Goal: Task Accomplishment & Management: Use online tool/utility

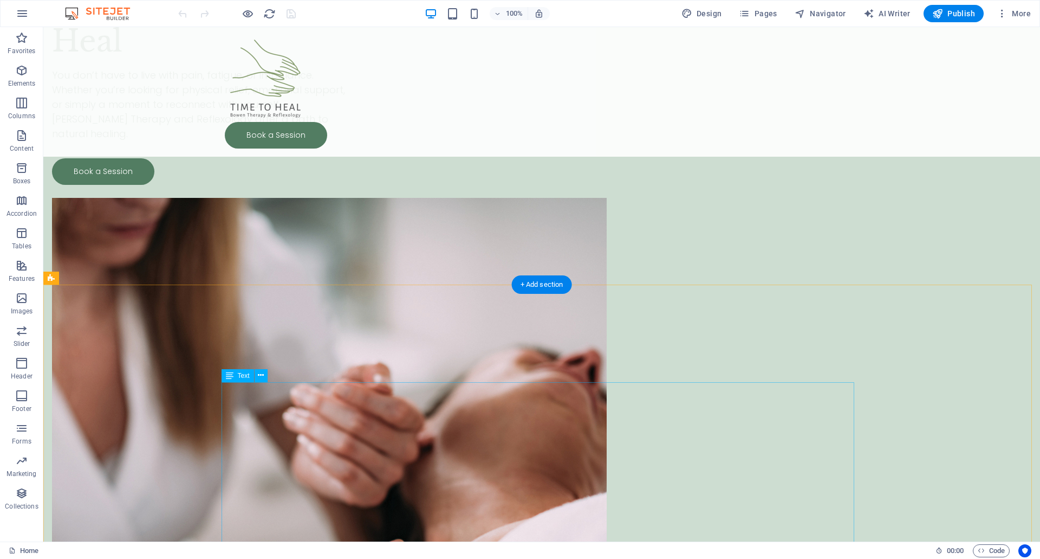
scroll to position [271, 0]
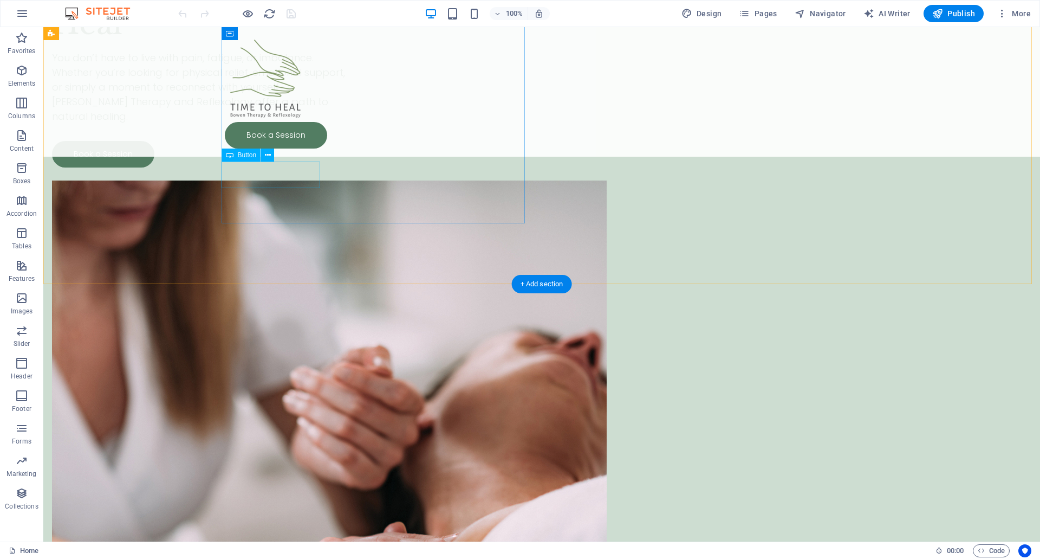
click at [286, 167] on div "Book a Session" at bounding box center [203, 154] width 303 height 27
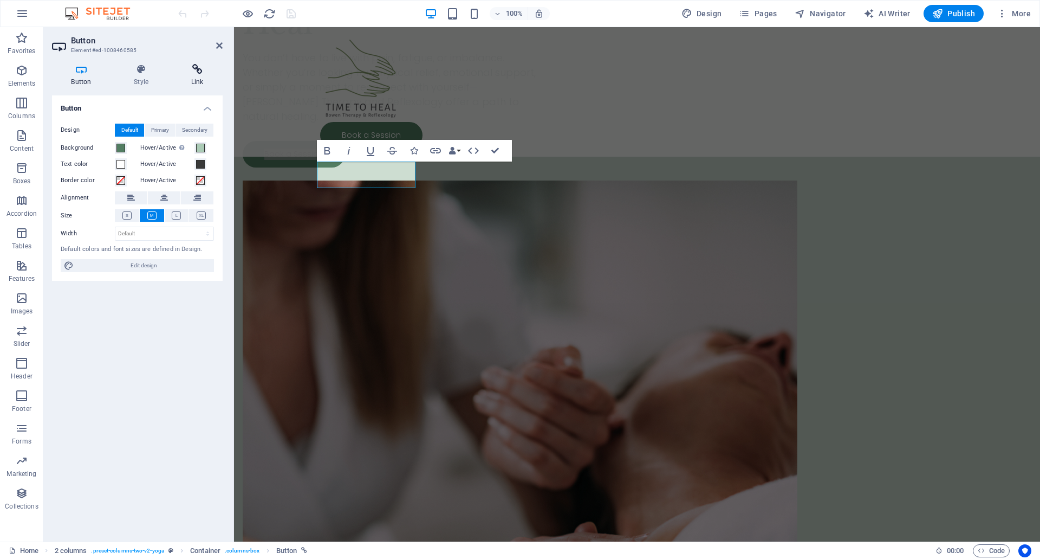
click at [196, 74] on icon at bounding box center [197, 69] width 51 height 11
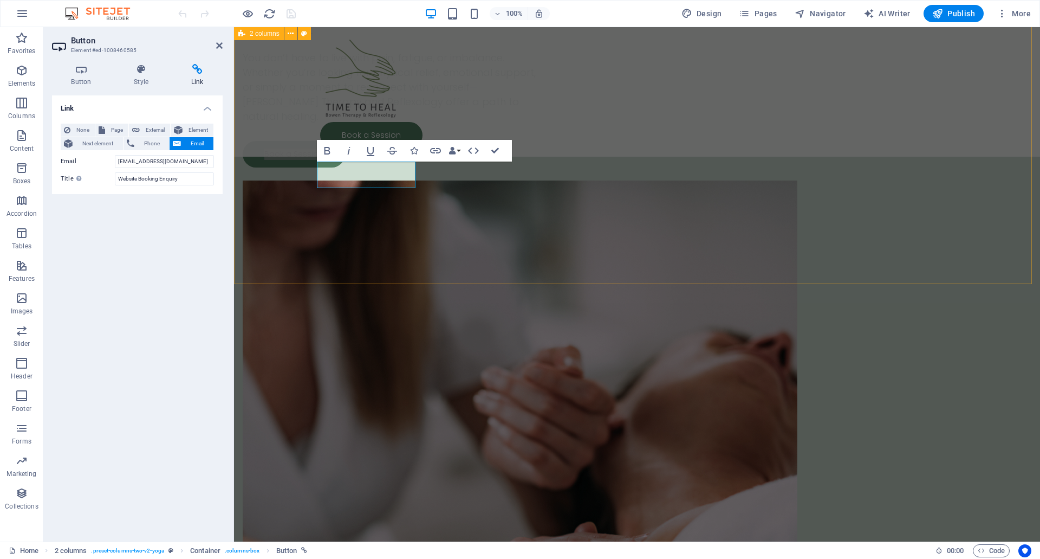
click at [331, 226] on div "Discover Your Body's Ability to Heal You don’t have to live with pain, fatigue,…" at bounding box center [637, 276] width 806 height 1040
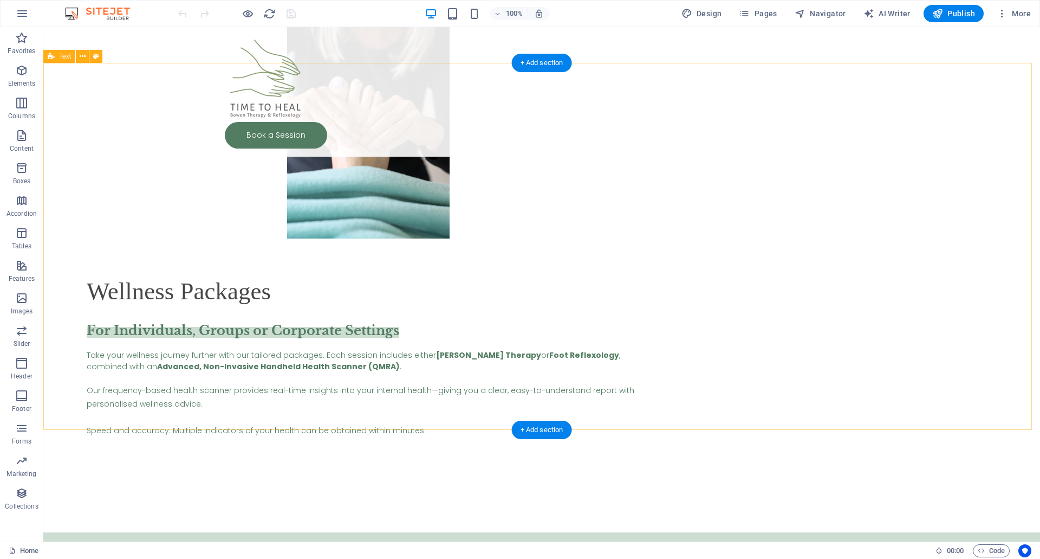
scroll to position [3762, 0]
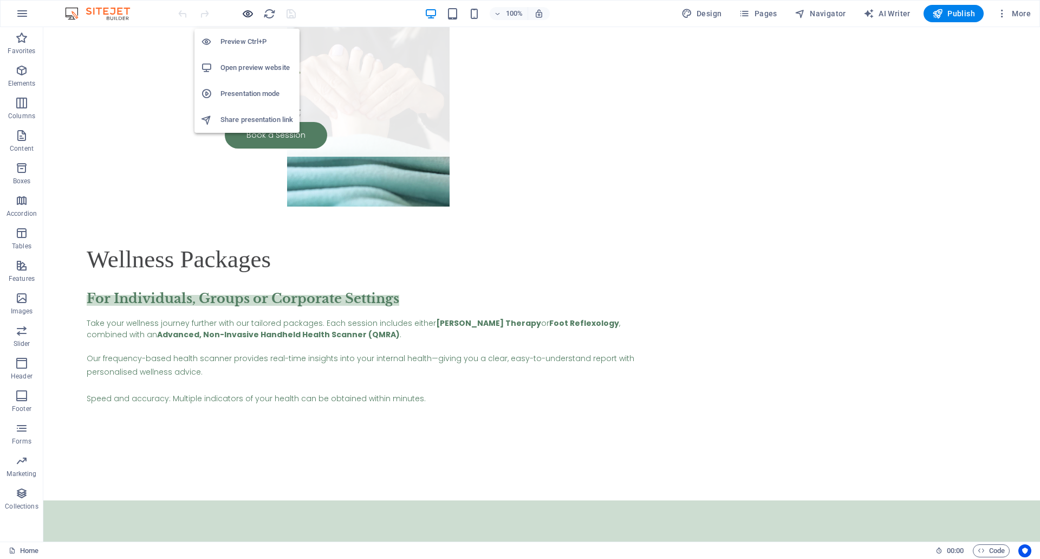
click at [248, 11] on icon "button" at bounding box center [248, 14] width 12 height 12
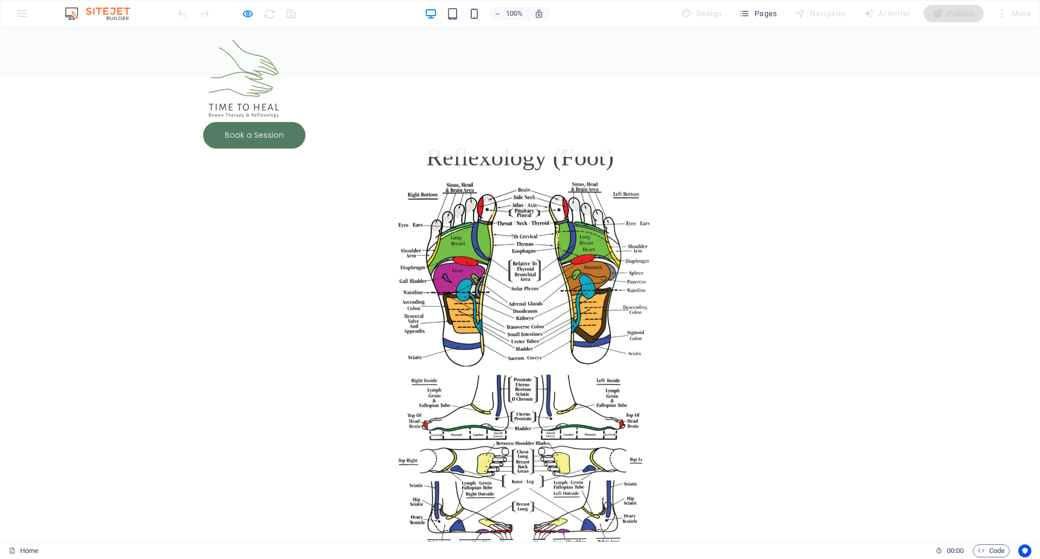
scroll to position [2134, 0]
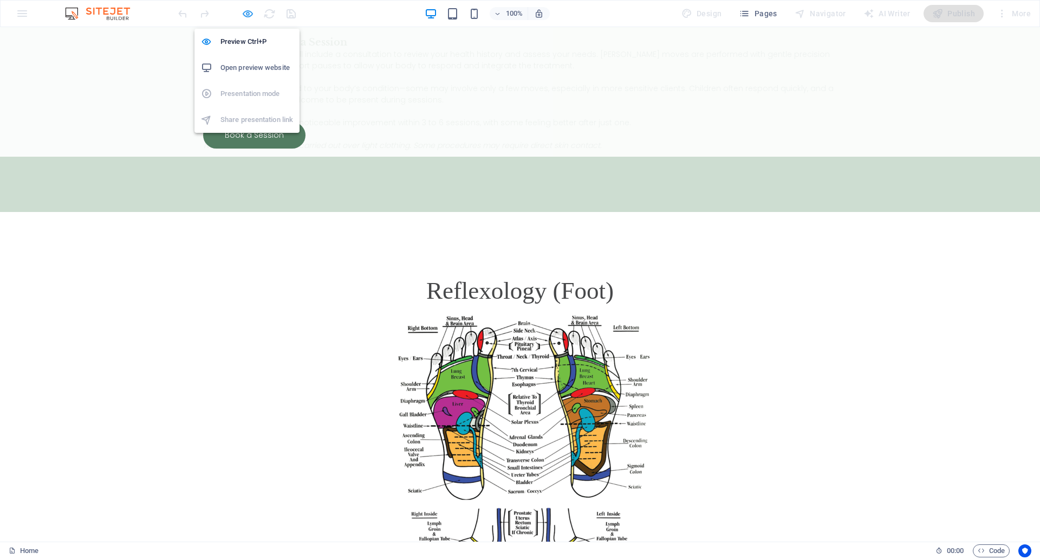
click at [247, 15] on icon "button" at bounding box center [248, 14] width 12 height 12
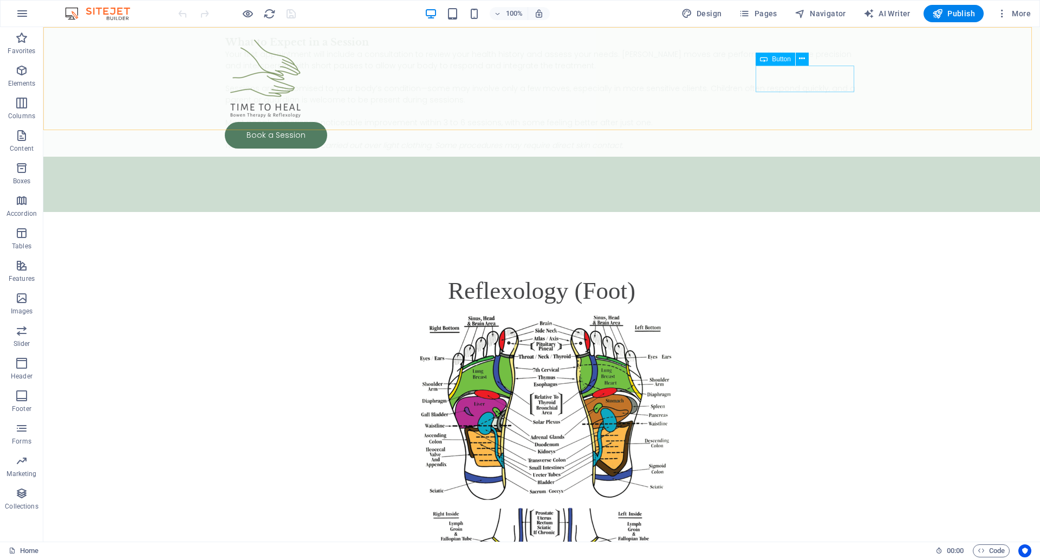
click at [764, 122] on div "Book a Session" at bounding box center [542, 135] width 634 height 27
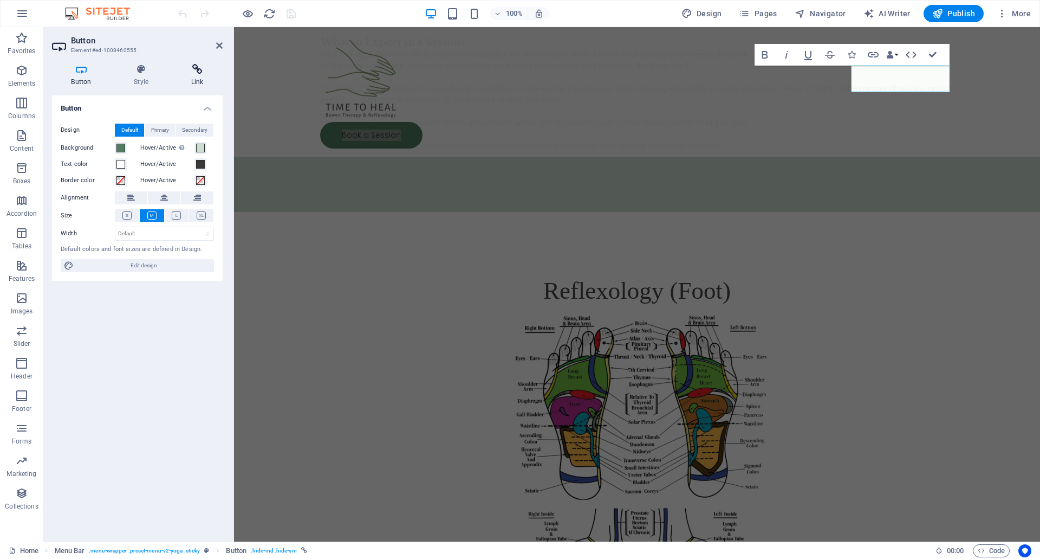
click at [190, 77] on h4 "Link" at bounding box center [197, 75] width 51 height 23
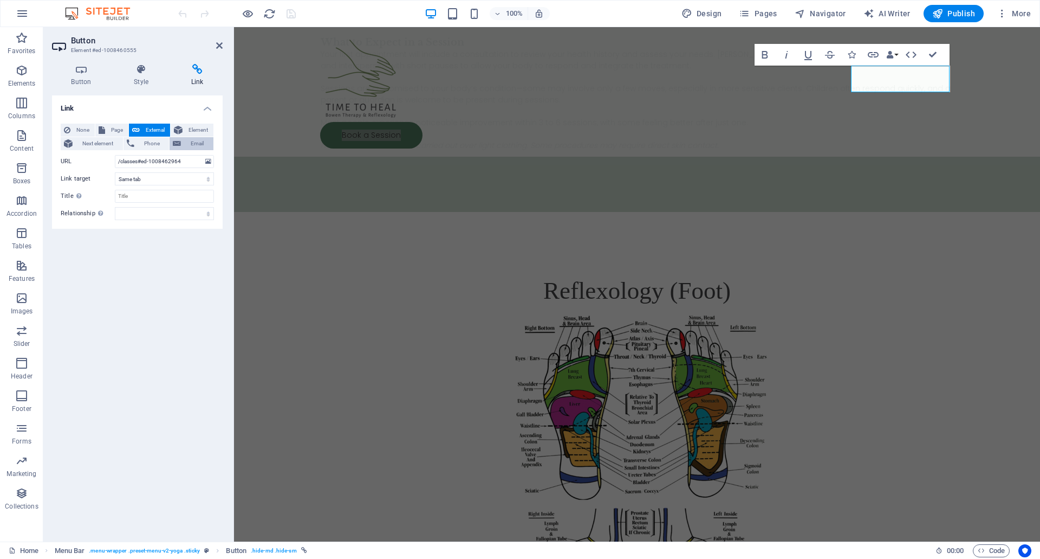
click at [190, 145] on span "Email" at bounding box center [197, 143] width 26 height 13
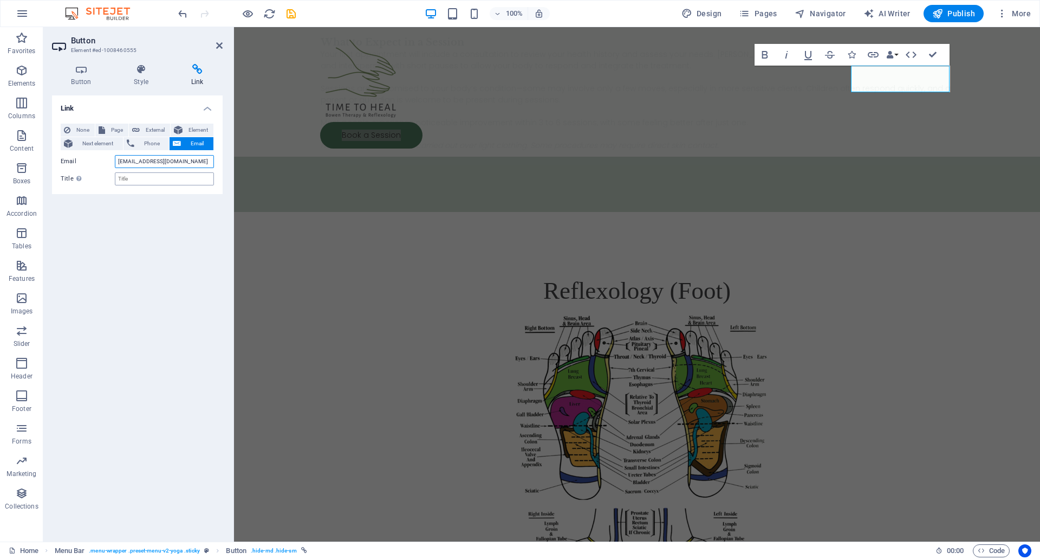
type input "[EMAIL_ADDRESS][DOMAIN_NAME]"
click at [157, 180] on input "Title Additional link description, should not be the same as the link text. The…" at bounding box center [164, 178] width 99 height 13
type input "Website Booking Enquiry"
click at [909, 309] on figure at bounding box center [637, 495] width 633 height 372
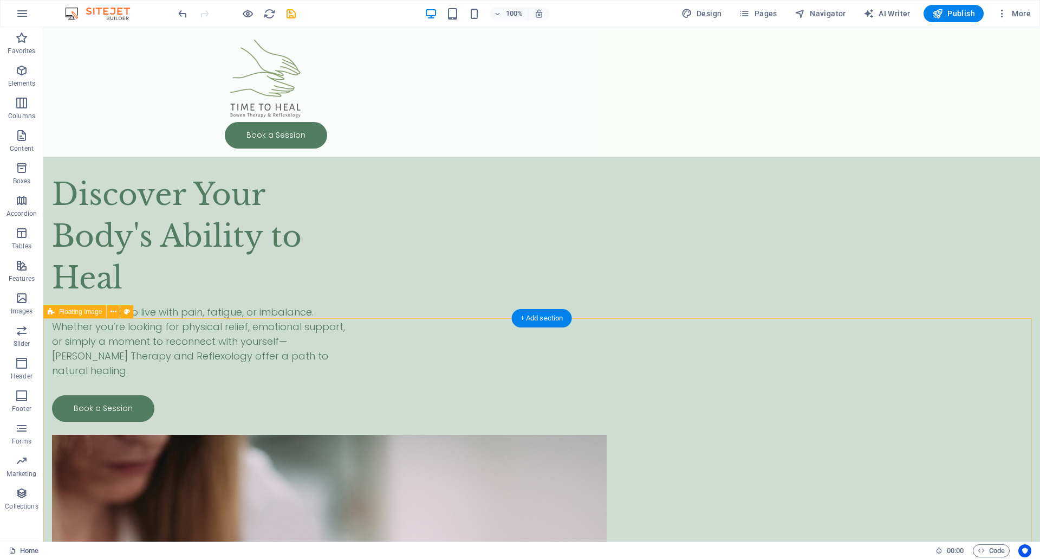
scroll to position [0, 0]
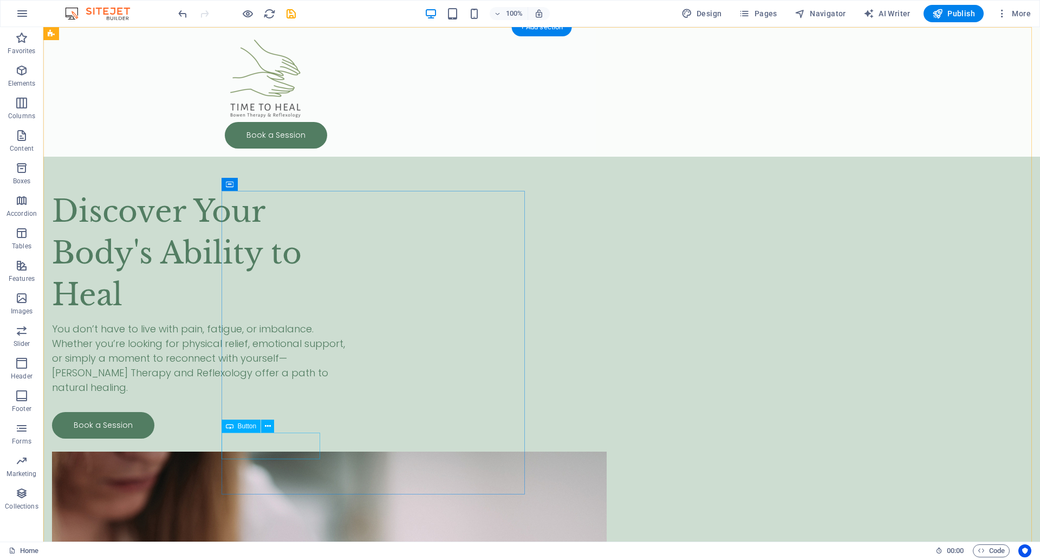
click at [304, 438] on div "Book a Session" at bounding box center [203, 425] width 303 height 27
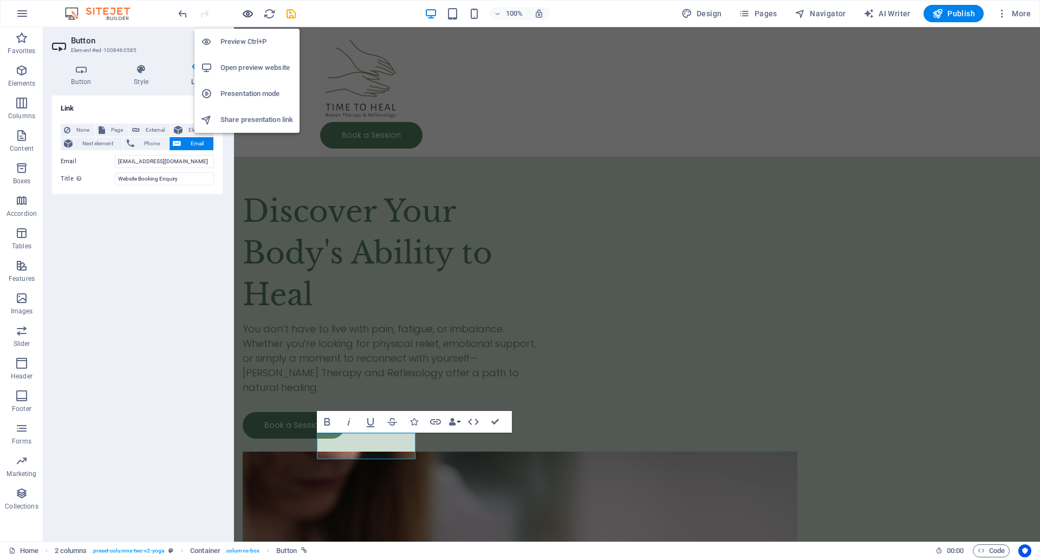
click at [250, 12] on icon "button" at bounding box center [248, 14] width 12 height 12
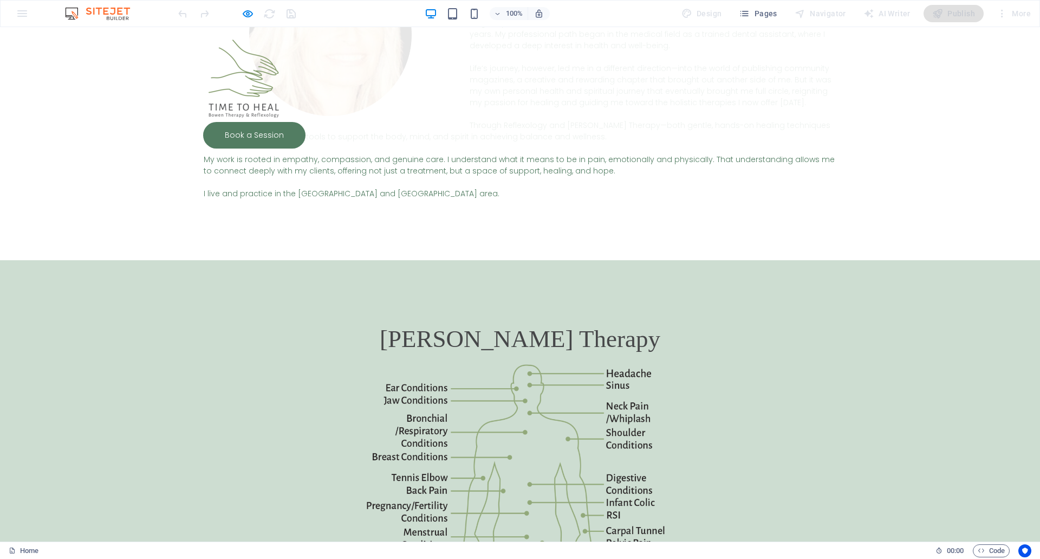
scroll to position [1535, 0]
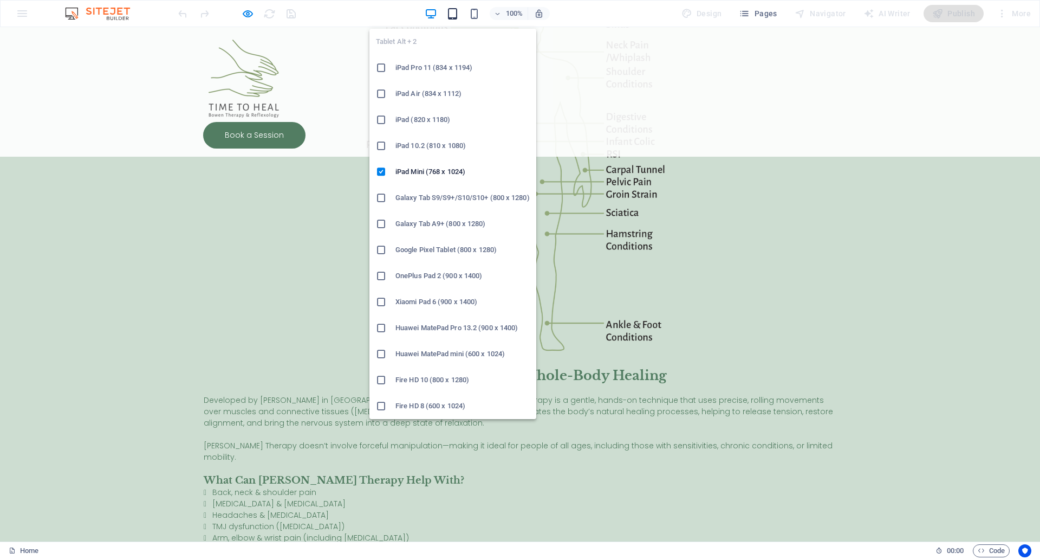
click at [458, 13] on icon "button" at bounding box center [453, 14] width 12 height 12
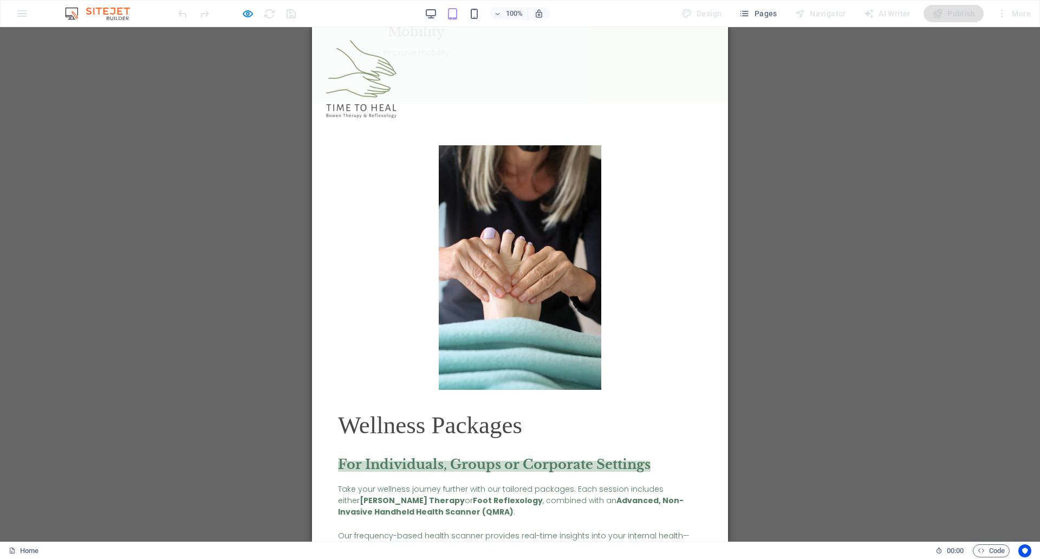
scroll to position [3766, 0]
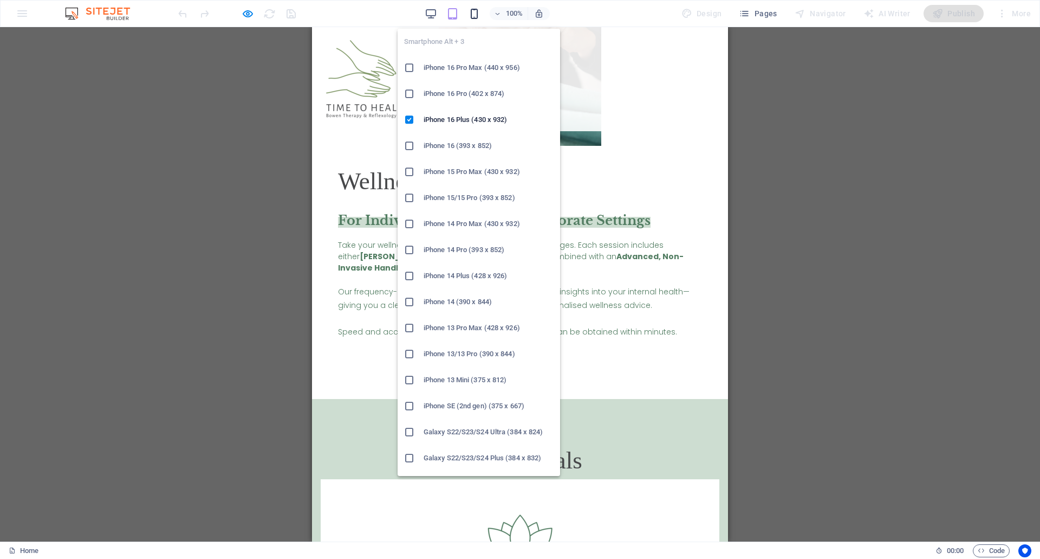
click at [473, 12] on icon "button" at bounding box center [474, 14] width 12 height 12
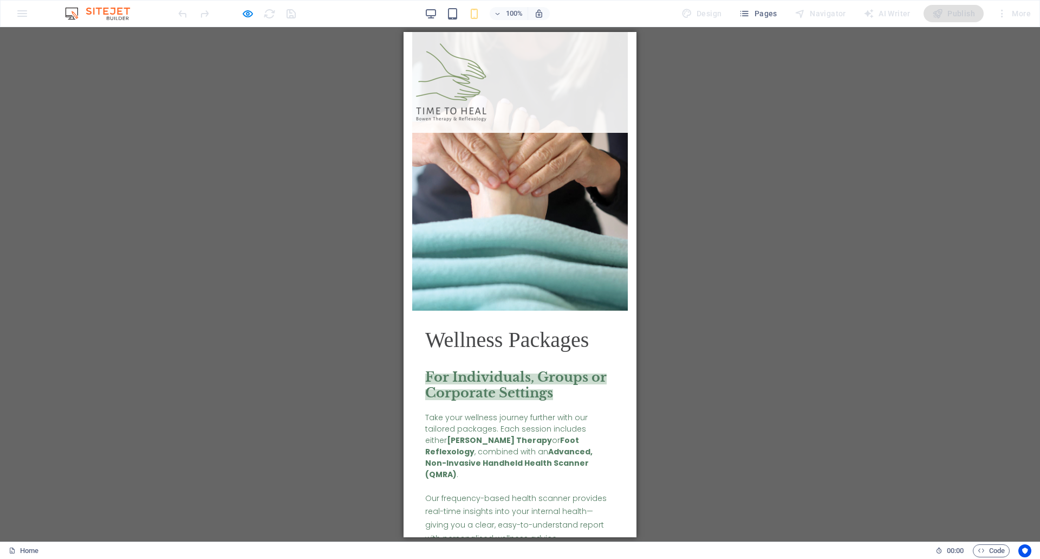
scroll to position [4245, 0]
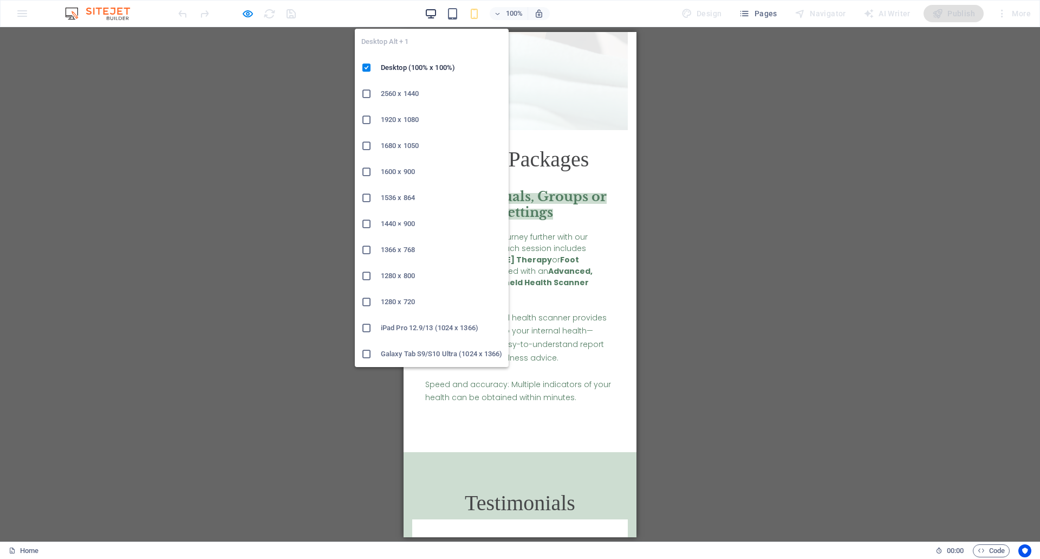
click at [430, 14] on icon "button" at bounding box center [431, 14] width 12 height 12
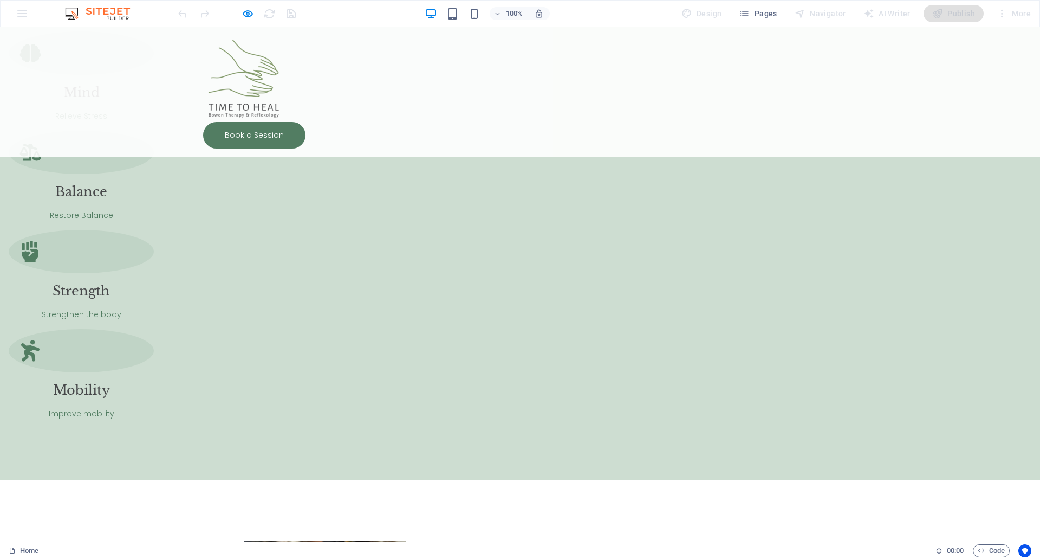
scroll to position [3127, 0]
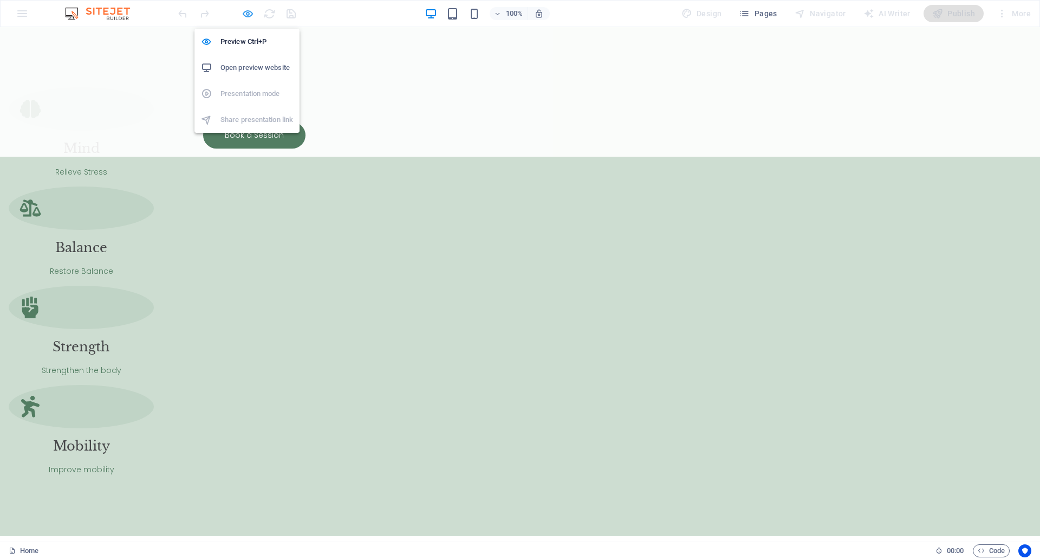
click at [249, 18] on icon "button" at bounding box center [248, 14] width 12 height 12
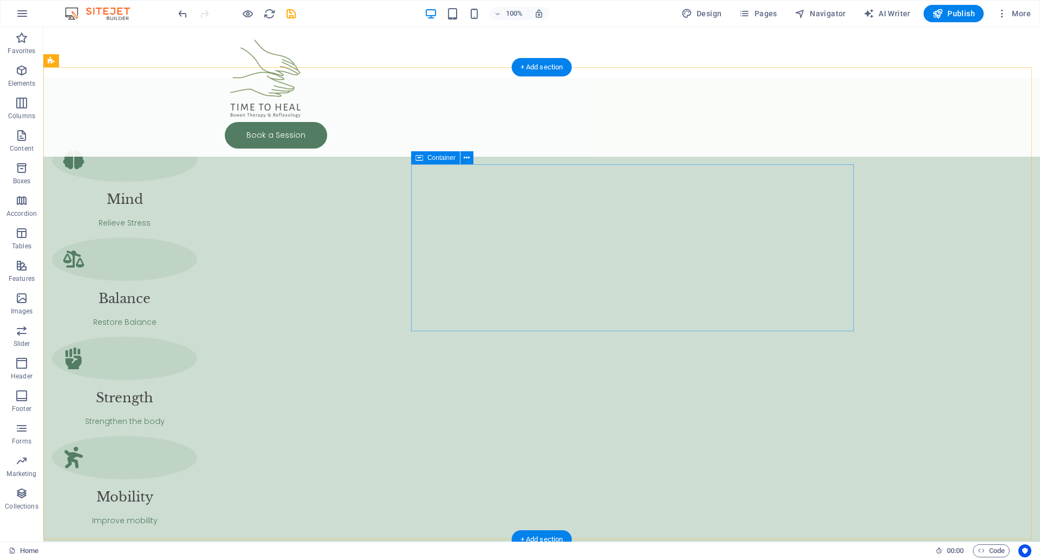
scroll to position [3052, 0]
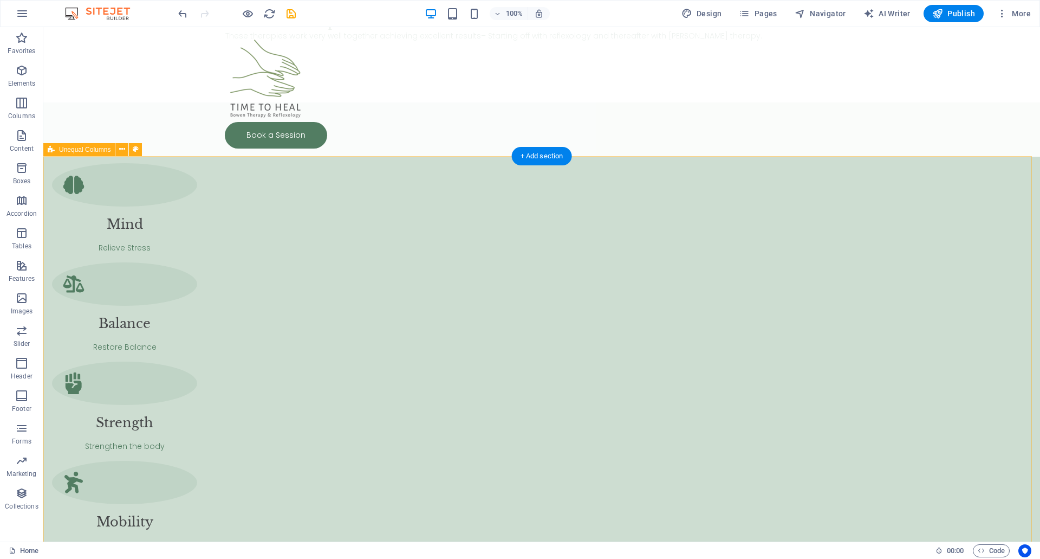
click at [27, 107] on icon "button" at bounding box center [21, 102] width 13 height 13
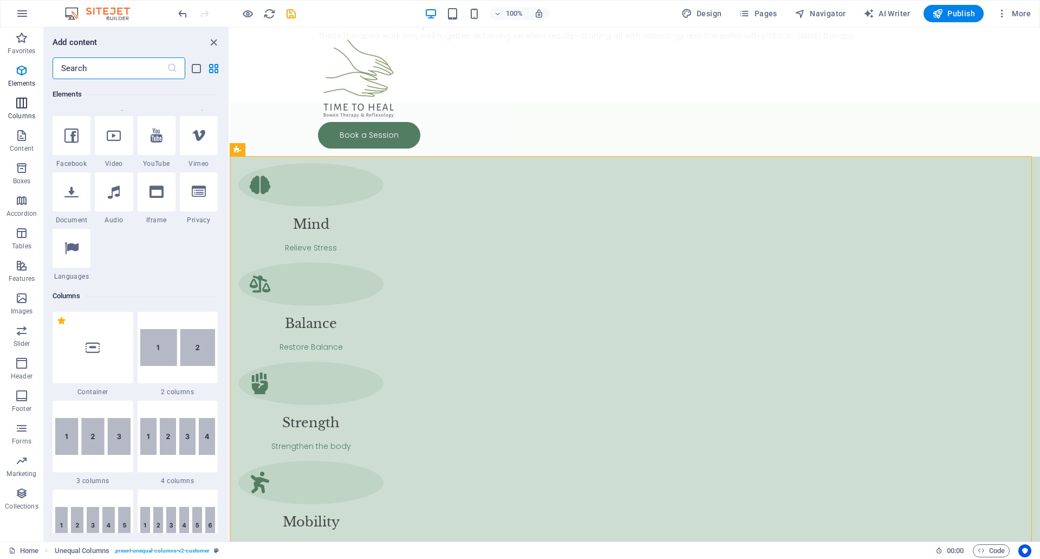
scroll to position [537, 0]
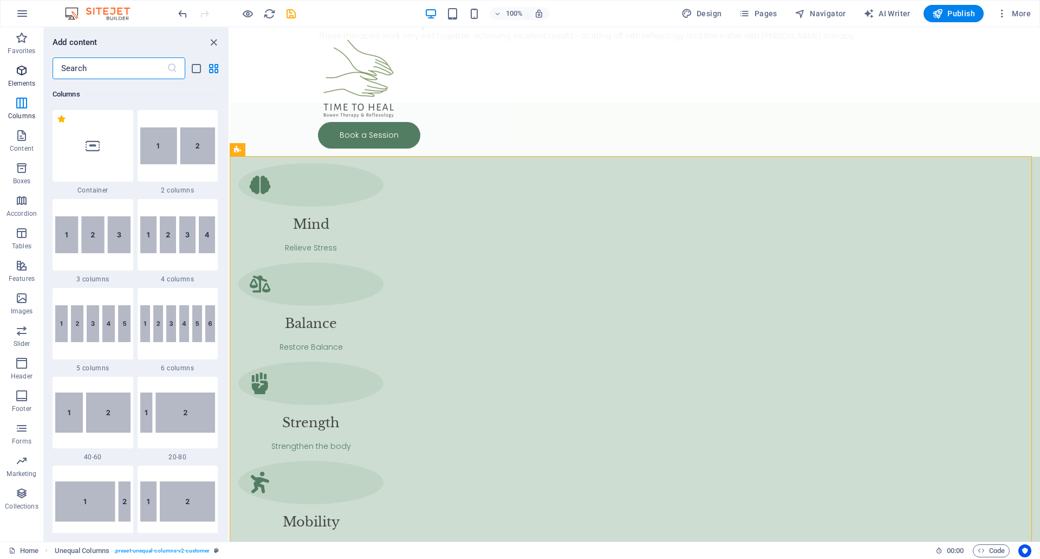
click at [25, 75] on icon "button" at bounding box center [21, 70] width 13 height 13
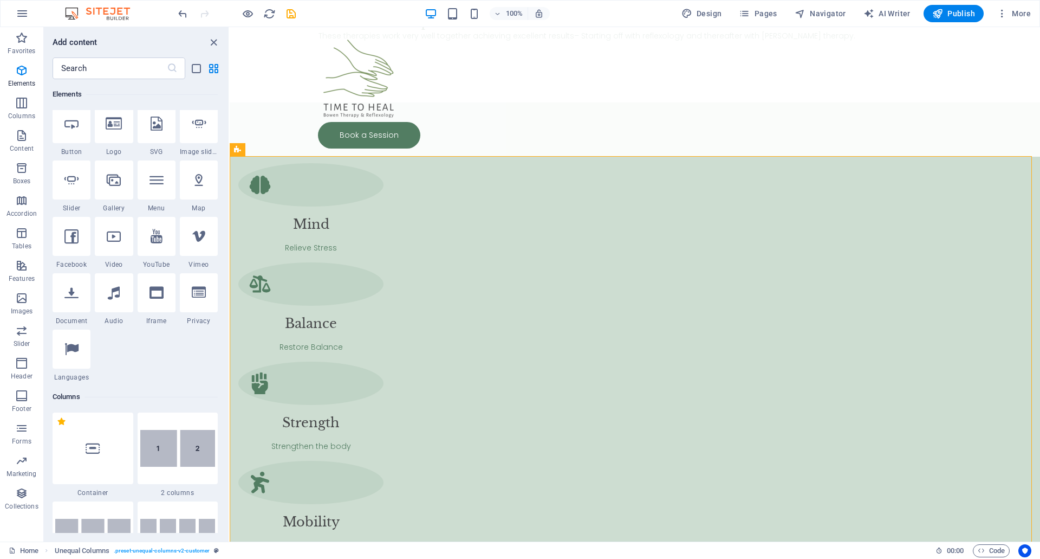
scroll to position [115, 0]
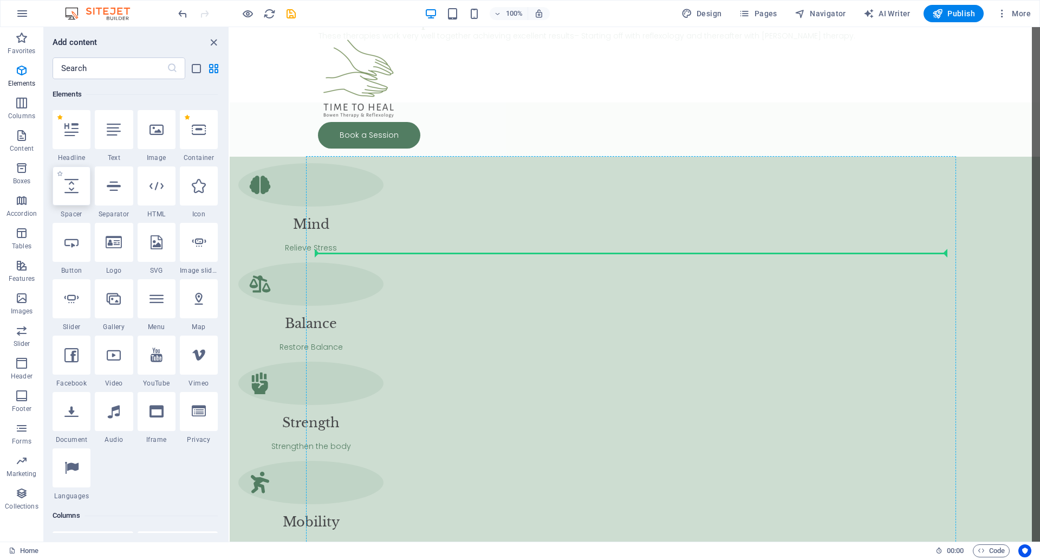
select select "px"
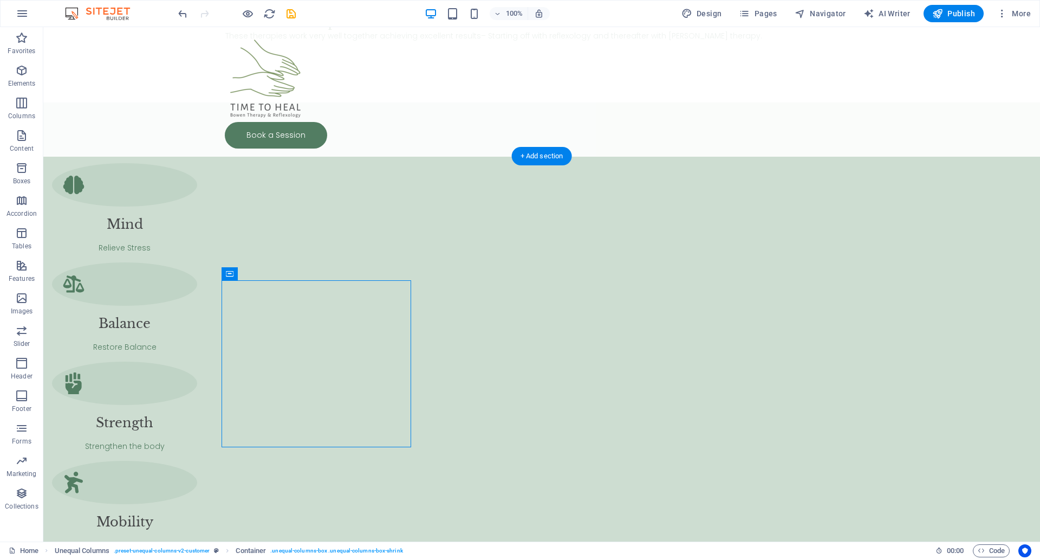
drag, startPoint x: 247, startPoint y: 292, endPoint x: 389, endPoint y: 287, distance: 141.5
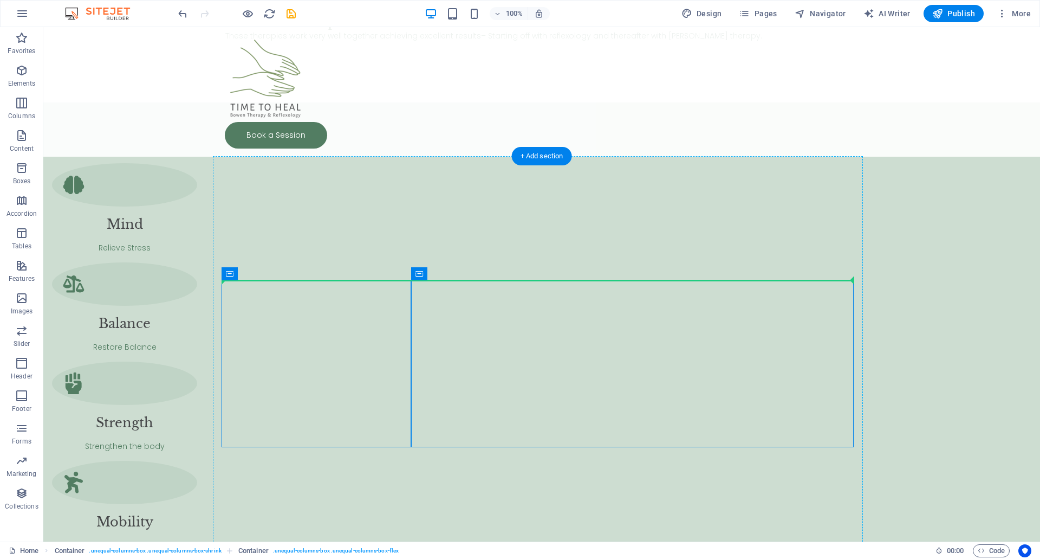
drag, startPoint x: 502, startPoint y: 290, endPoint x: 500, endPoint y: 269, distance: 21.8
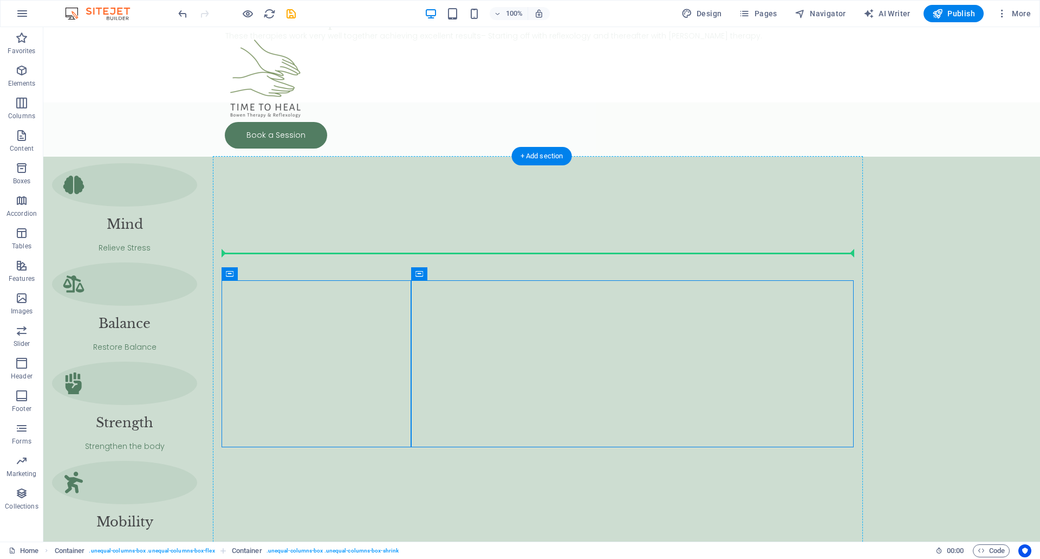
drag, startPoint x: 480, startPoint y: 292, endPoint x: 481, endPoint y: 258, distance: 33.6
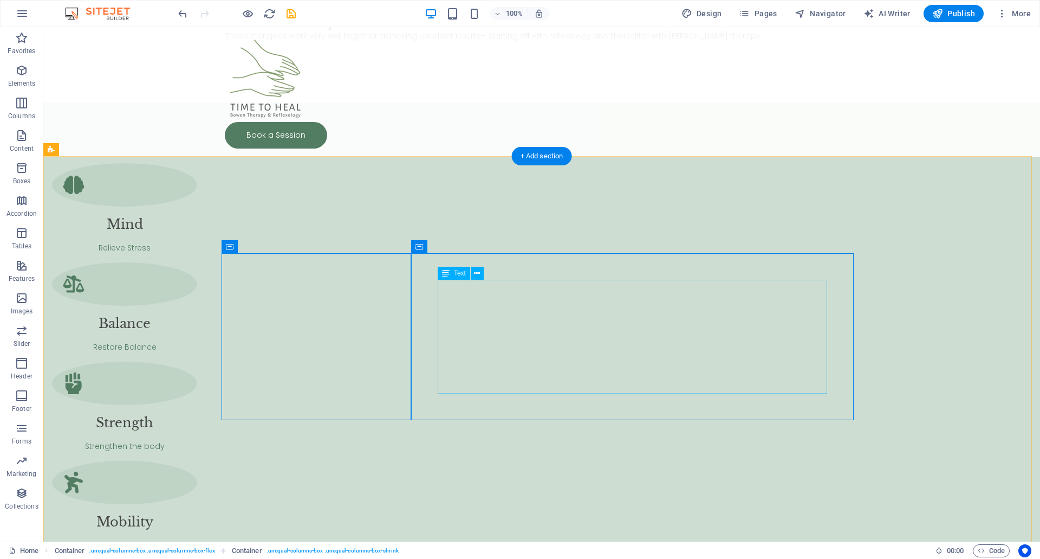
scroll to position [3142, 0]
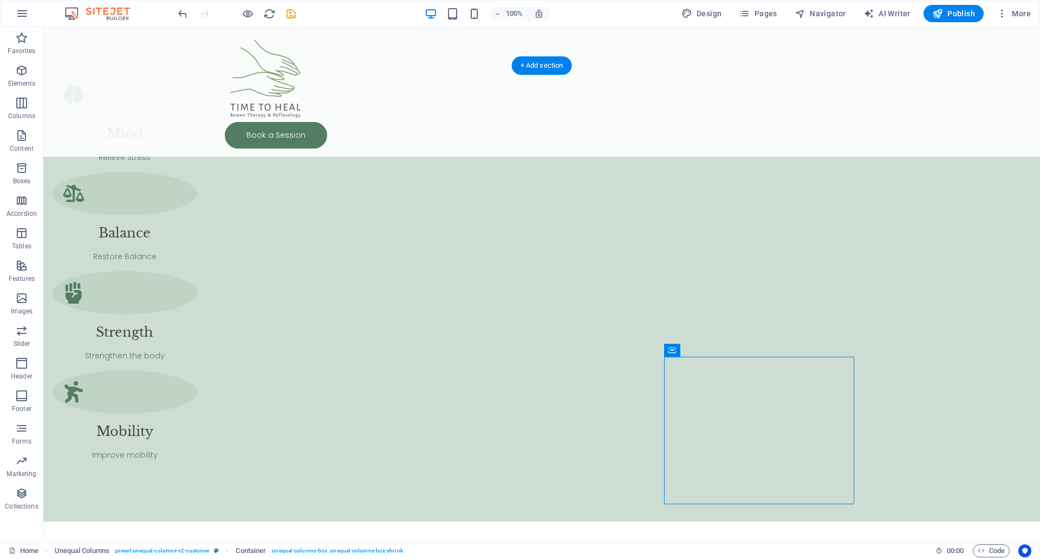
drag, startPoint x: 795, startPoint y: 372, endPoint x: 803, endPoint y: 387, distance: 17.5
drag, startPoint x: 431, startPoint y: 191, endPoint x: 849, endPoint y: 198, distance: 418.4
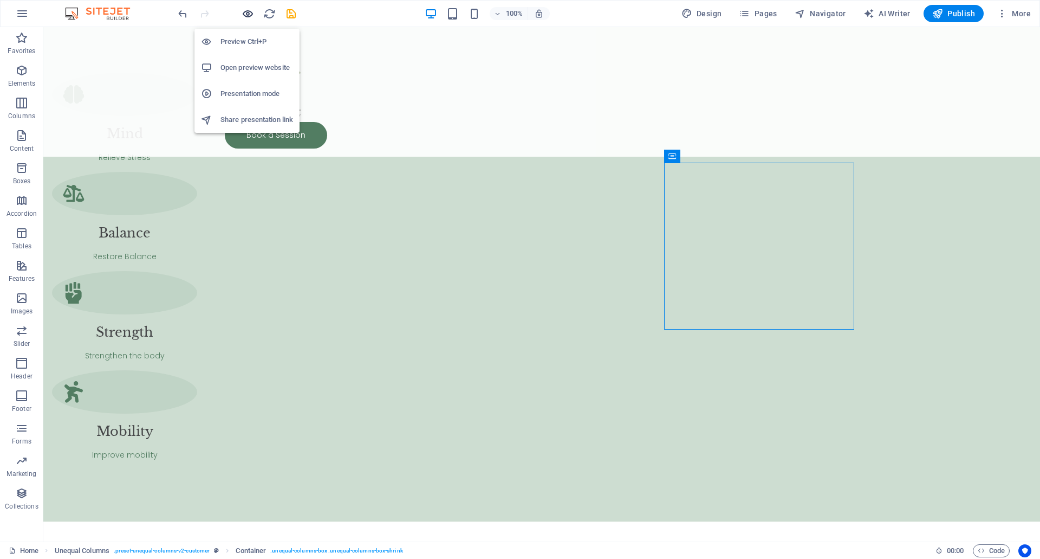
click at [251, 13] on icon "button" at bounding box center [248, 14] width 12 height 12
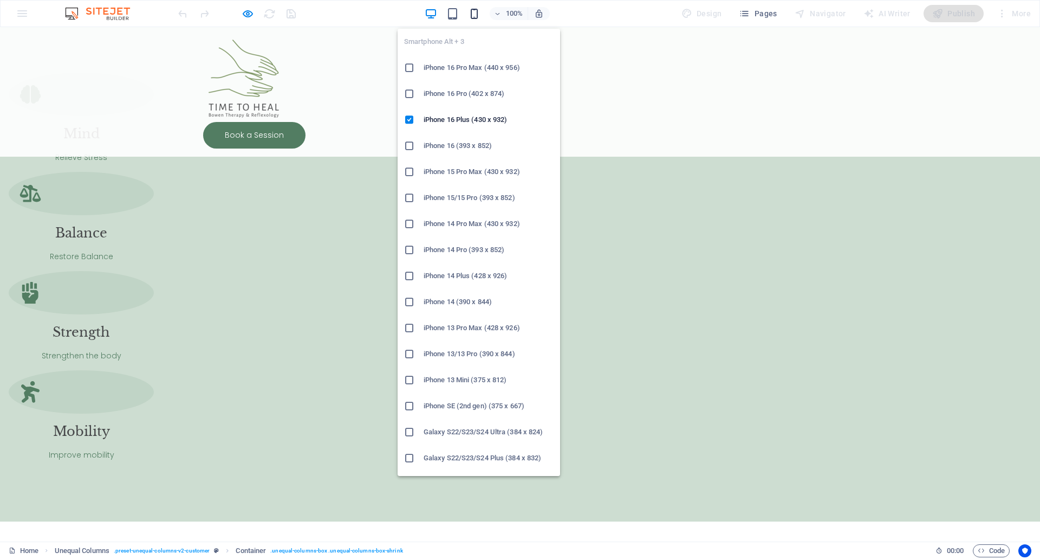
click at [479, 11] on icon "button" at bounding box center [474, 14] width 12 height 12
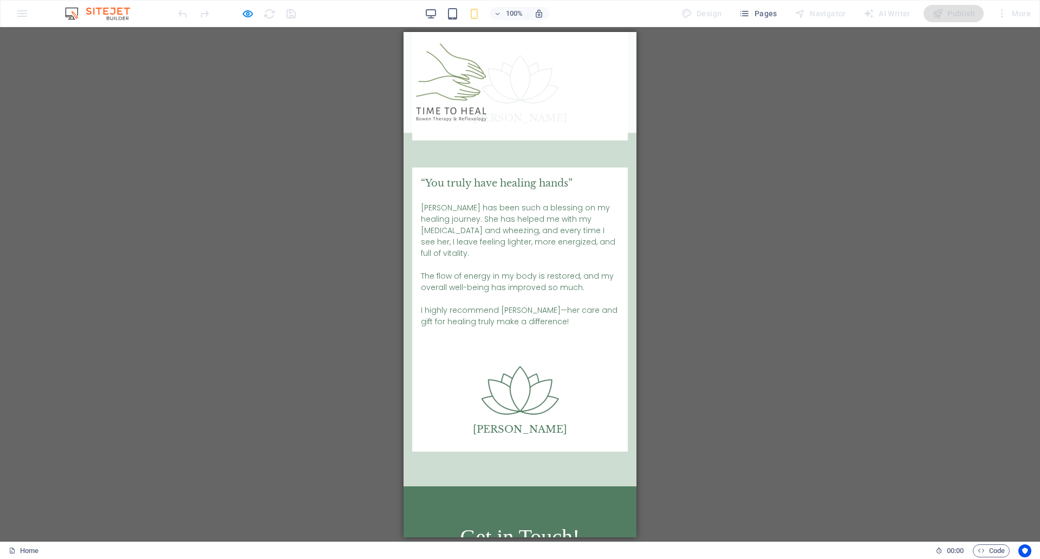
scroll to position [4960, 0]
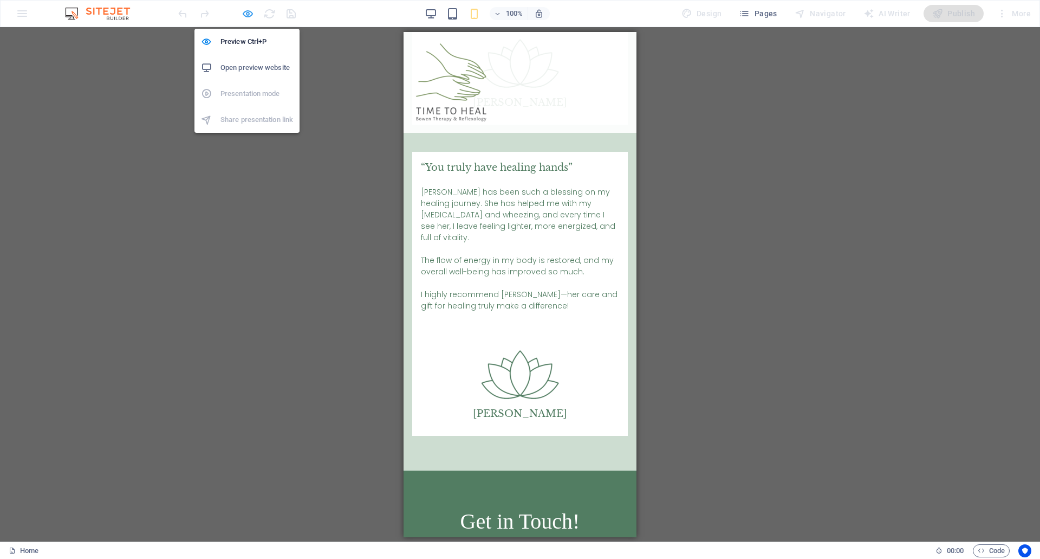
click at [252, 12] on icon "button" at bounding box center [248, 14] width 12 height 12
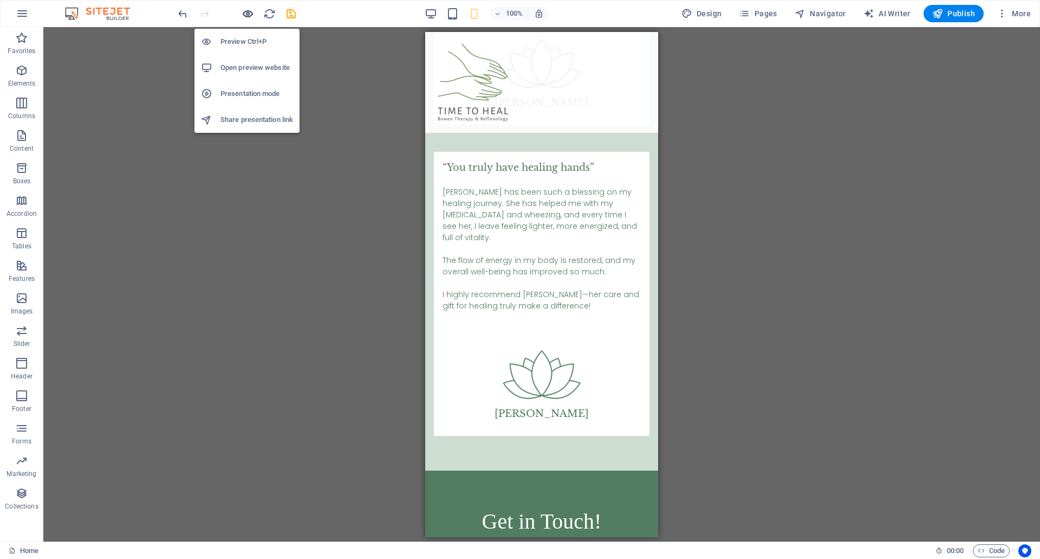
scroll to position [4962, 0]
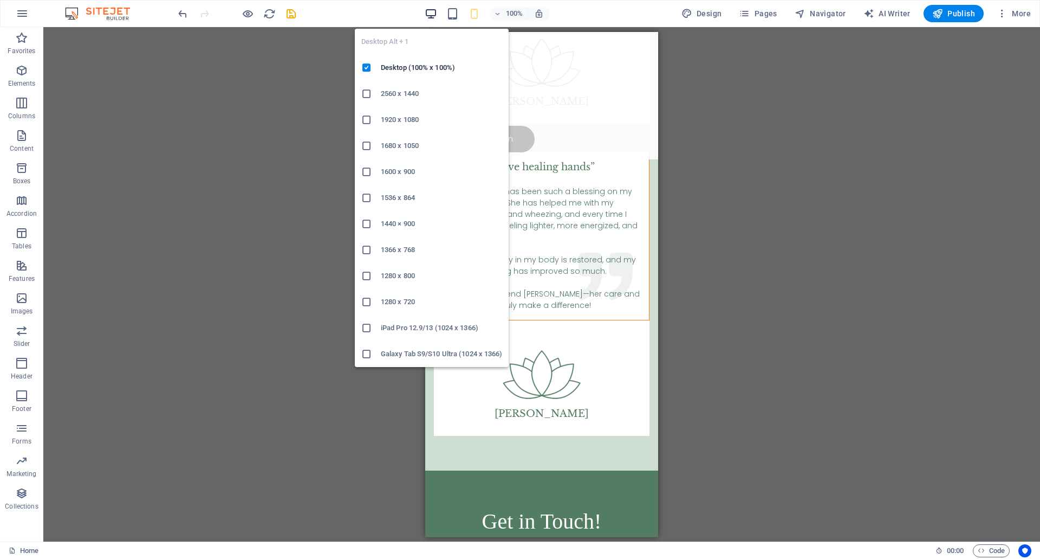
click at [434, 12] on icon "button" at bounding box center [431, 14] width 12 height 12
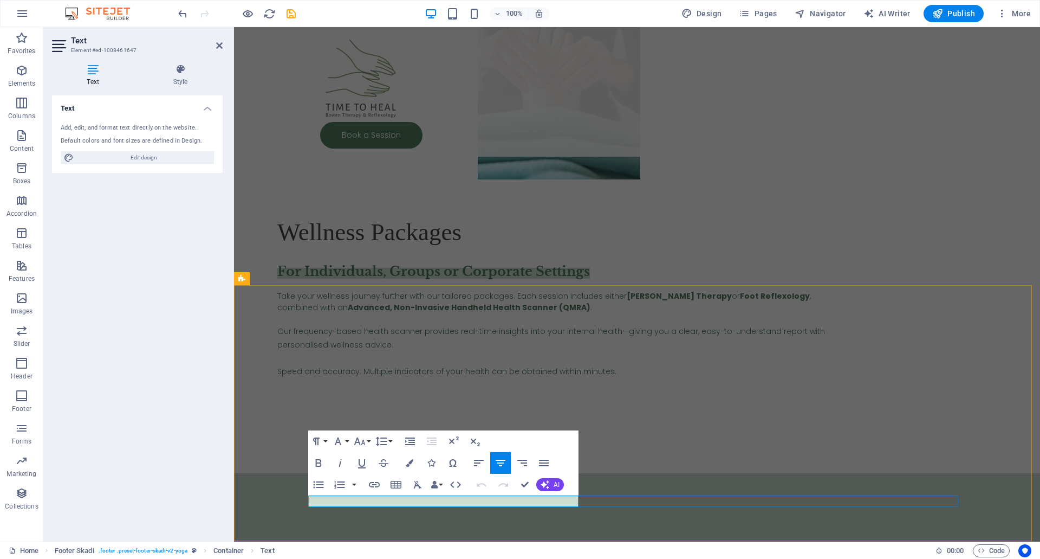
drag, startPoint x: 569, startPoint y: 500, endPoint x: 466, endPoint y: 499, distance: 103.5
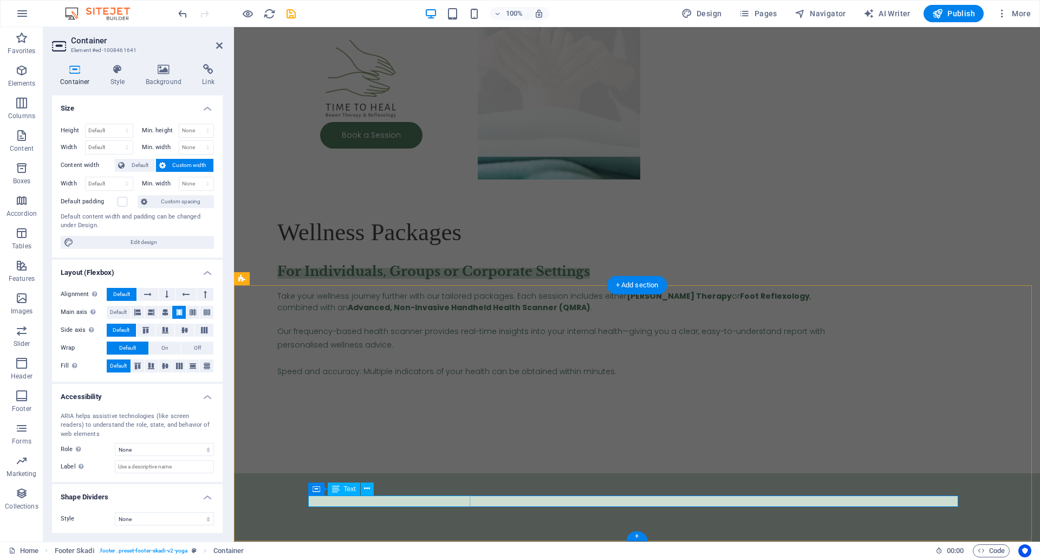
click at [335, 490] on icon at bounding box center [336, 488] width 8 height 13
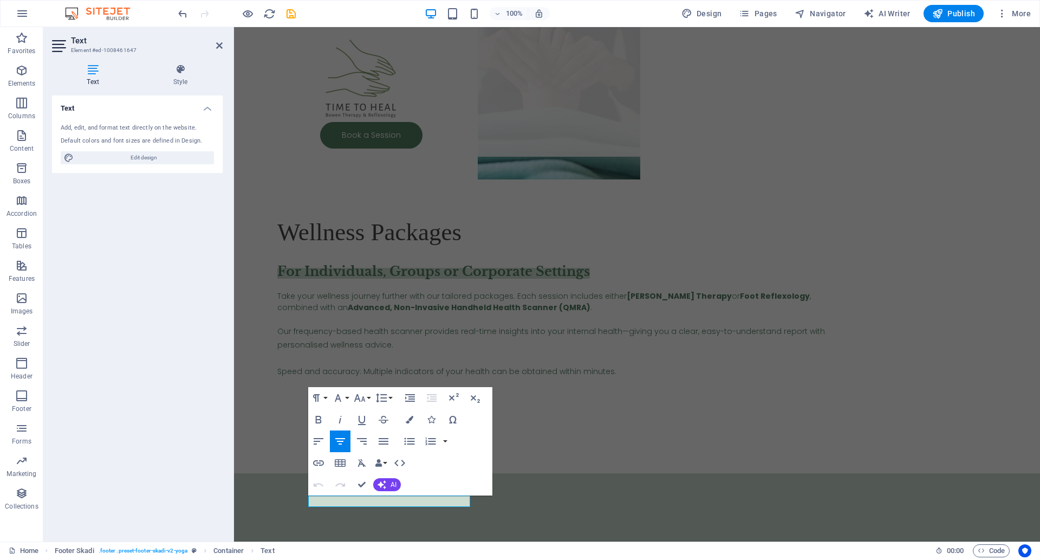
click at [335, 490] on icon "button" at bounding box center [340, 484] width 13 height 13
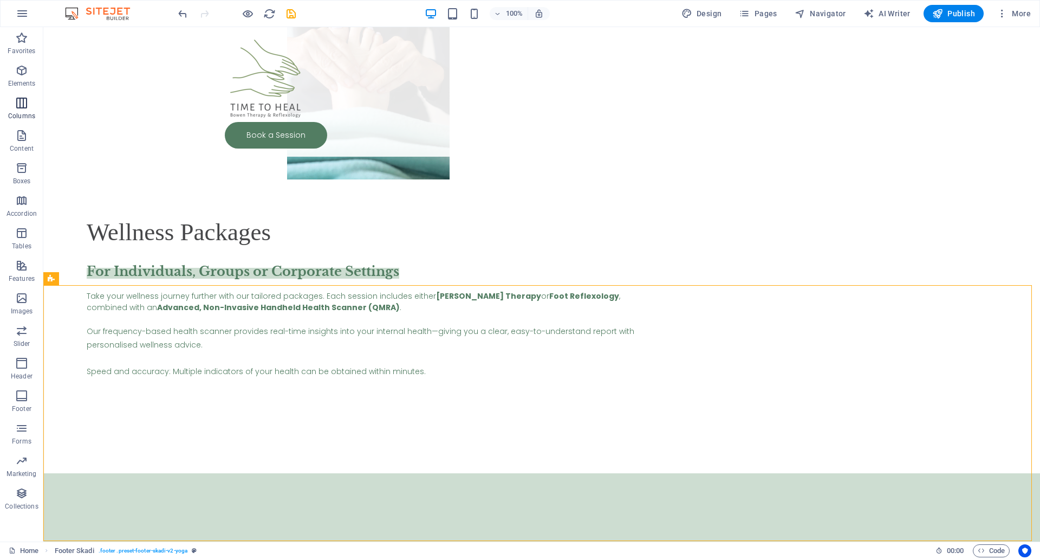
click at [20, 104] on icon "button" at bounding box center [21, 102] width 13 height 13
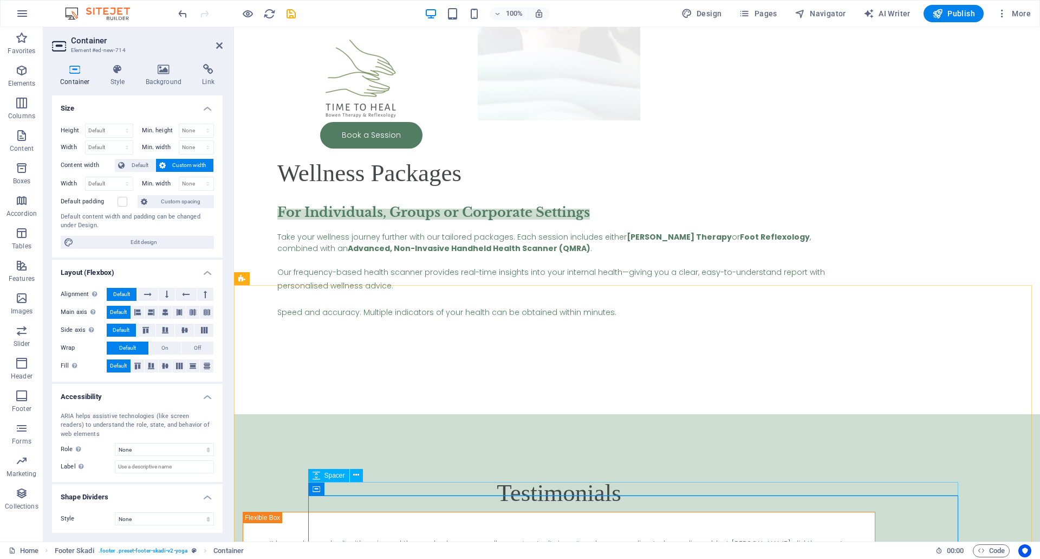
scroll to position [3866, 0]
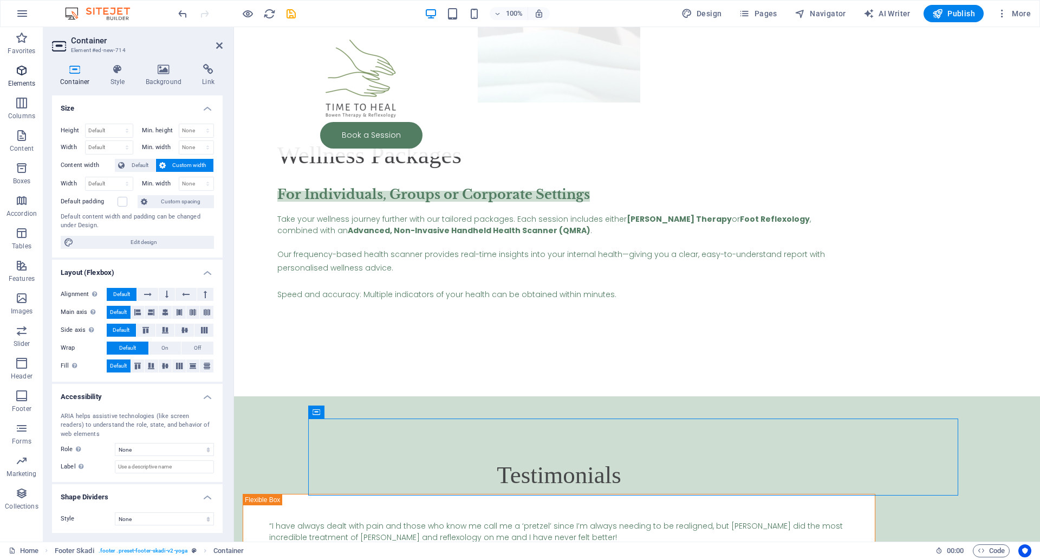
click at [24, 88] on span "Elements" at bounding box center [21, 77] width 43 height 26
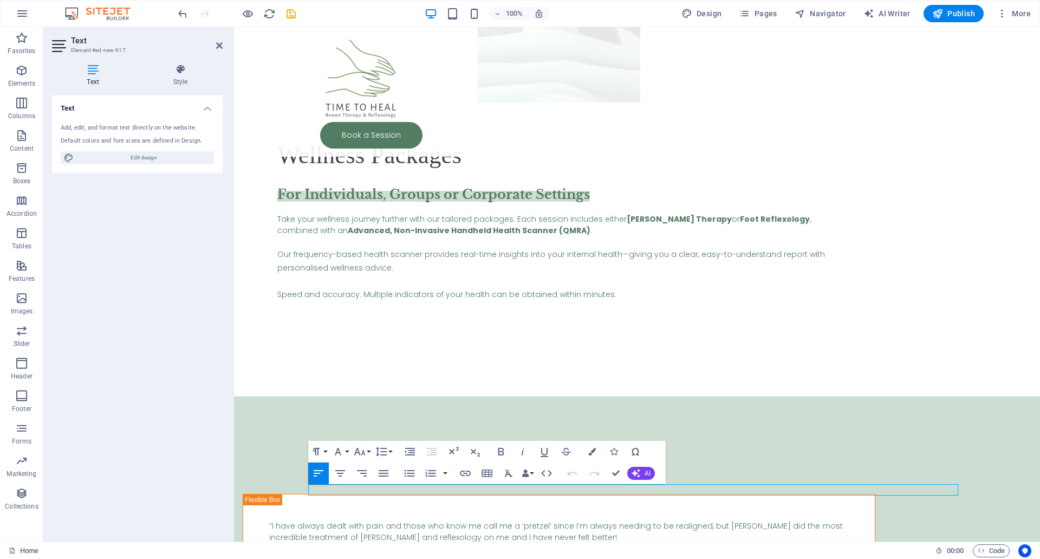
scroll to position [3800, 0]
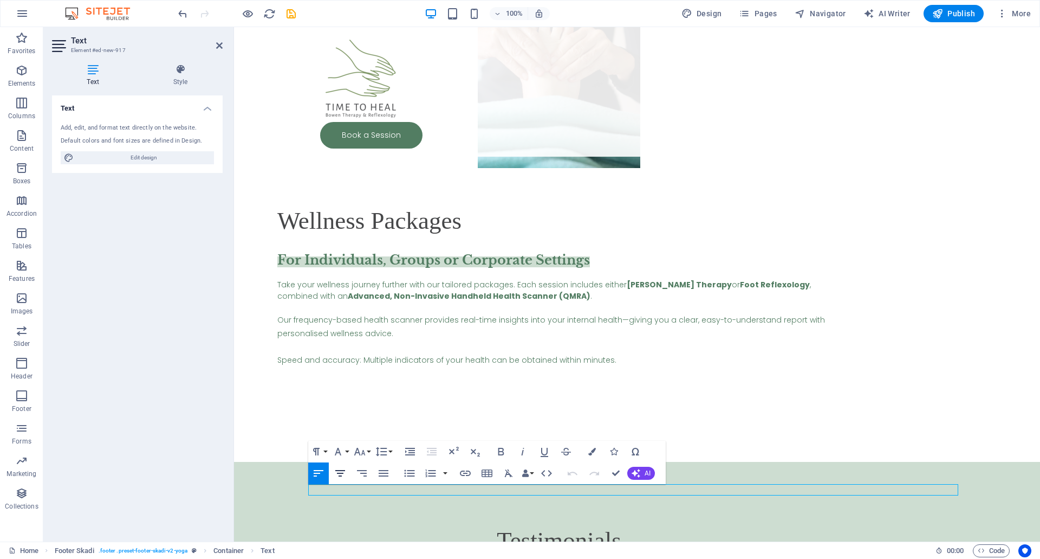
click at [342, 473] on icon "button" at bounding box center [340, 473] width 10 height 7
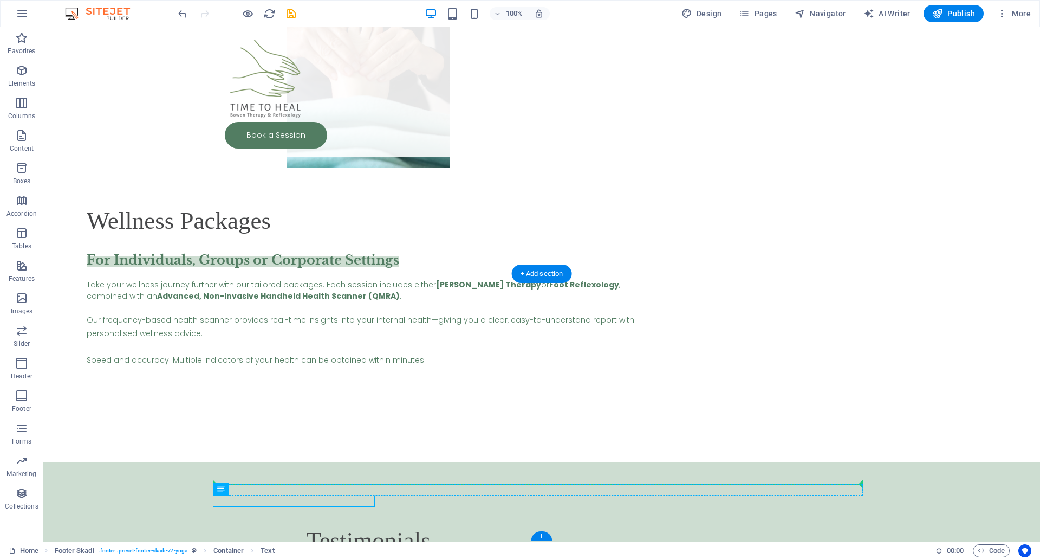
drag, startPoint x: 351, startPoint y: 500, endPoint x: 548, endPoint y: 489, distance: 197.5
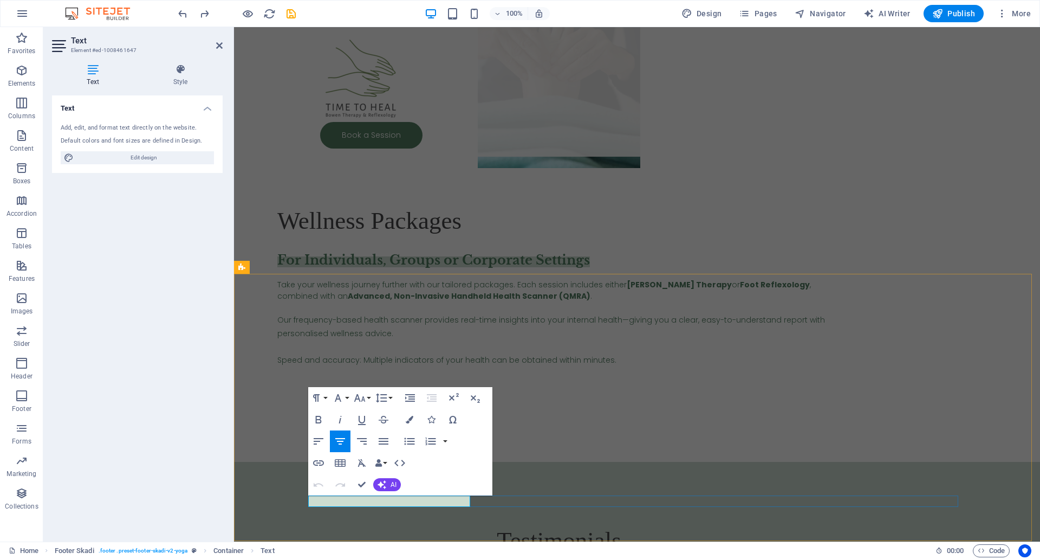
drag, startPoint x: 460, startPoint y: 500, endPoint x: 309, endPoint y: 499, distance: 150.7
copy p "© 2021 time2heal.co.za . All rights reserved"
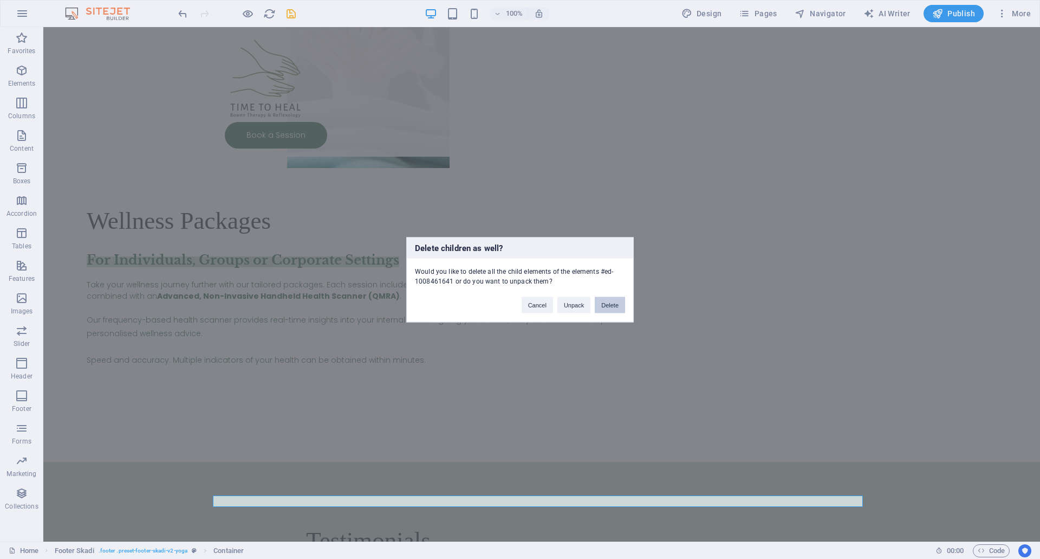
drag, startPoint x: 606, startPoint y: 303, endPoint x: 557, endPoint y: 374, distance: 87.2
click at [606, 303] on button "Delete" at bounding box center [610, 304] width 30 height 16
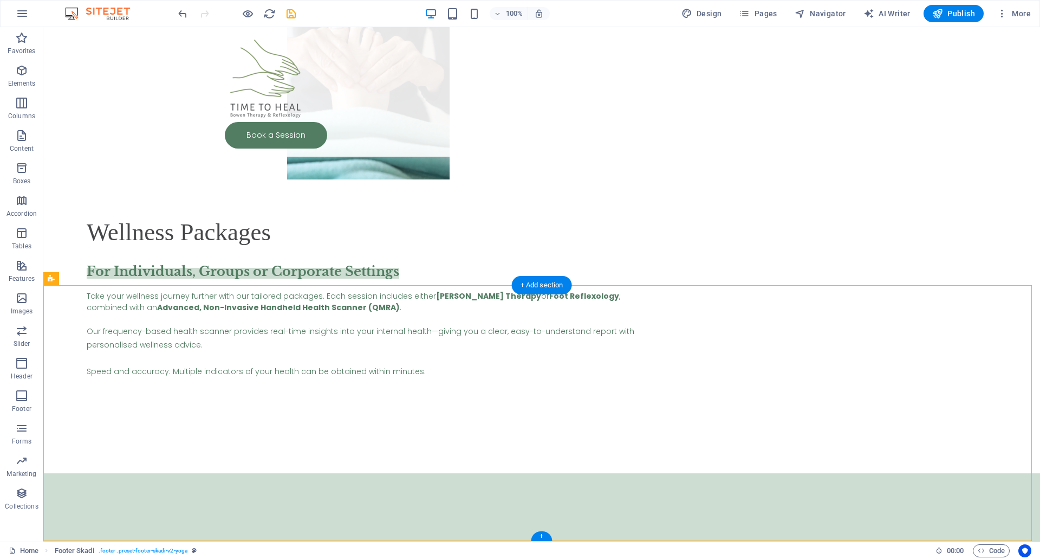
drag, startPoint x: 596, startPoint y: 501, endPoint x: 594, endPoint y: 482, distance: 19.1
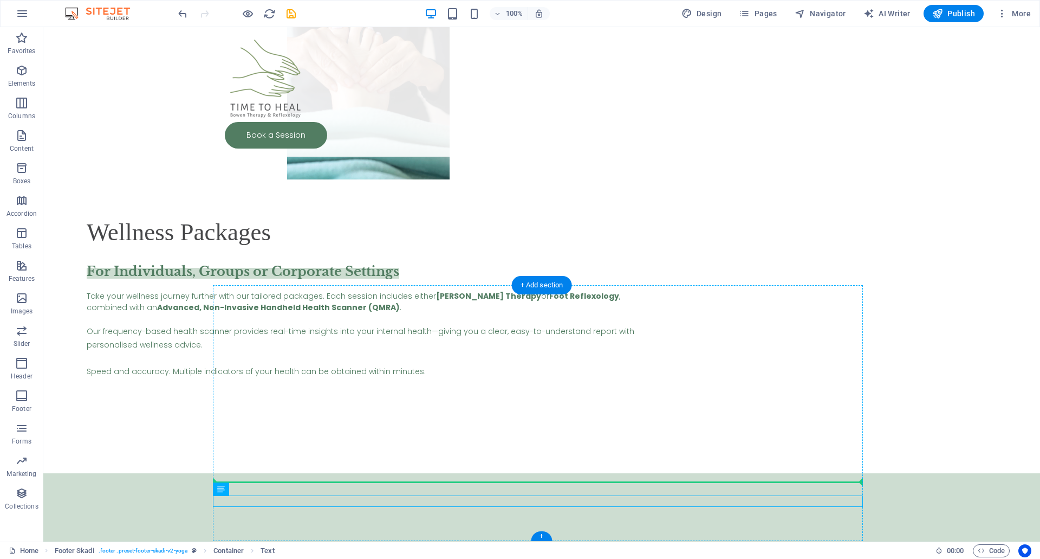
drag, startPoint x: 629, startPoint y: 501, endPoint x: 628, endPoint y: 488, distance: 13.1
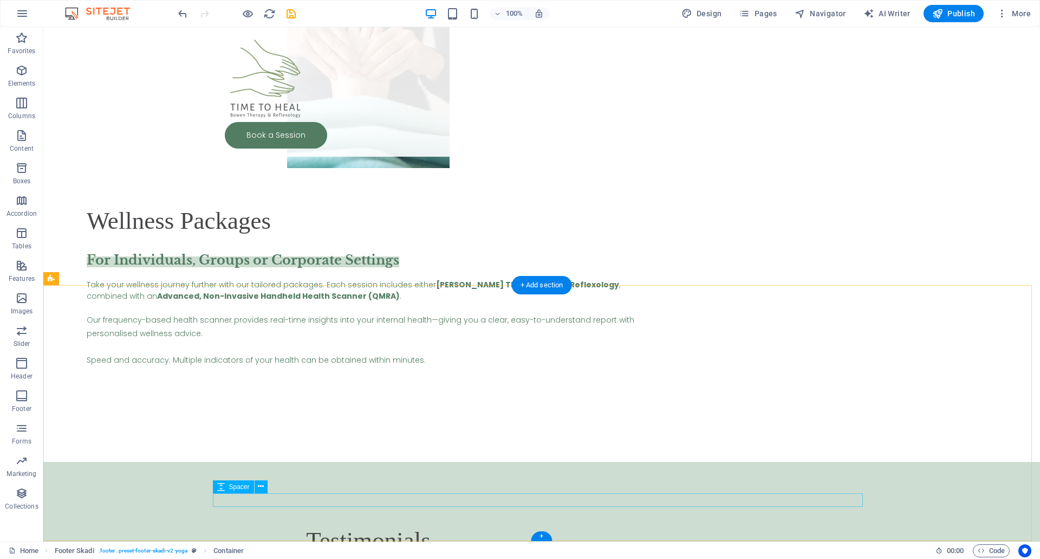
scroll to position [3789, 0]
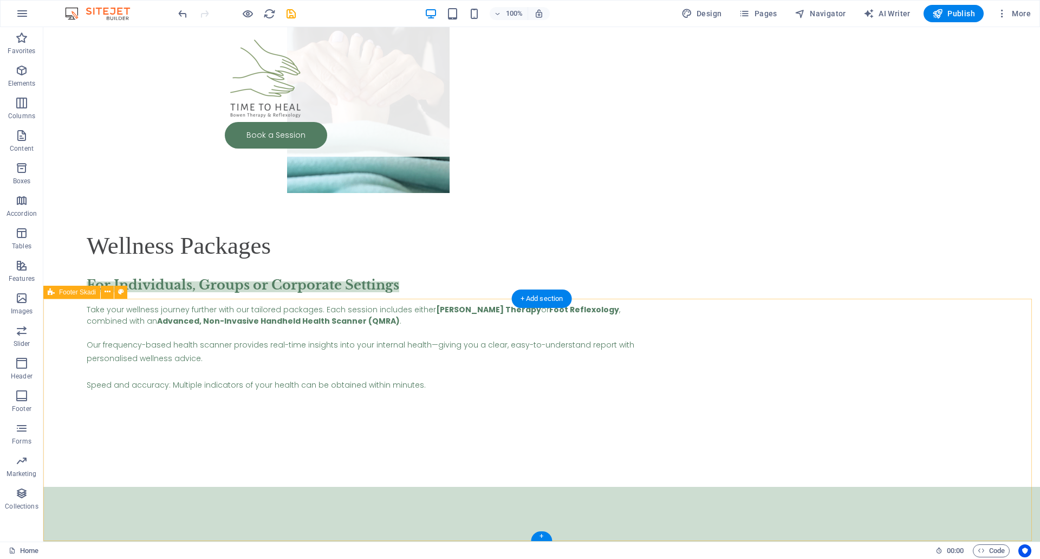
click at [288, 12] on icon "save" at bounding box center [291, 14] width 12 height 12
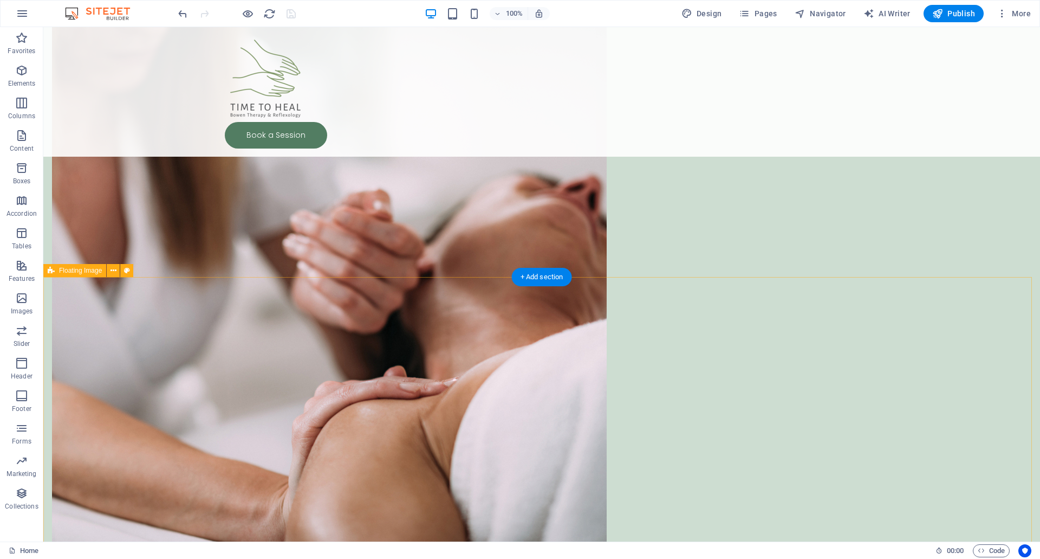
scroll to position [433, 0]
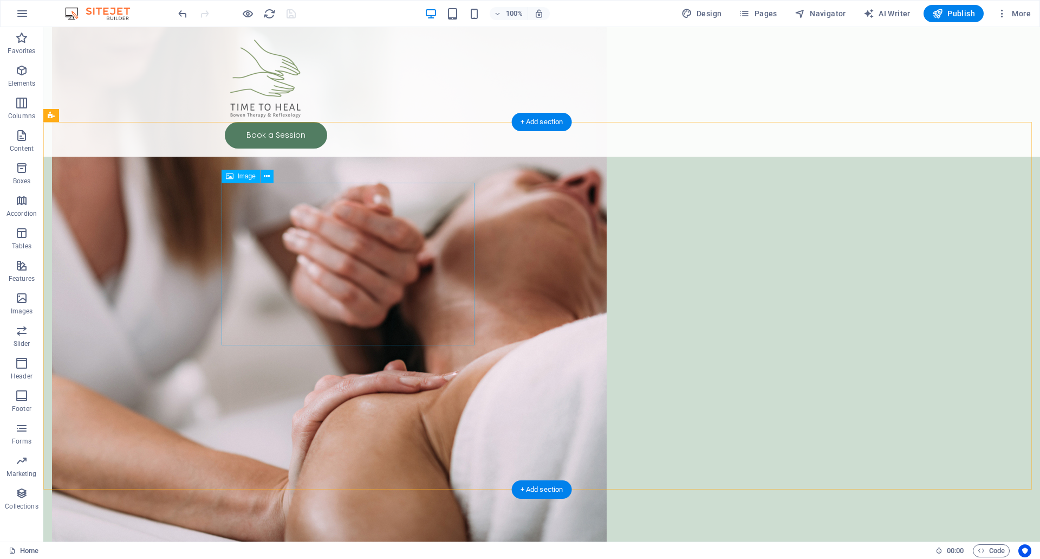
select select "px"
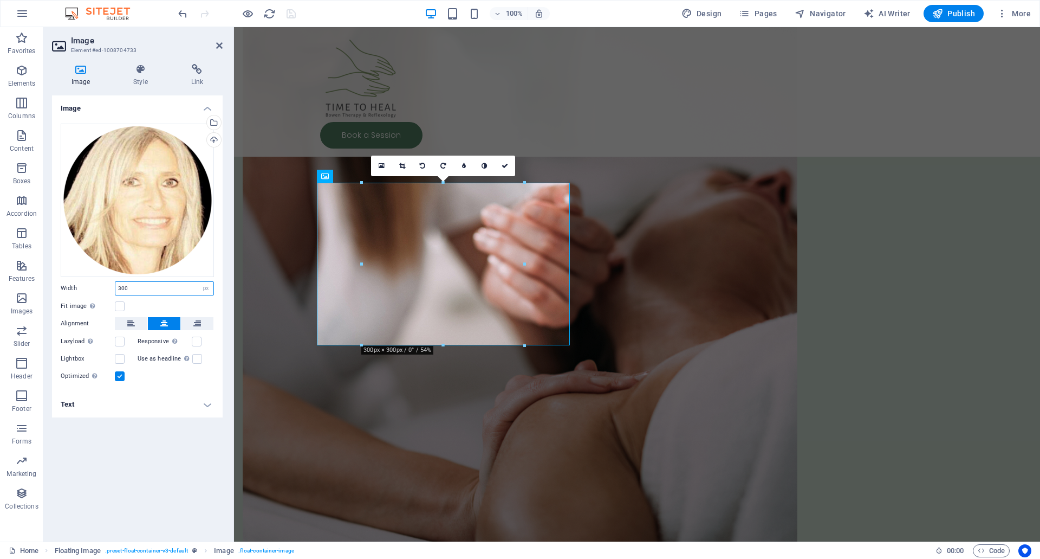
drag, startPoint x: 121, startPoint y: 289, endPoint x: 110, endPoint y: 288, distance: 10.9
click at [110, 288] on div "Width 300 Default auto px rem % em vh vw" at bounding box center [137, 288] width 153 height 14
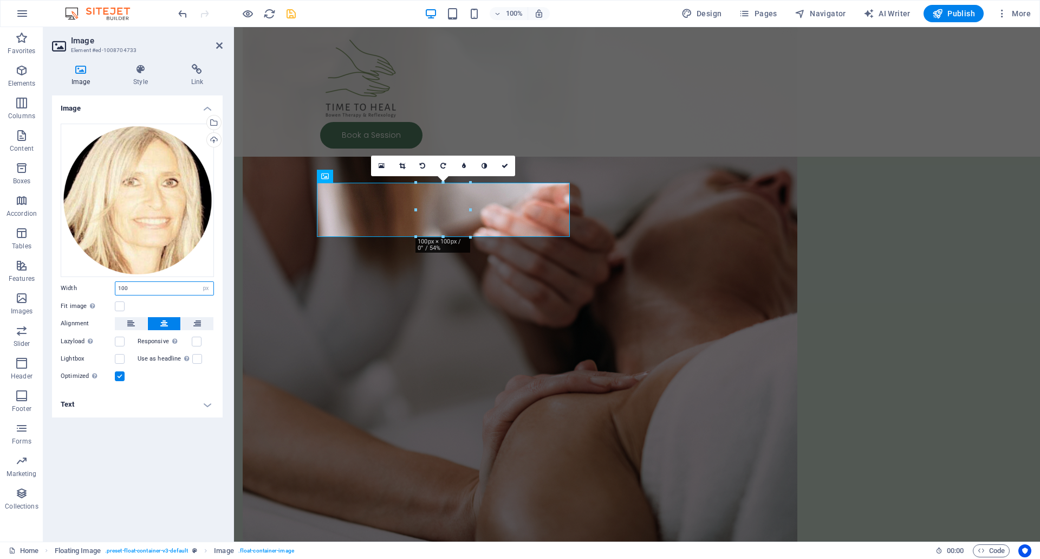
click at [124, 287] on input "100" at bounding box center [164, 288] width 98 height 13
click at [121, 288] on input "100" at bounding box center [164, 288] width 98 height 13
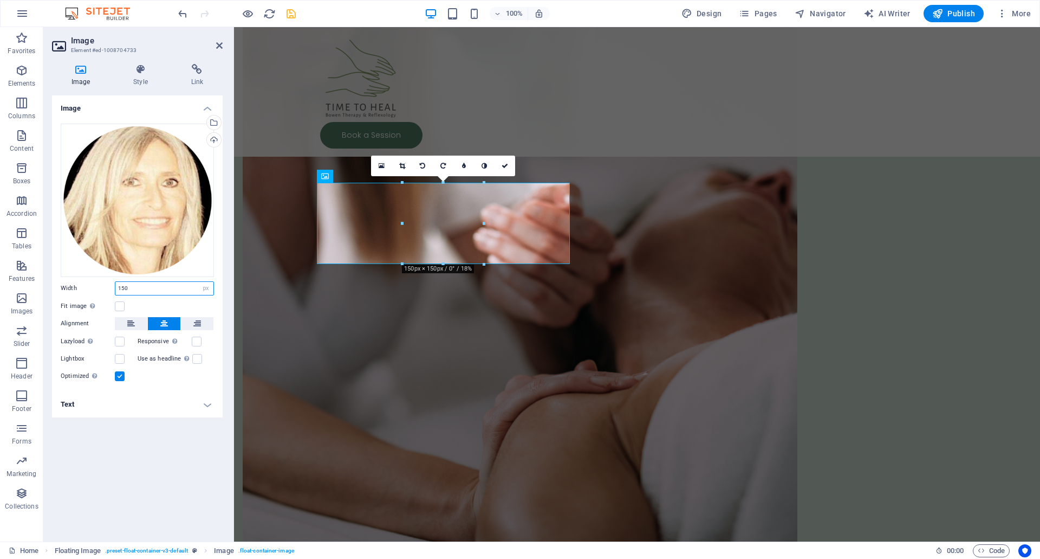
type input "150"
click at [204, 406] on h4 "Text" at bounding box center [137, 404] width 171 height 26
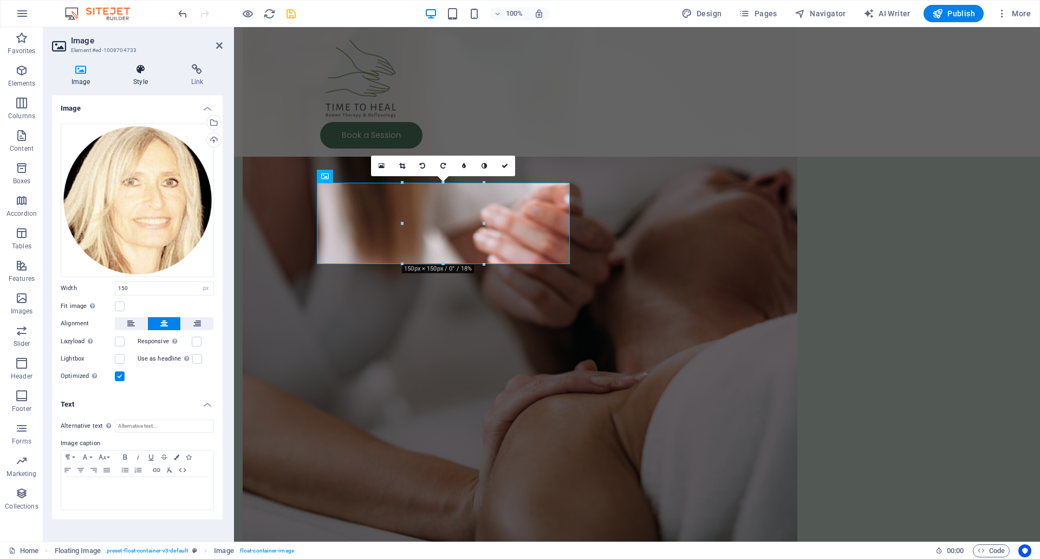
click at [138, 74] on icon at bounding box center [140, 69] width 53 height 11
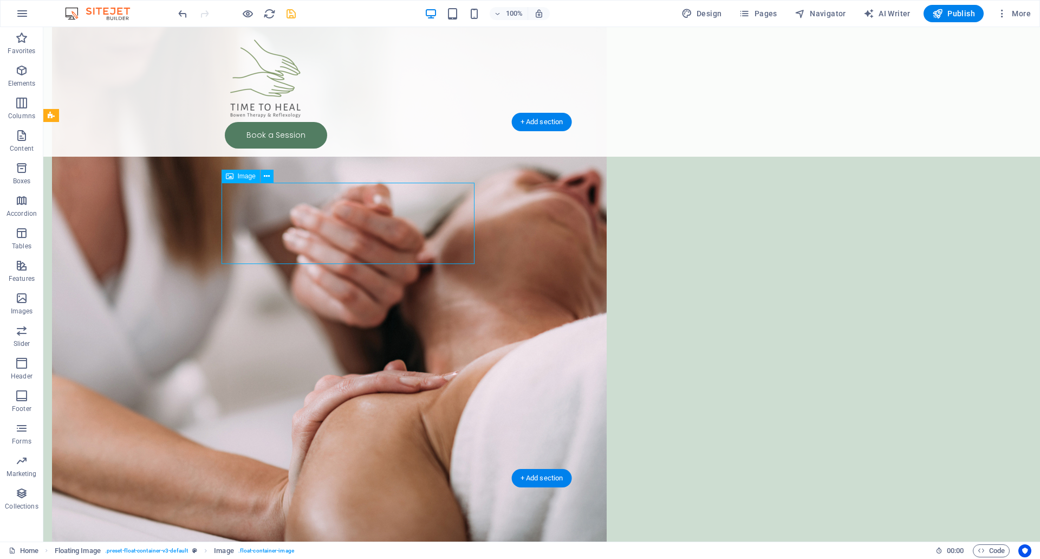
select select "px"
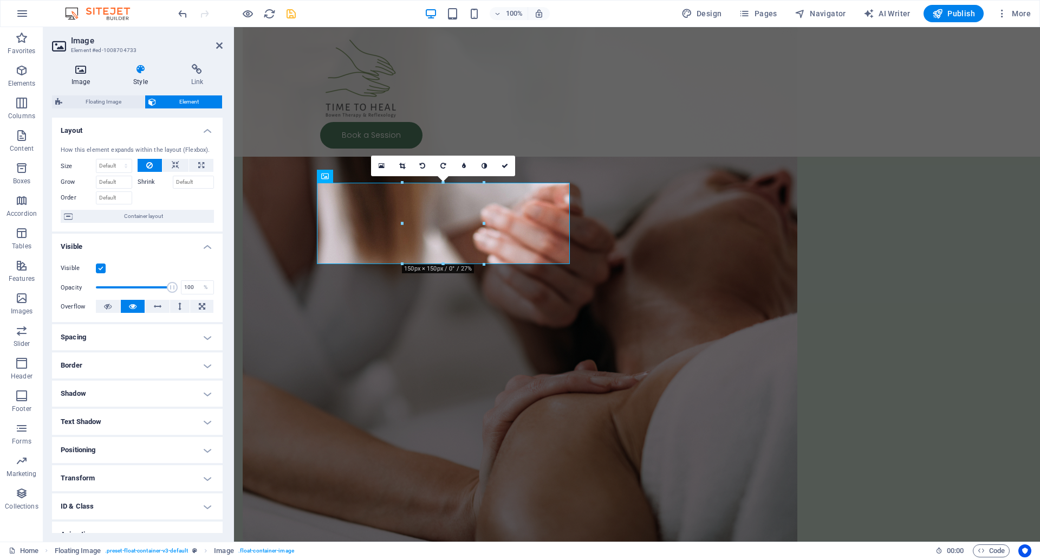
click at [77, 73] on icon at bounding box center [80, 69] width 57 height 11
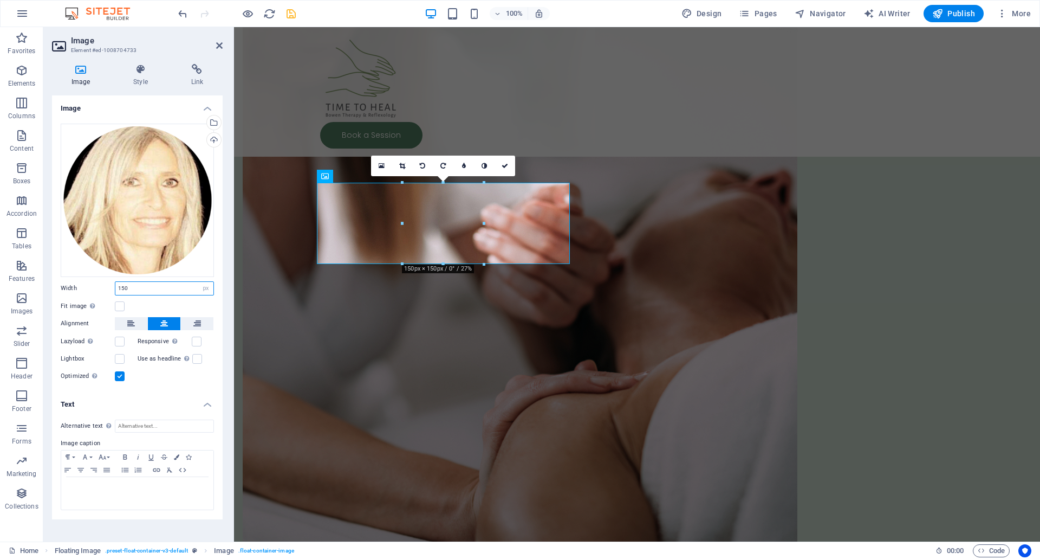
drag, startPoint x: 124, startPoint y: 285, endPoint x: 109, endPoint y: 285, distance: 14.6
click at [109, 285] on div "Width 150 Default auto px rem % em vh vw" at bounding box center [137, 288] width 153 height 14
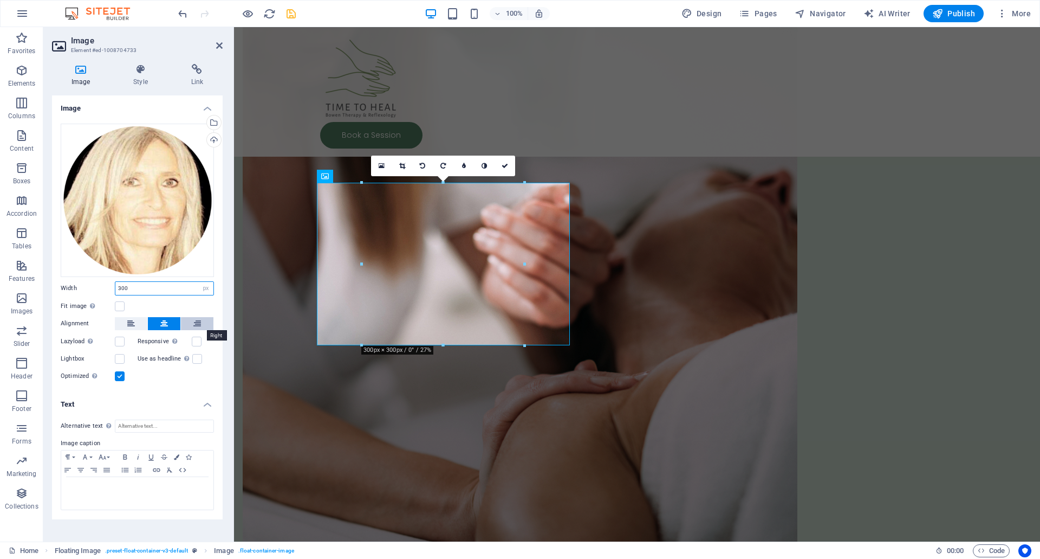
type input "300"
click at [200, 326] on icon at bounding box center [197, 323] width 8 height 13
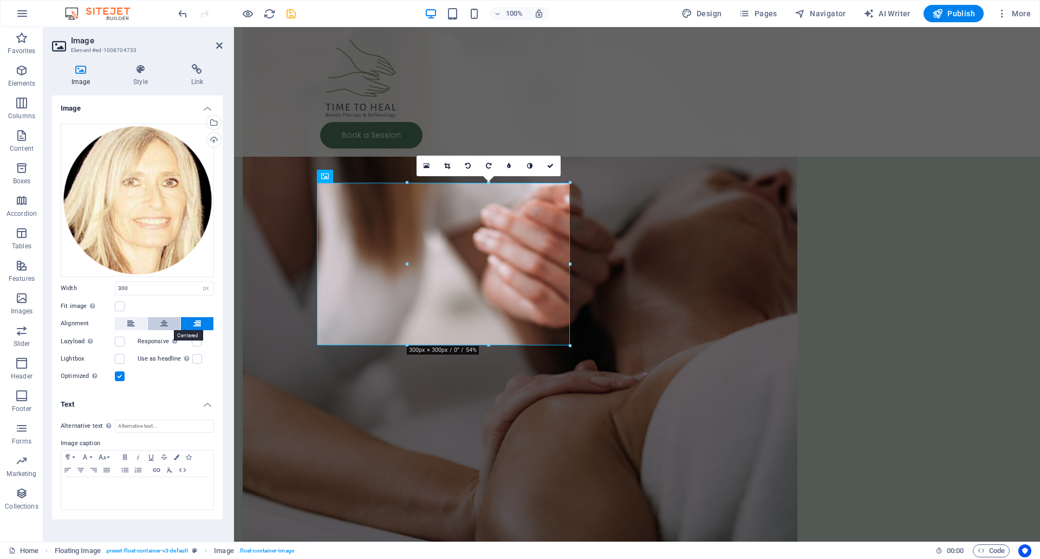
click at [165, 326] on icon at bounding box center [164, 323] width 8 height 13
click at [195, 342] on label at bounding box center [197, 342] width 10 height 10
click at [0, 0] on input "Responsive Automatically load retina image and smartphone optimized sizes." at bounding box center [0, 0] width 0 height 0
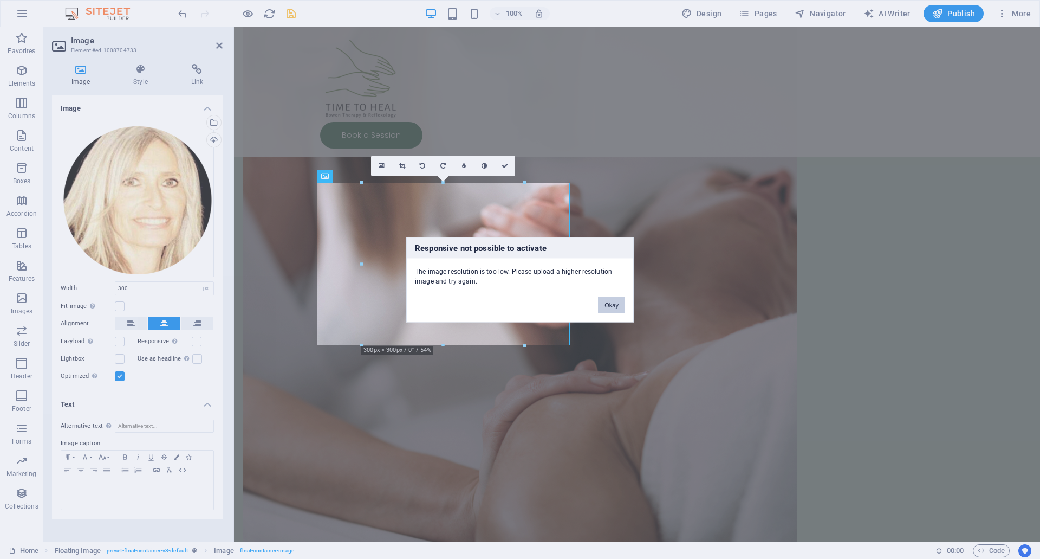
click at [616, 303] on button "Okay" at bounding box center [611, 304] width 27 height 16
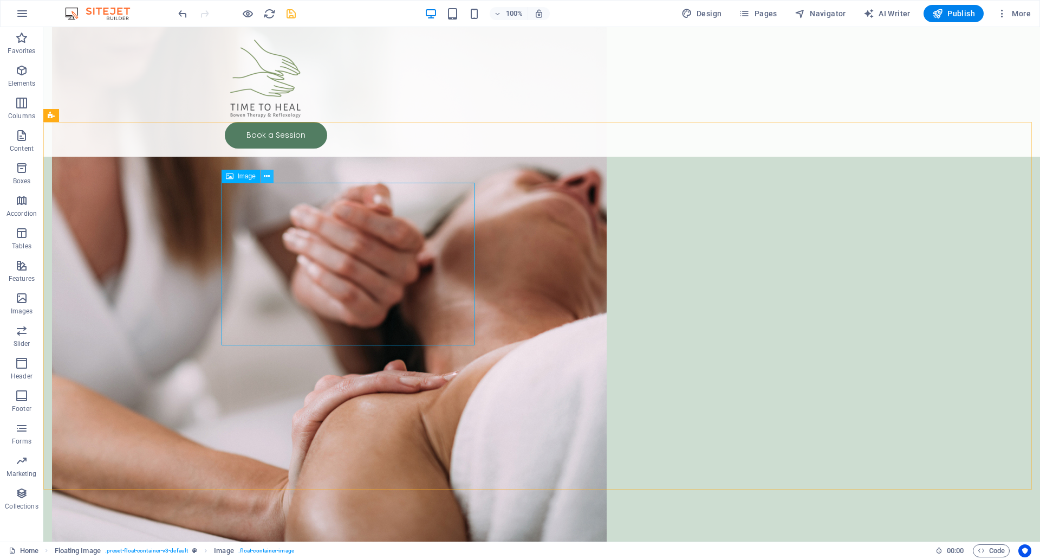
click at [266, 177] on icon at bounding box center [267, 176] width 6 height 11
select select "px"
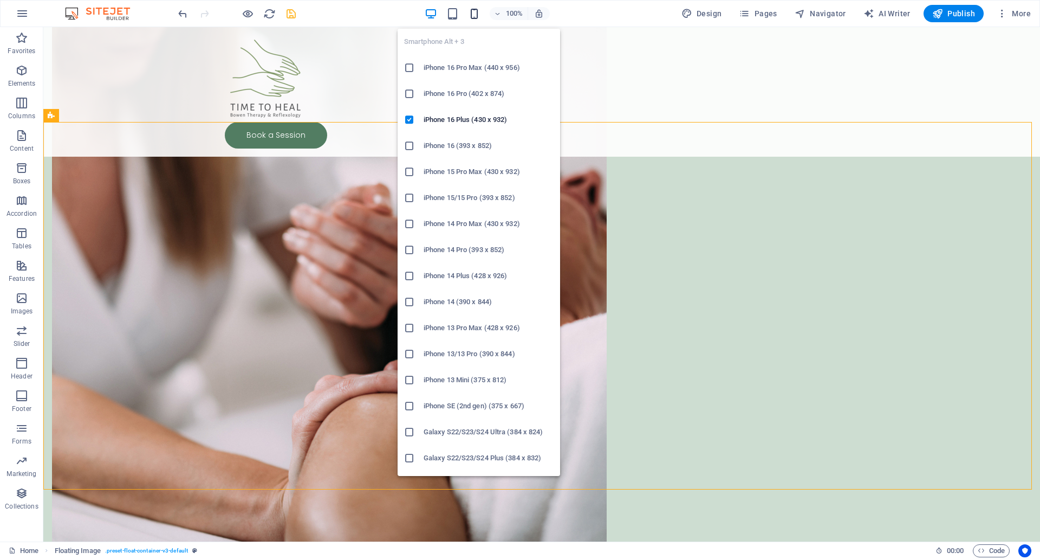
click at [479, 15] on icon "button" at bounding box center [474, 14] width 12 height 12
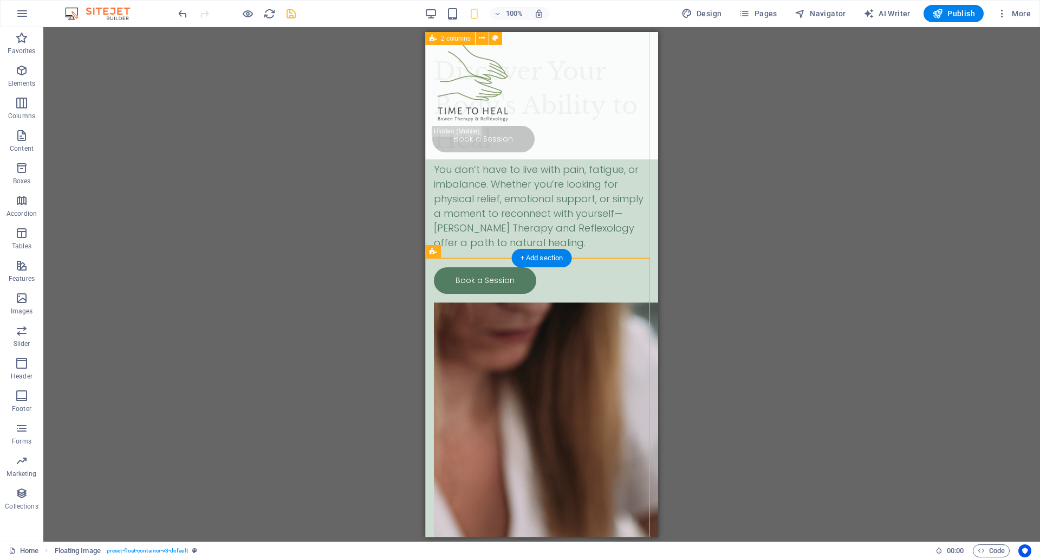
scroll to position [0, 0]
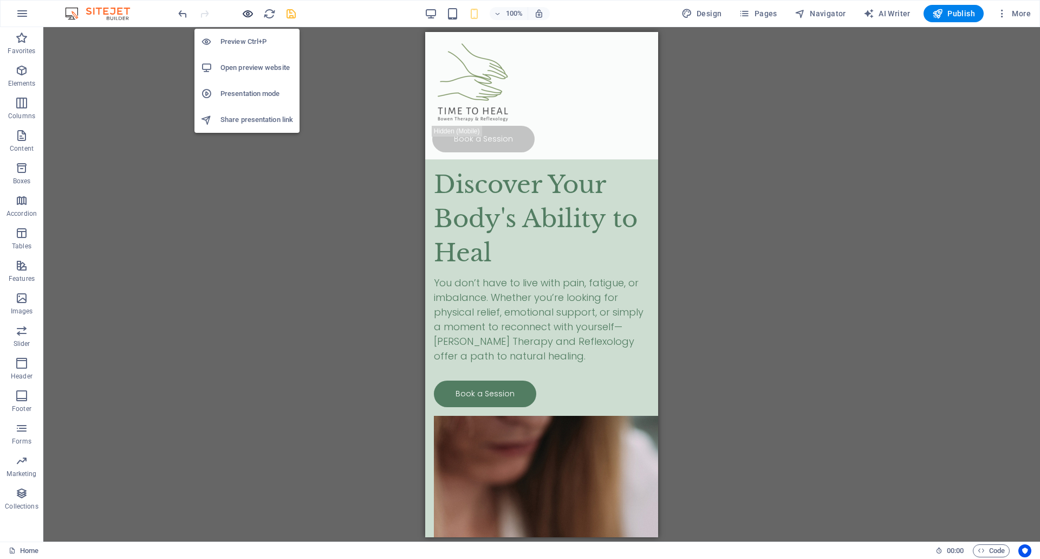
click at [246, 15] on icon "button" at bounding box center [248, 14] width 12 height 12
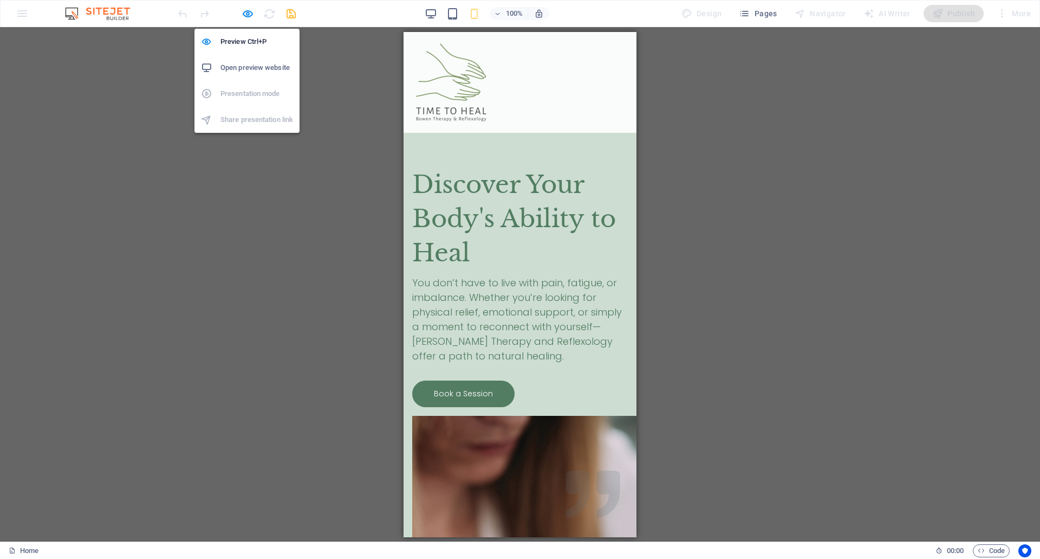
drag, startPoint x: 246, startPoint y: 14, endPoint x: 257, endPoint y: 15, distance: 11.4
click at [246, 14] on icon "button" at bounding box center [248, 14] width 12 height 12
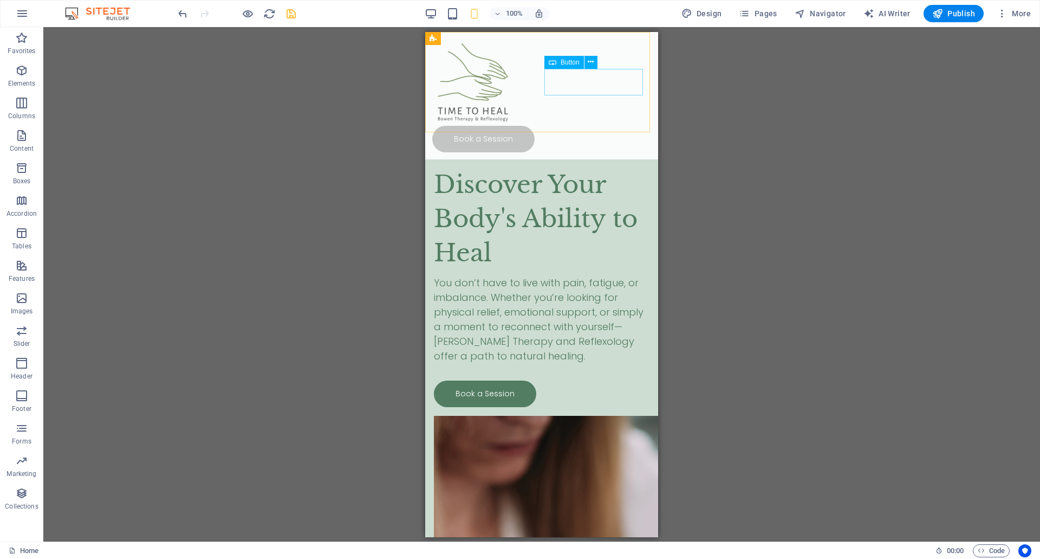
click at [634, 125] on div "Book a Session" at bounding box center [541, 138] width 219 height 27
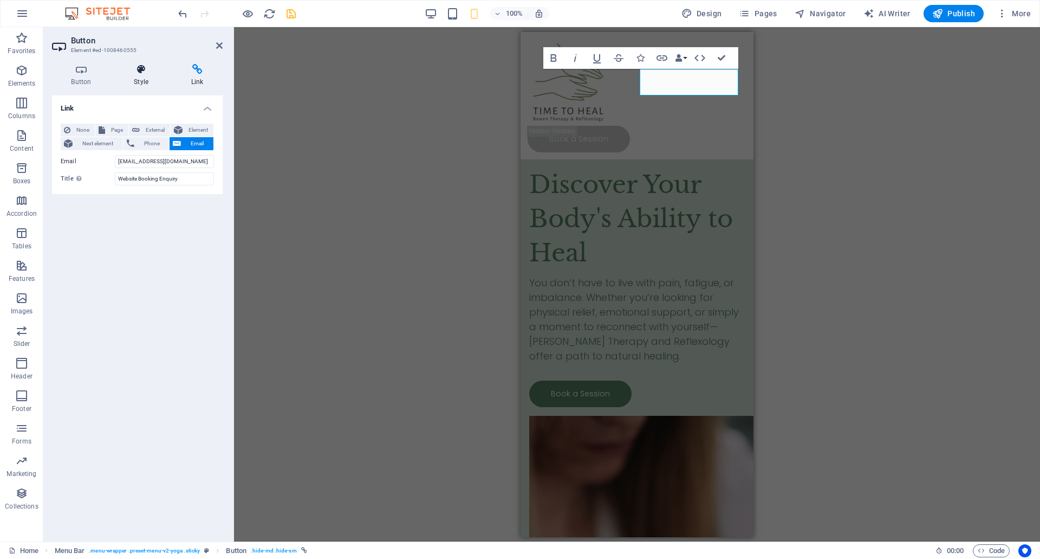
click at [141, 75] on h4 "Style" at bounding box center [143, 75] width 57 height 23
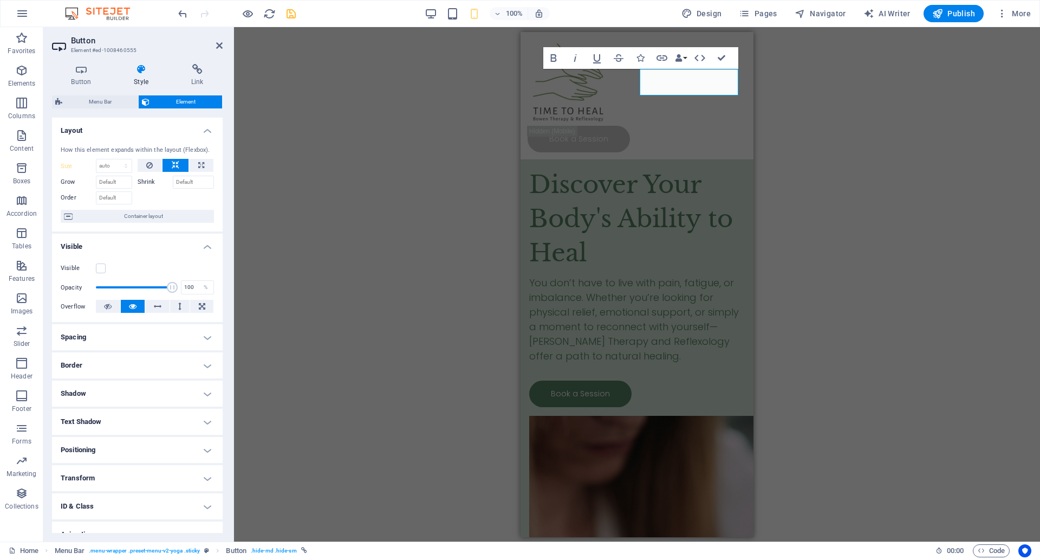
scroll to position [43, 0]
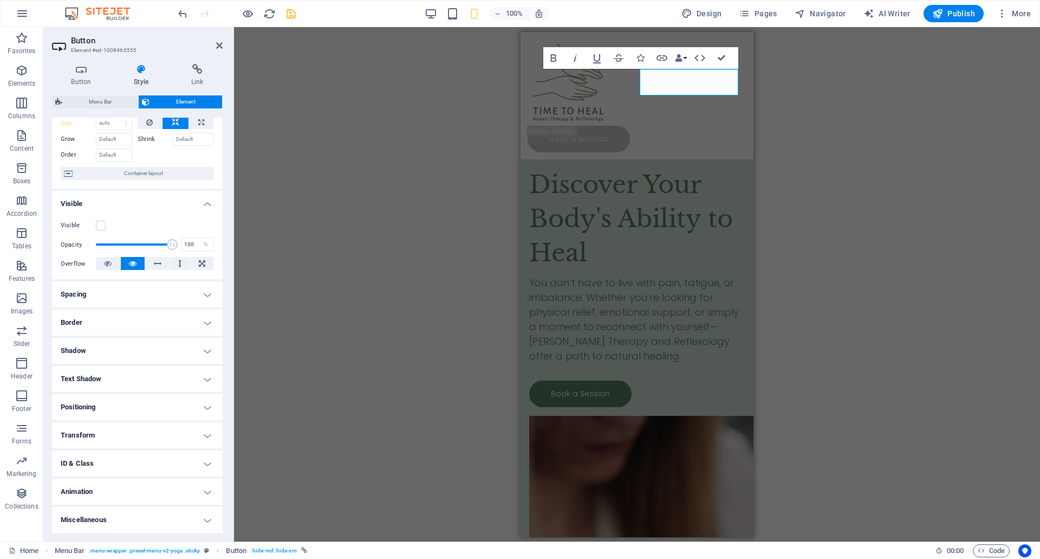
click at [204, 411] on h4 "Positioning" at bounding box center [137, 407] width 171 height 26
click at [204, 411] on h4 "Positioning" at bounding box center [137, 404] width 171 height 20
click at [206, 438] on h4 "Transform" at bounding box center [137, 435] width 171 height 26
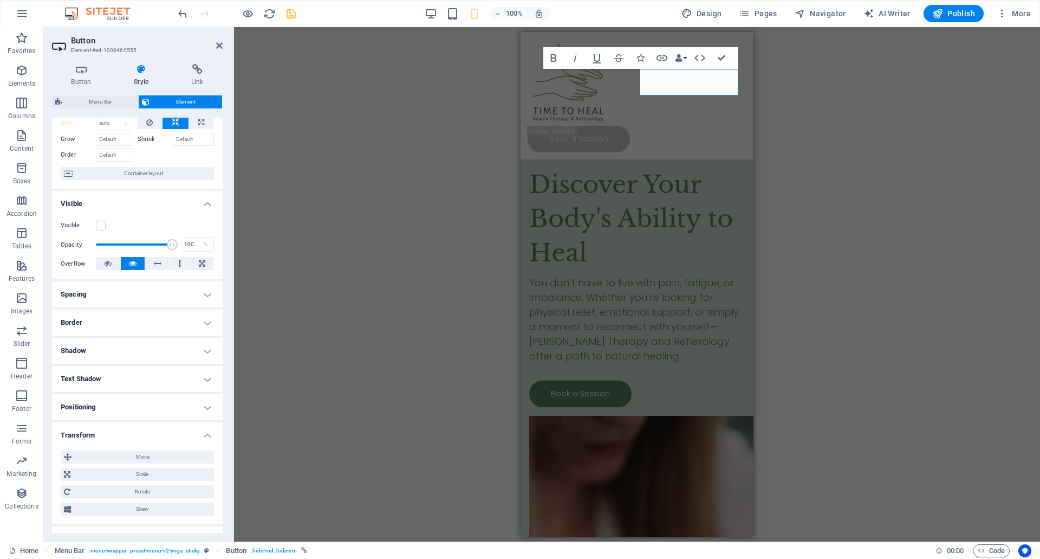
click at [206, 438] on h4 "Transform" at bounding box center [137, 432] width 171 height 20
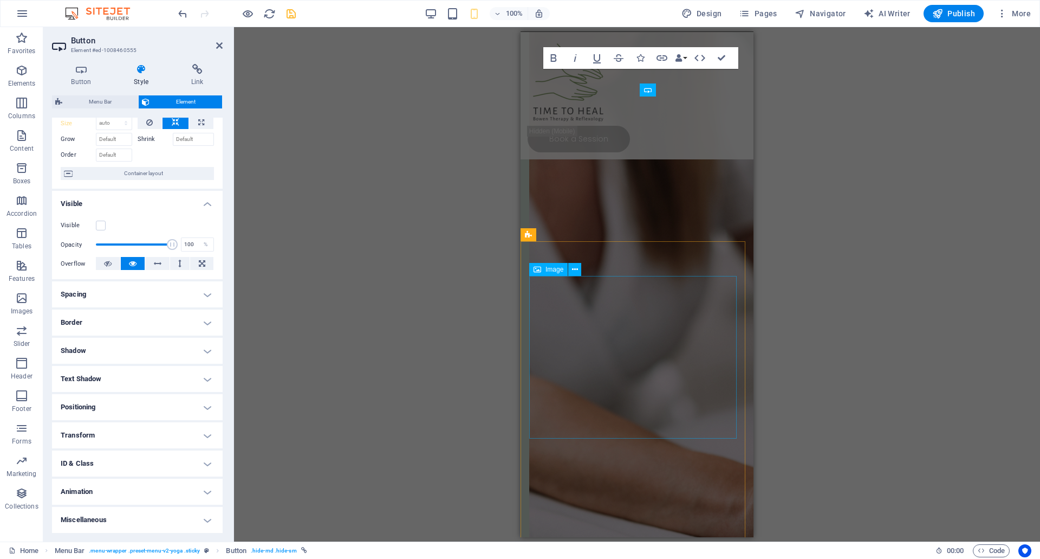
scroll to position [361, 0]
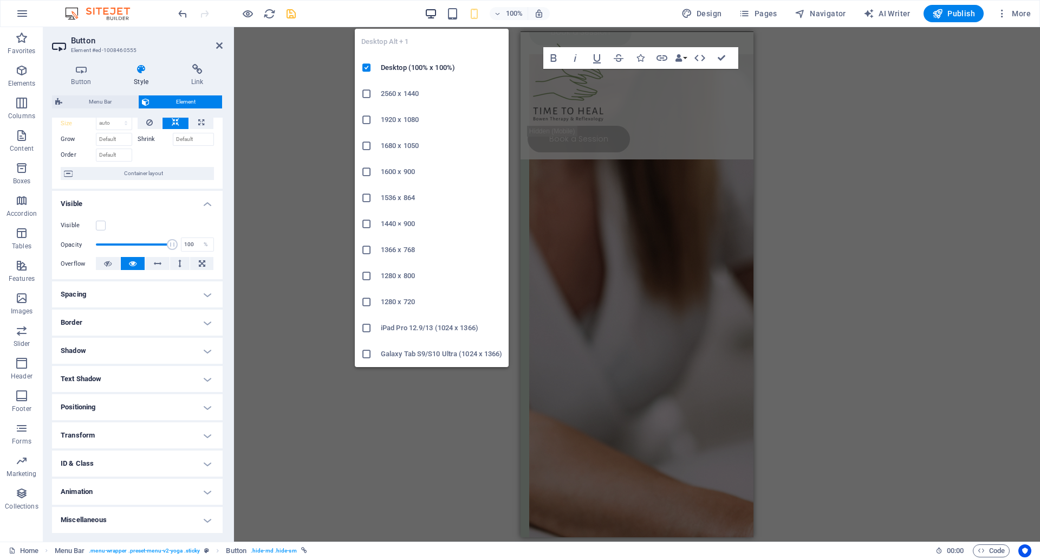
click at [434, 11] on icon "button" at bounding box center [431, 14] width 12 height 12
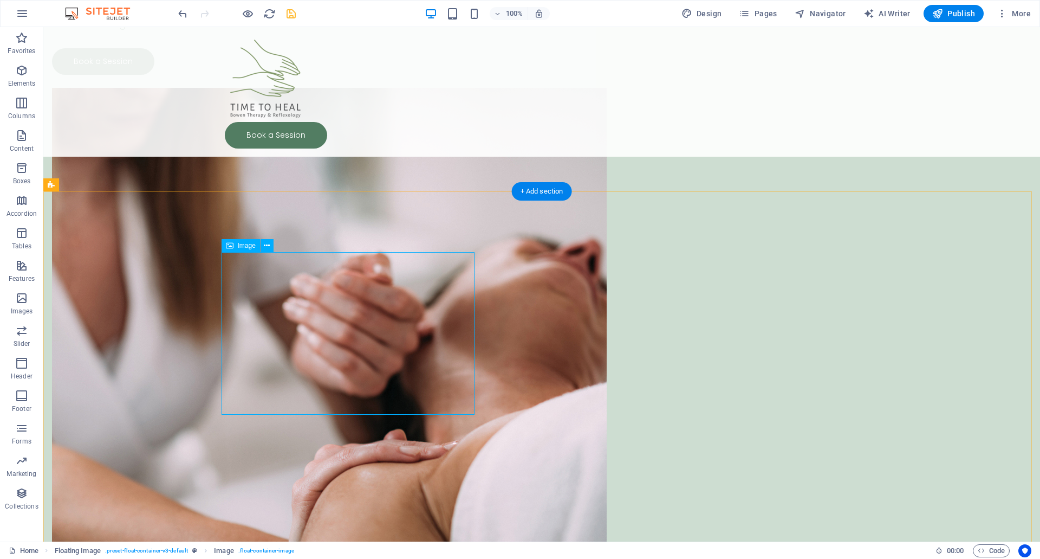
select select "px"
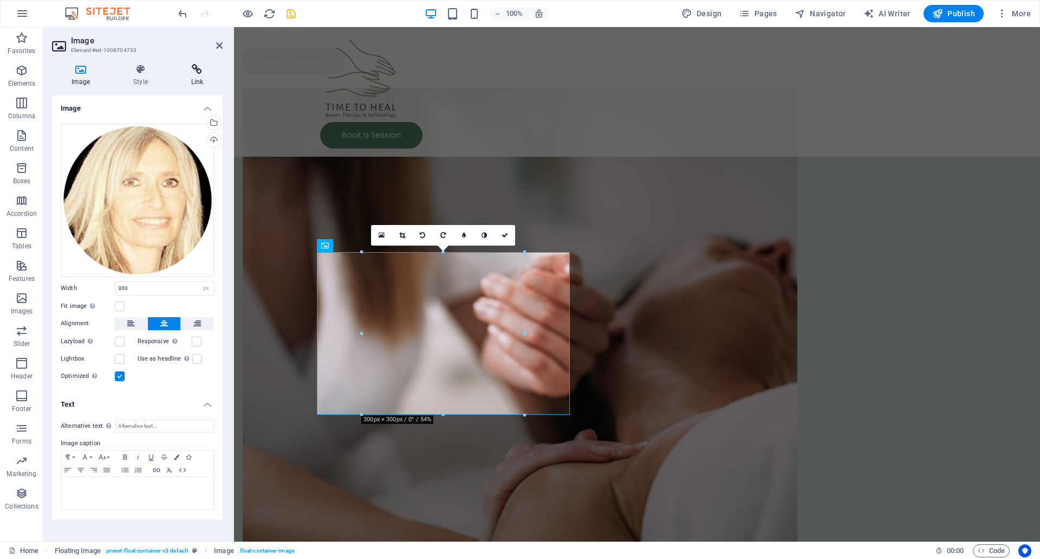
click at [198, 75] on h4 "Link" at bounding box center [197, 75] width 51 height 23
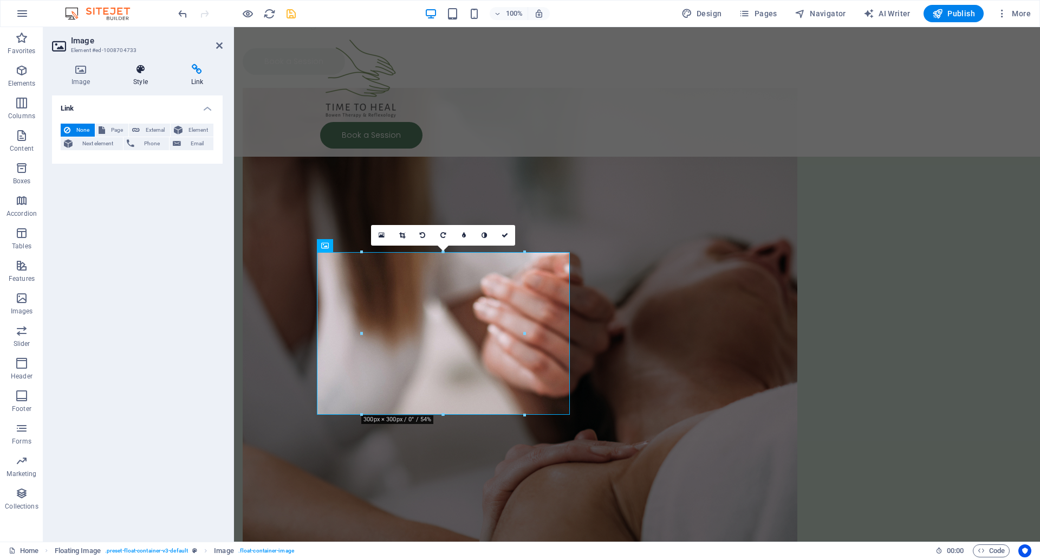
click at [146, 77] on h4 "Style" at bounding box center [142, 75] width 57 height 23
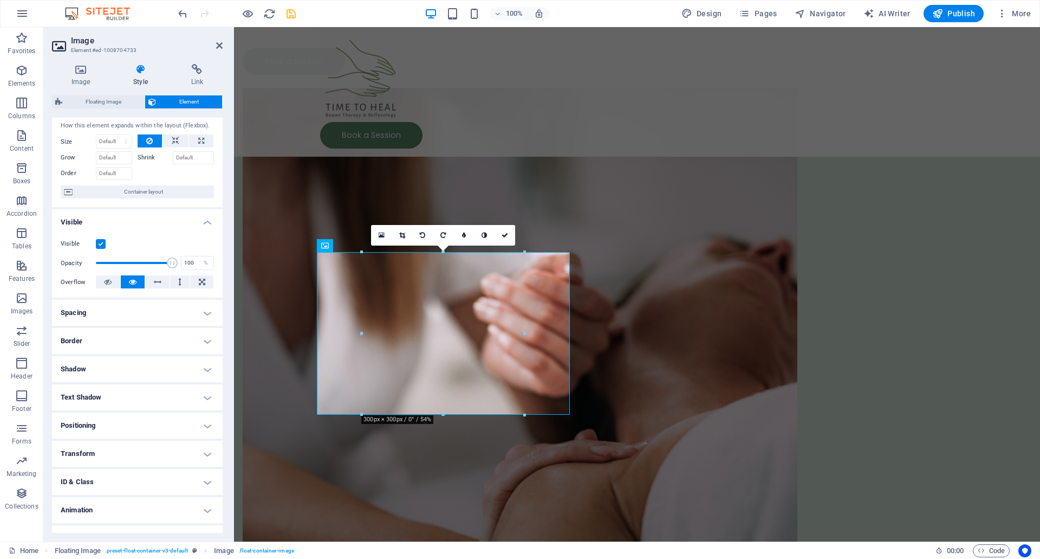
scroll to position [43, 0]
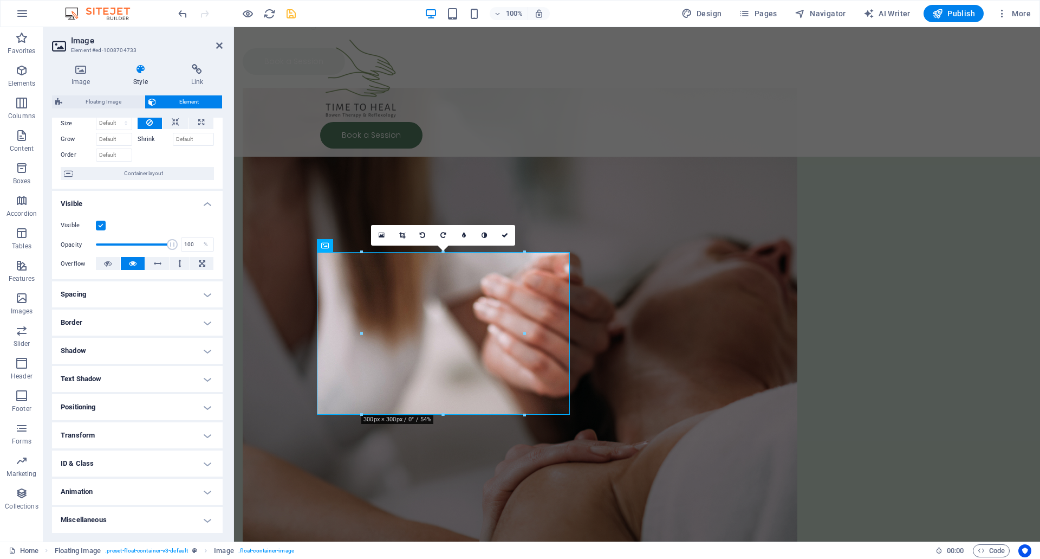
click at [204, 436] on h4 "Transform" at bounding box center [137, 435] width 171 height 26
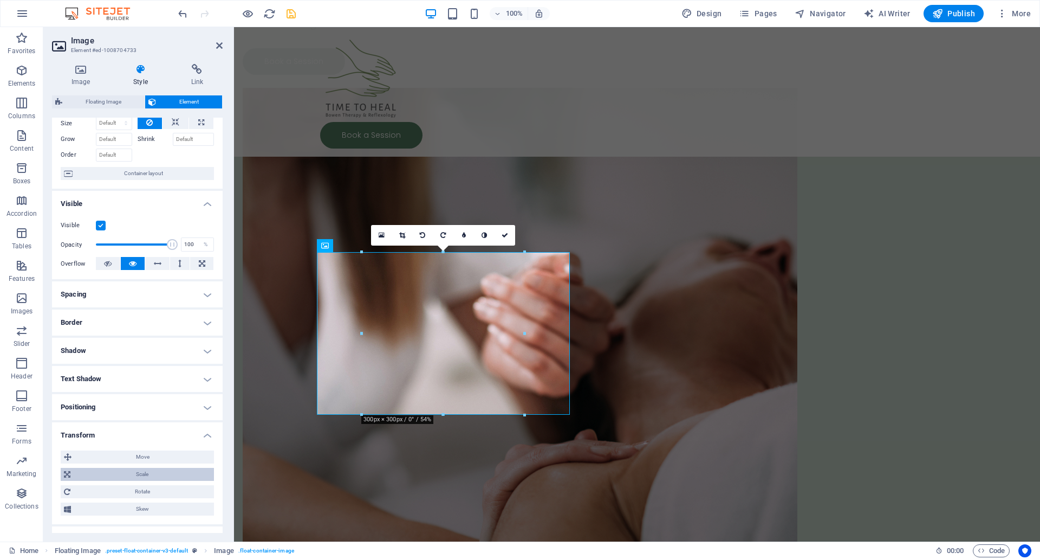
click at [173, 473] on span "Scale" at bounding box center [142, 474] width 137 height 13
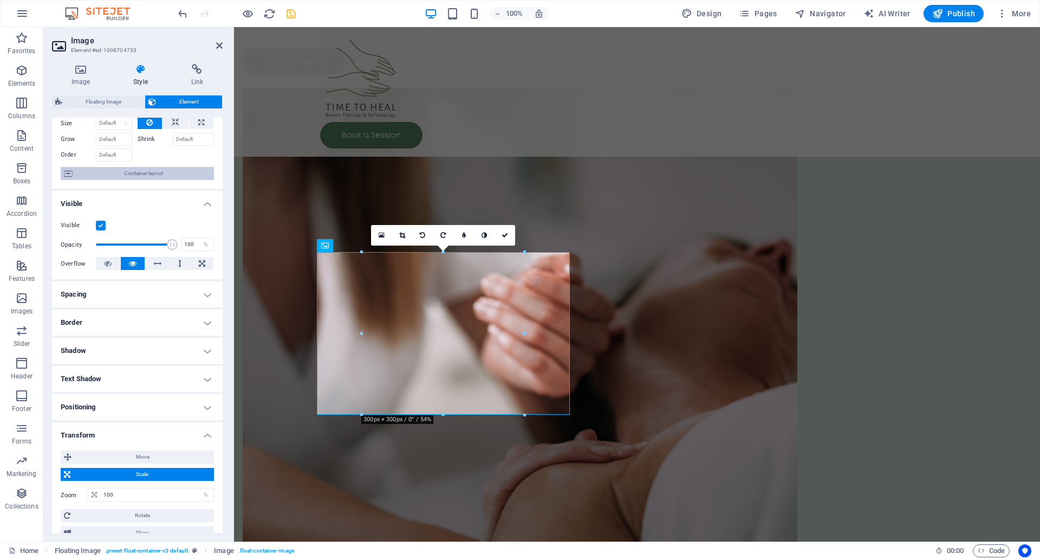
click at [191, 179] on span "Container layout" at bounding box center [143, 173] width 135 height 13
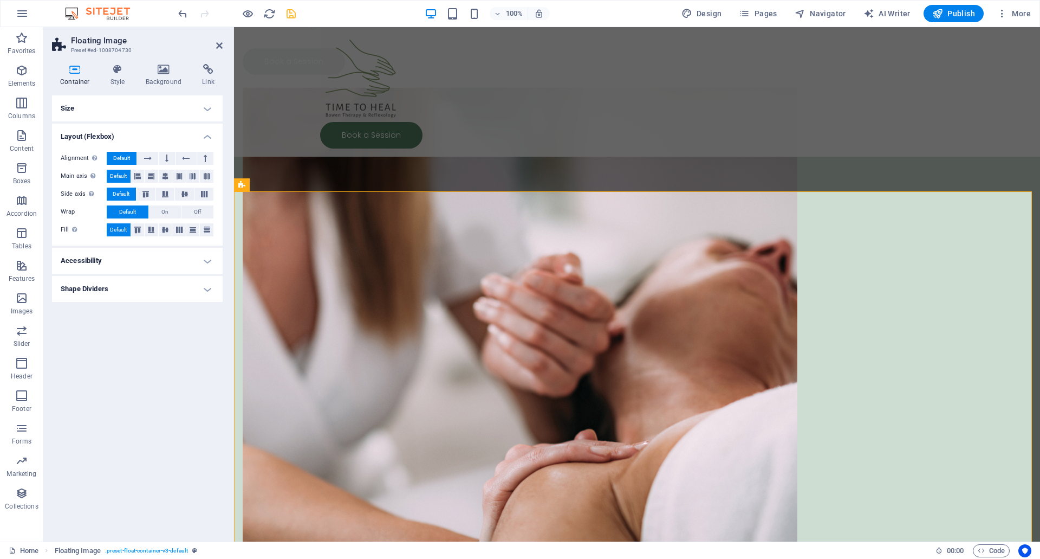
click at [164, 265] on h4 "Accessibility" at bounding box center [137, 261] width 171 height 26
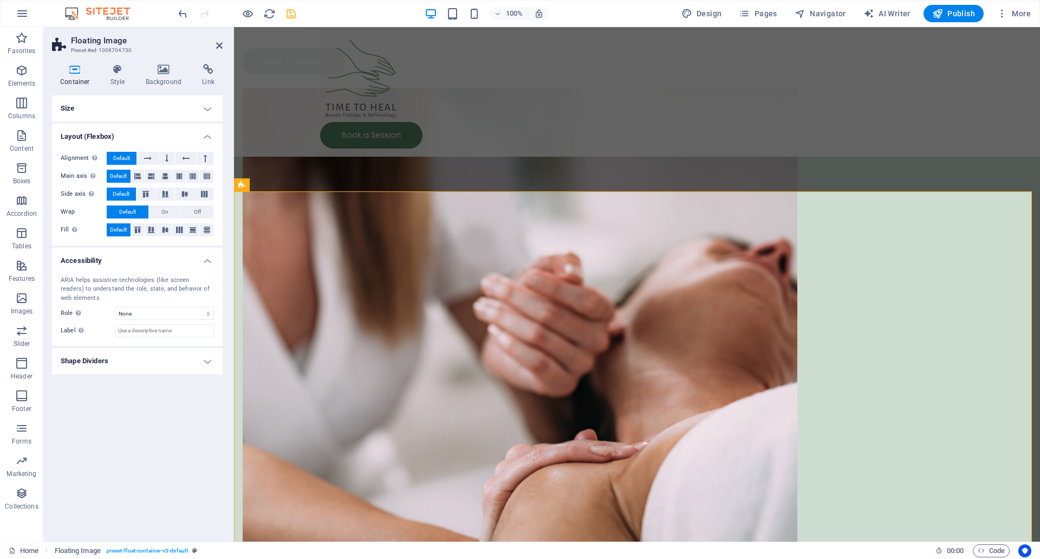
click at [177, 361] on h4 "Shape Dividers" at bounding box center [137, 361] width 171 height 26
click at [208, 110] on h4 "Size" at bounding box center [137, 108] width 171 height 26
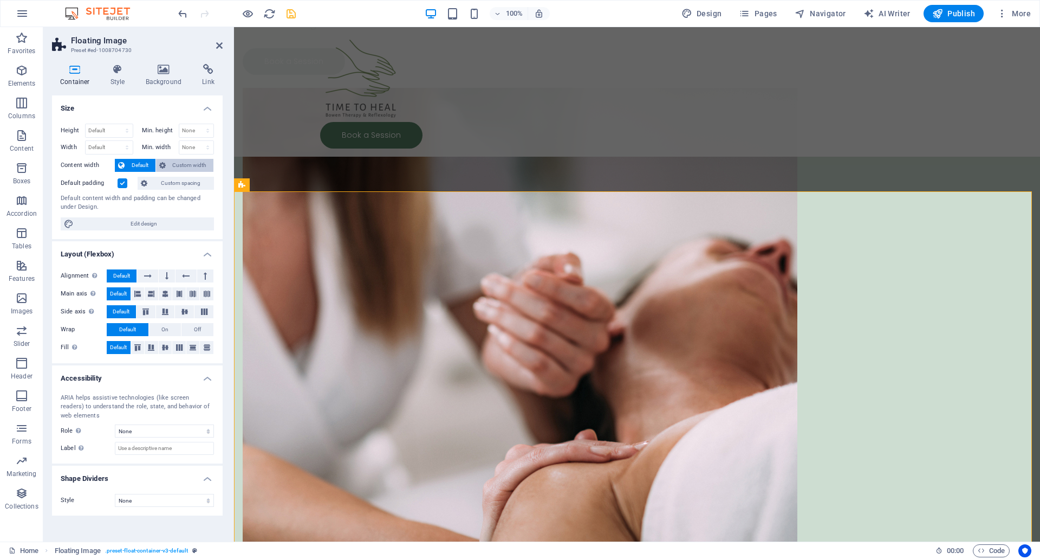
click at [183, 167] on span "Custom width" at bounding box center [190, 165] width 42 height 13
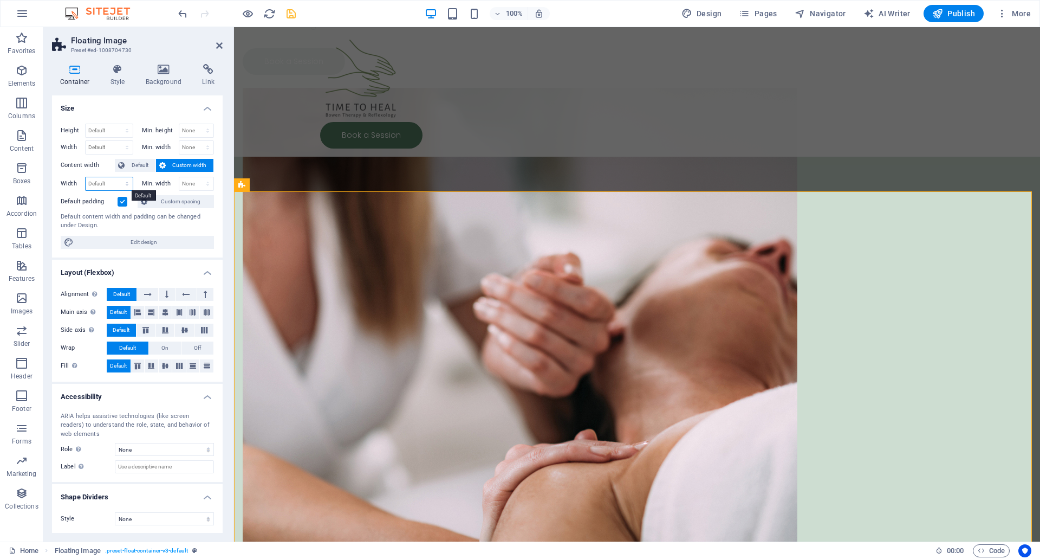
click at [114, 182] on select "Default px rem % em vh vw" at bounding box center [109, 183] width 47 height 13
select select "%"
click at [116, 177] on select "Default px rem % em vh vw" at bounding box center [109, 183] width 47 height 13
type input "100"
click at [184, 201] on span "Custom spacing" at bounding box center [181, 201] width 60 height 13
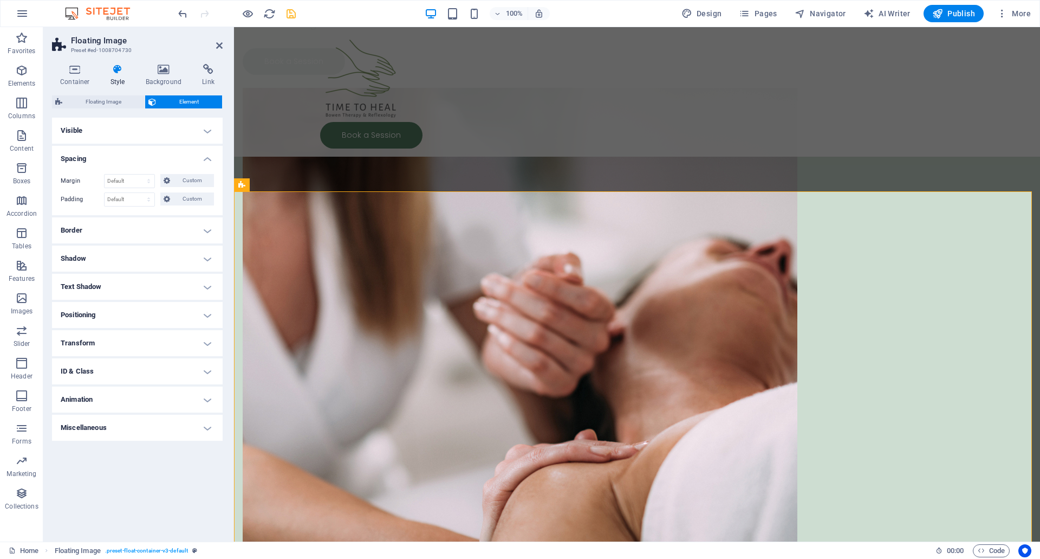
click at [206, 157] on h4 "Spacing" at bounding box center [137, 156] width 171 height 20
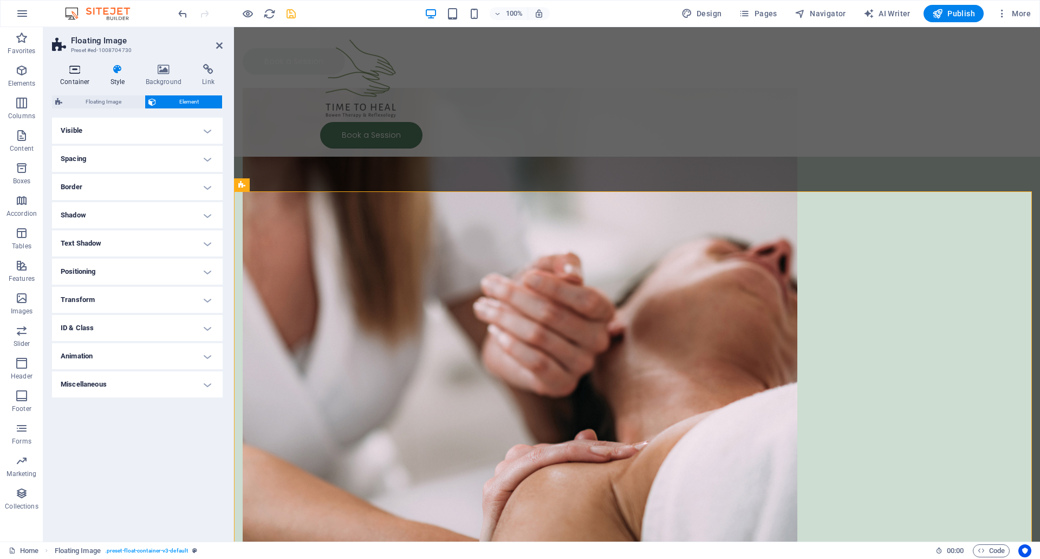
click at [79, 74] on icon at bounding box center [75, 69] width 46 height 11
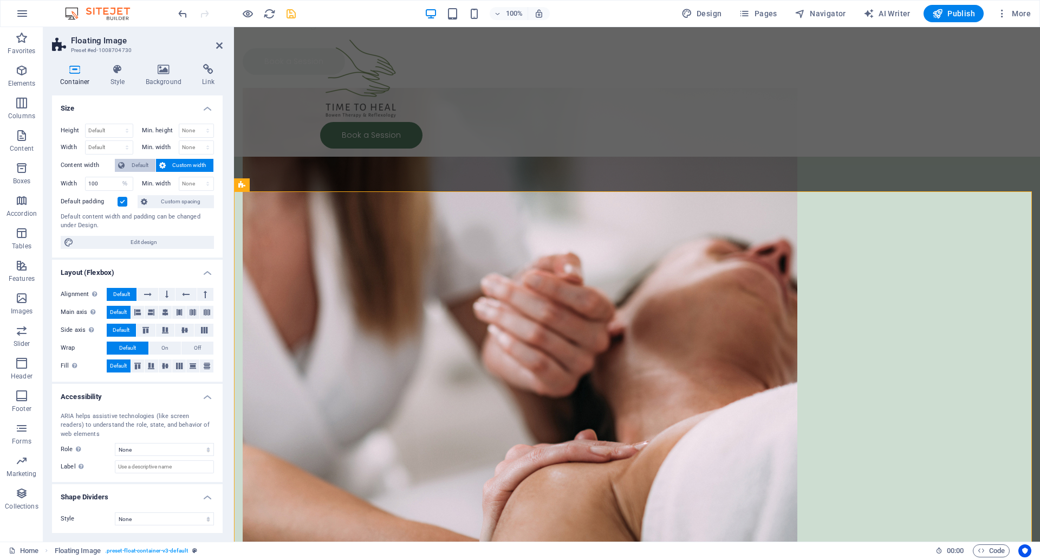
click at [127, 163] on button "Default" at bounding box center [135, 165] width 41 height 13
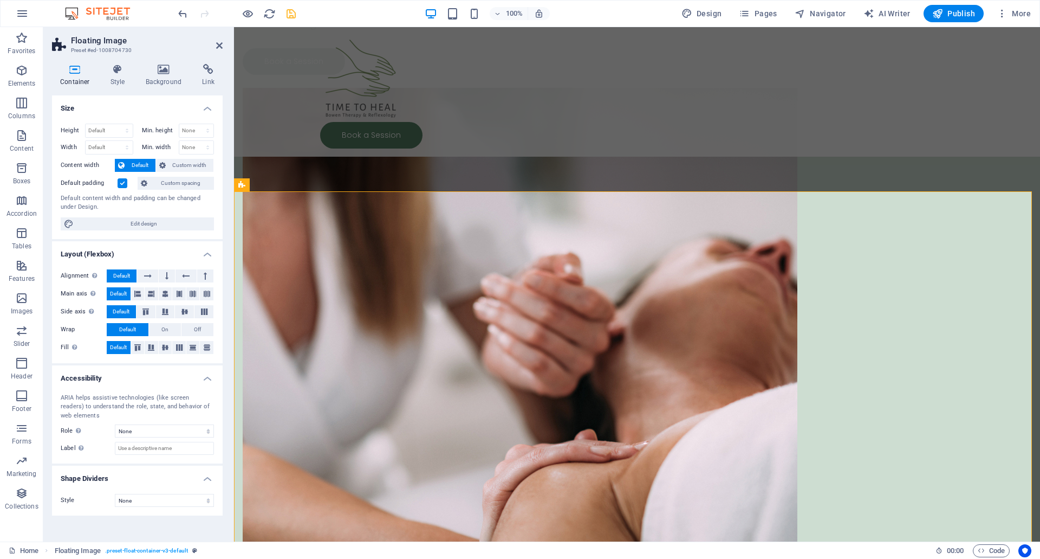
click at [293, 15] on icon "save" at bounding box center [291, 14] width 12 height 12
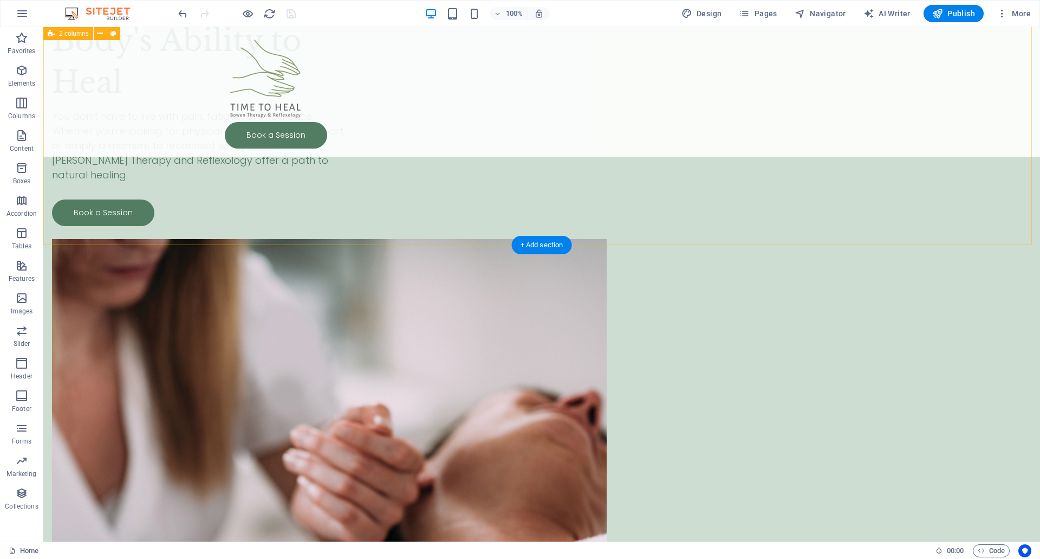
scroll to position [183, 0]
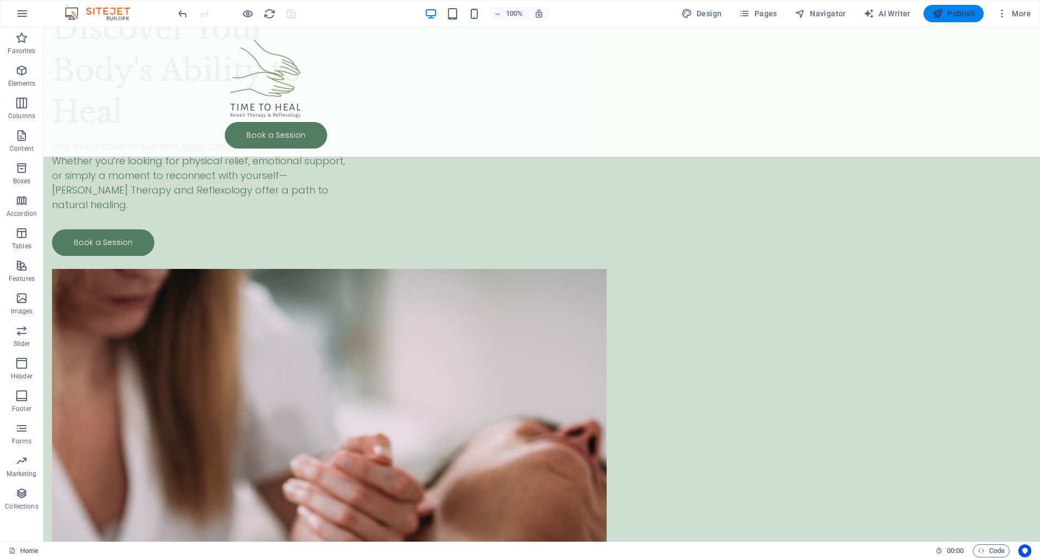
click at [960, 11] on span "Publish" at bounding box center [954, 13] width 43 height 11
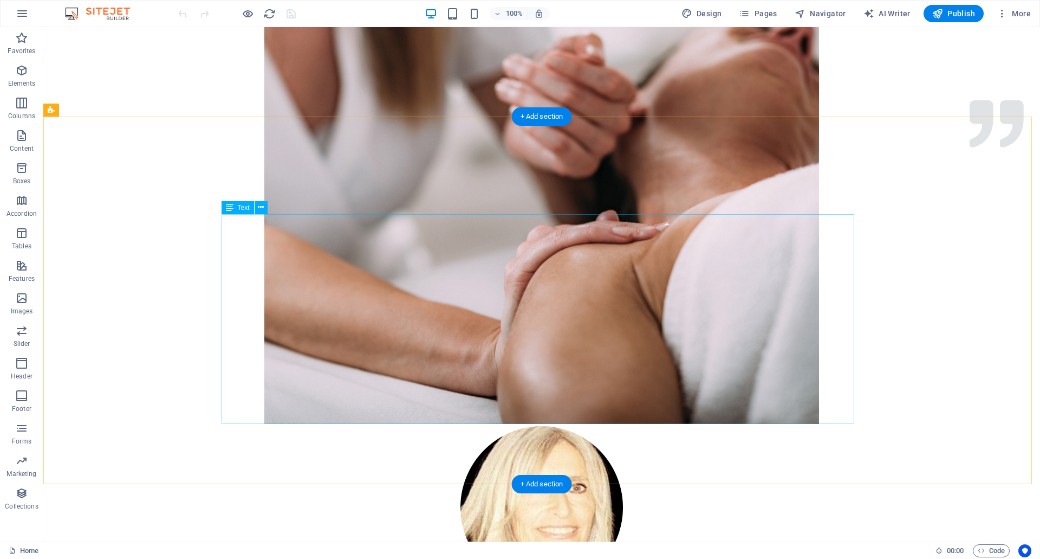
scroll to position [361, 0]
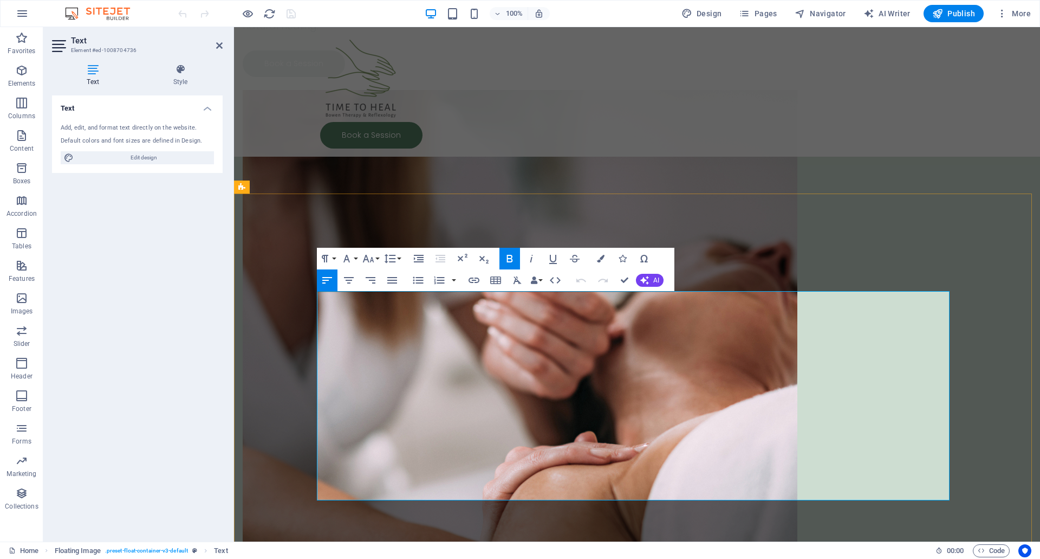
drag, startPoint x: 894, startPoint y: 403, endPoint x: 577, endPoint y: 324, distance: 326.8
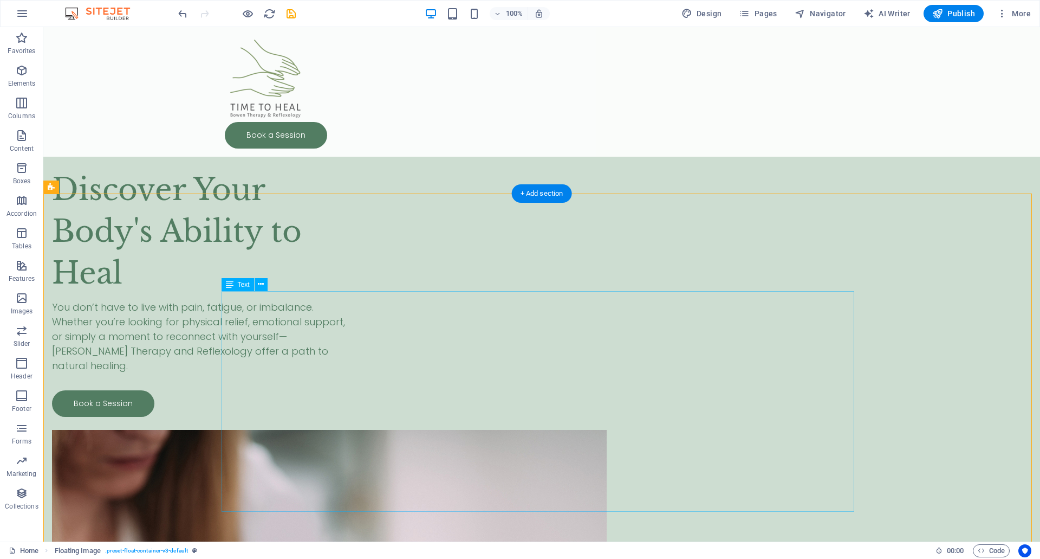
scroll to position [0, 0]
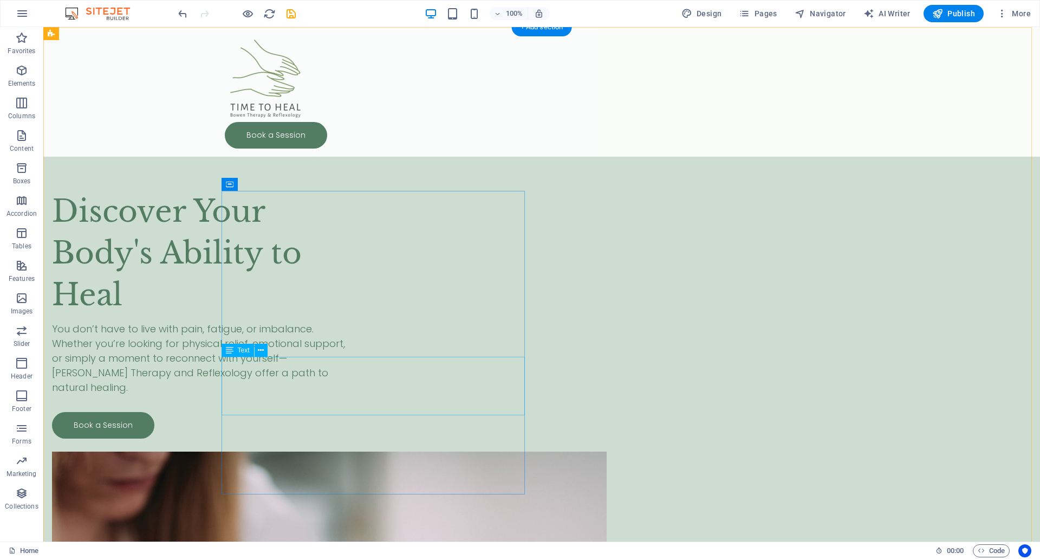
click at [356, 364] on div "You don’t have to live with pain, fatigue, or imbalance. Whether you’re looking…" at bounding box center [203, 357] width 303 height 73
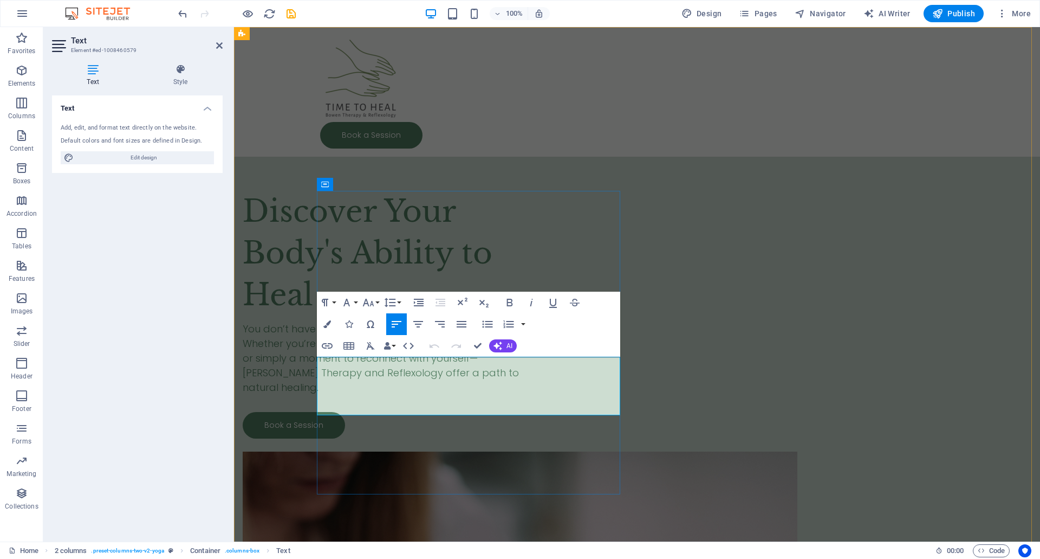
click at [451, 365] on span "You don’t have to live with pain, fatigue, or imbalance. Whether you’re looking…" at bounding box center [389, 358] width 293 height 72
click at [479, 363] on span "You don’t have to live with pain , fatigue, or imbalance. Whether you’re lookin…" at bounding box center [389, 358] width 293 height 72
click at [536, 366] on span "You don’t have to live with pain , fatigue , or imbalance. Whether you’re looki…" at bounding box center [389, 358] width 293 height 72
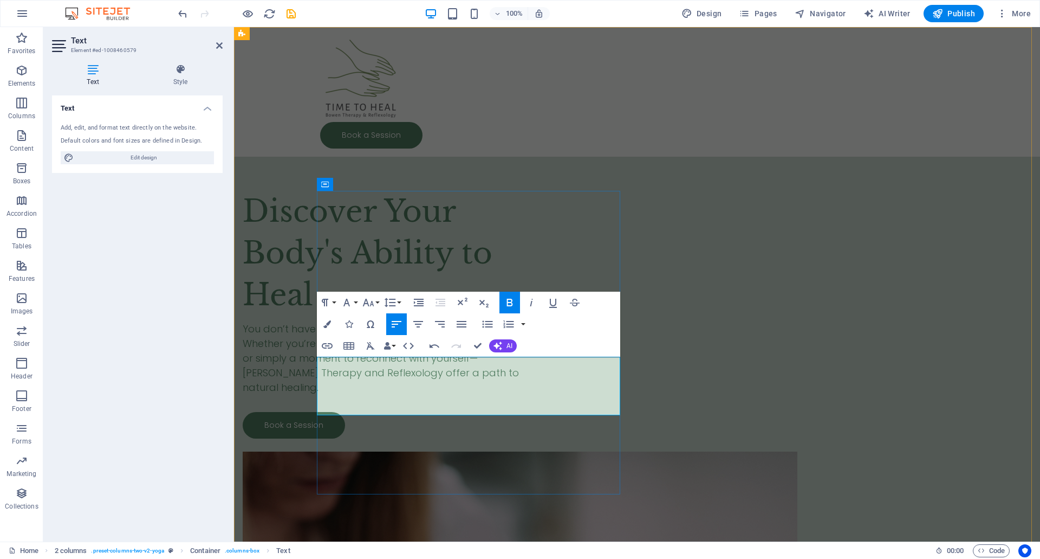
click at [536, 366] on span "You don’t have to live with pain , fatigue , or imbalance. Whether you’re looki…" at bounding box center [389, 358] width 293 height 72
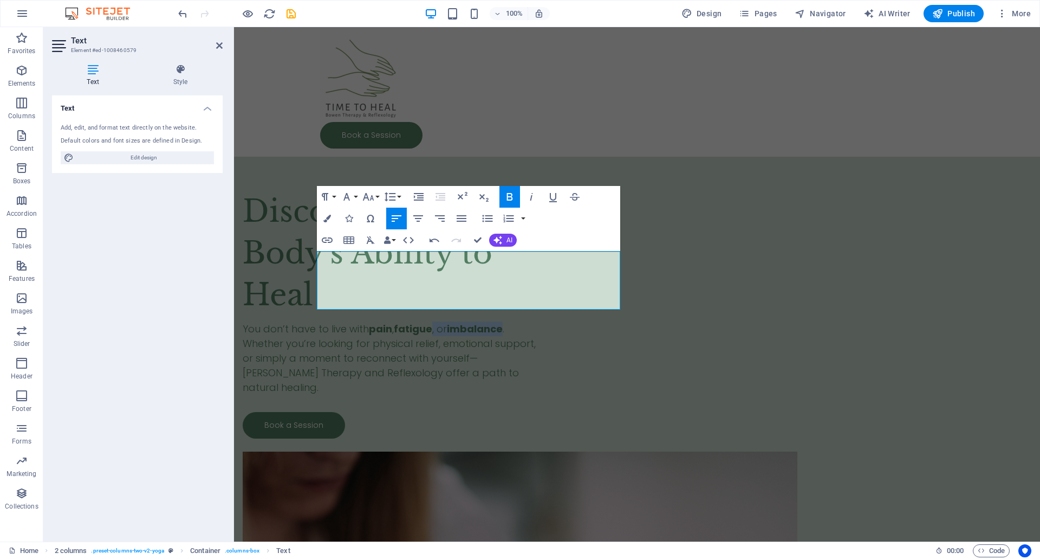
scroll to position [450, 0]
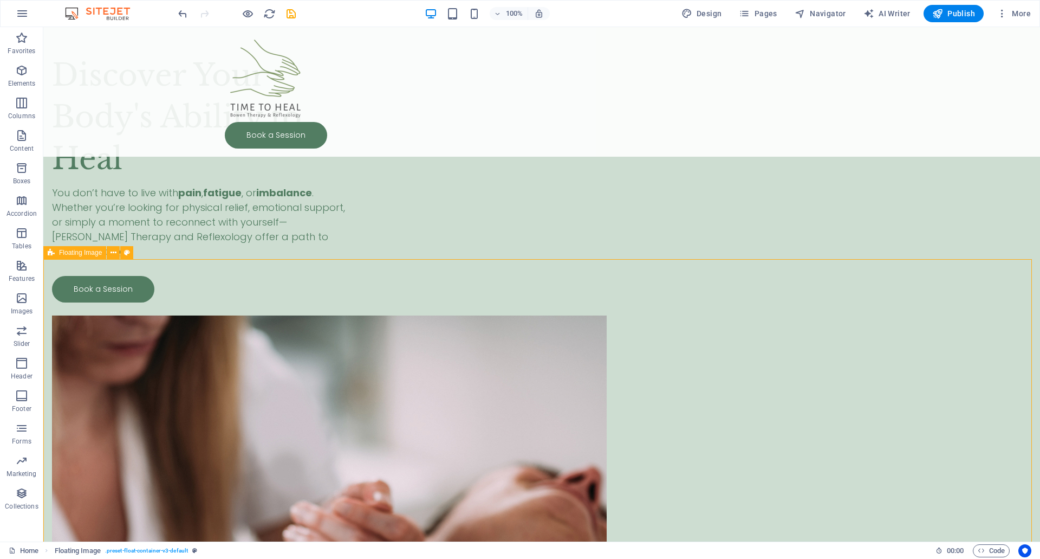
scroll to position [102, 0]
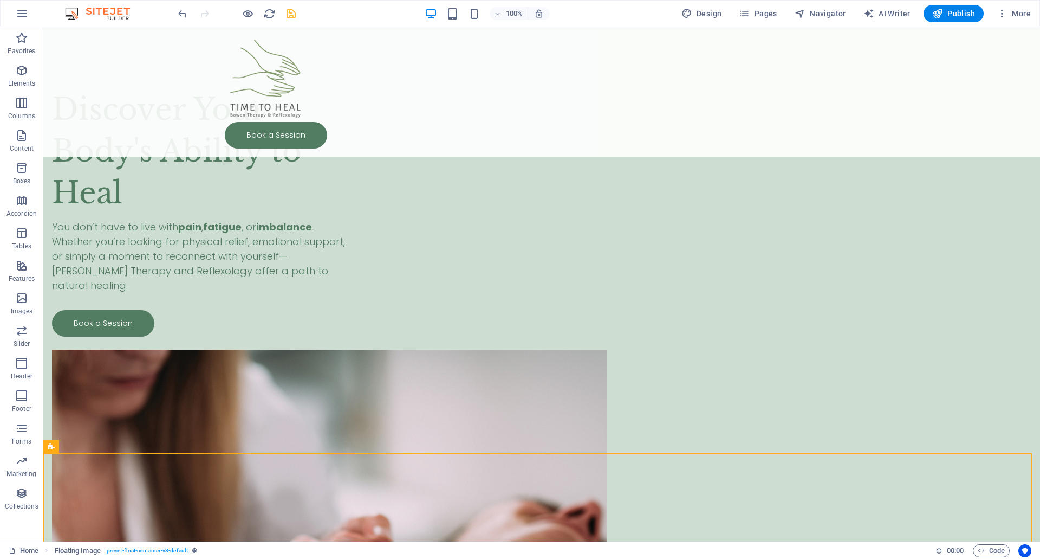
click at [288, 17] on icon "save" at bounding box center [291, 14] width 12 height 12
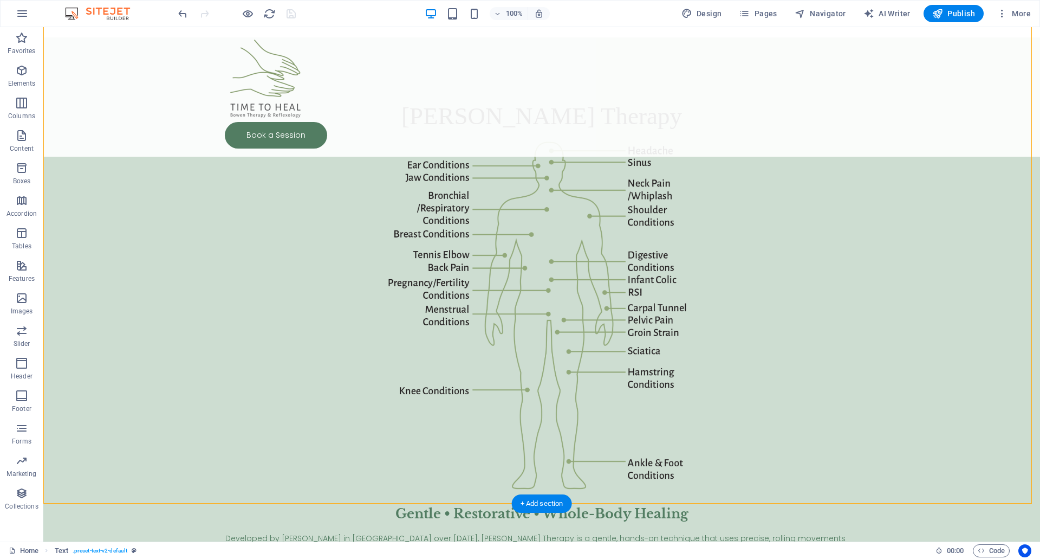
scroll to position [1438, 0]
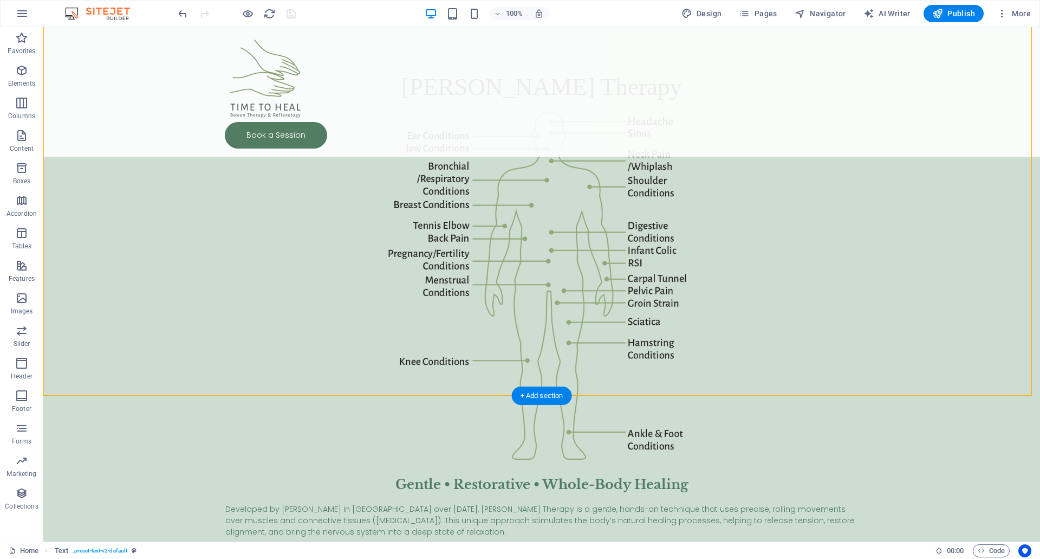
drag, startPoint x: 686, startPoint y: 352, endPoint x: 603, endPoint y: 331, distance: 85.4
click at [603, 331] on div "[PERSON_NAME] Therapy Gentle • Restorative • Whole-Body Healing Developed by [P…" at bounding box center [542, 464] width 650 height 912
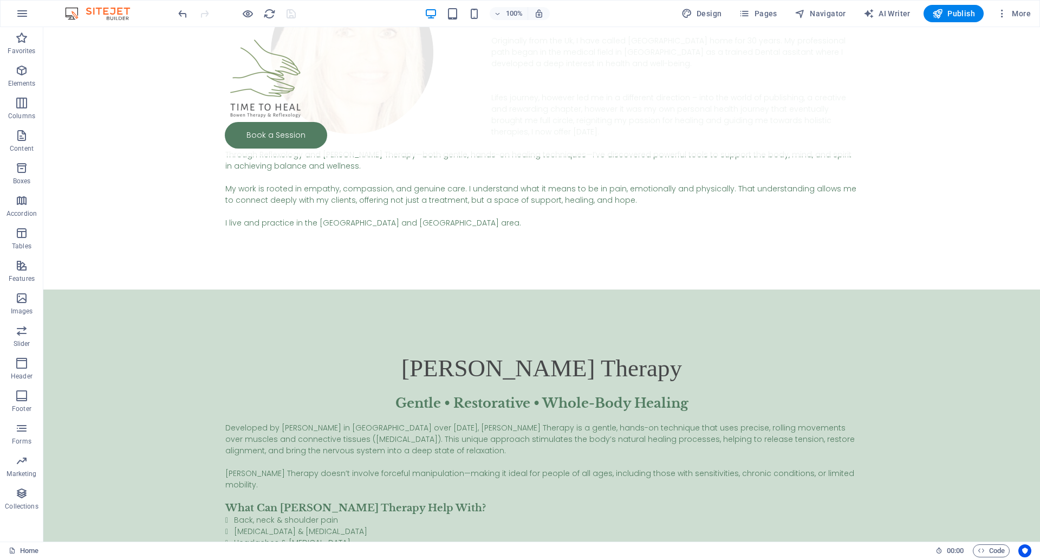
scroll to position [1248, 0]
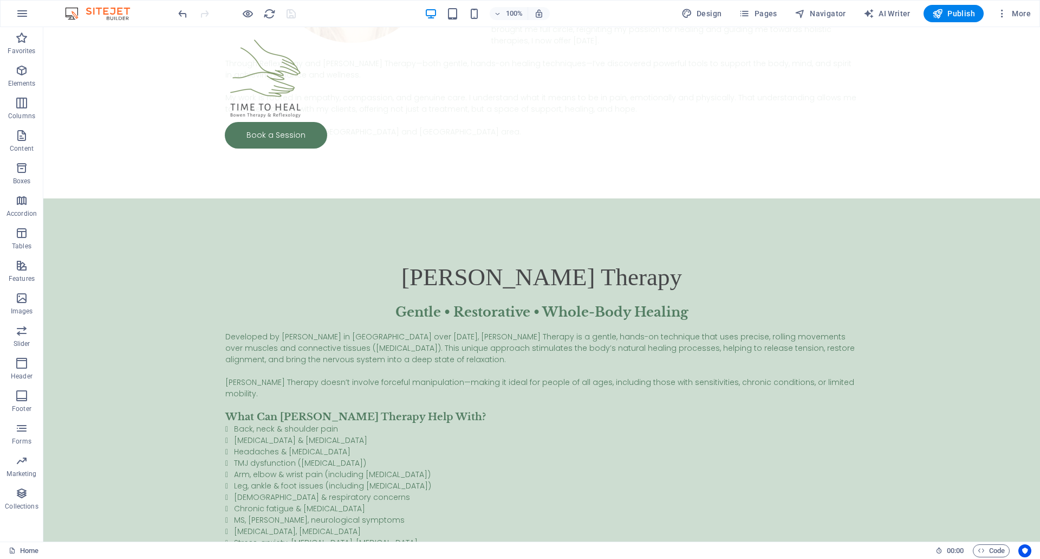
drag, startPoint x: 764, startPoint y: 263, endPoint x: 626, endPoint y: 296, distance: 140.9
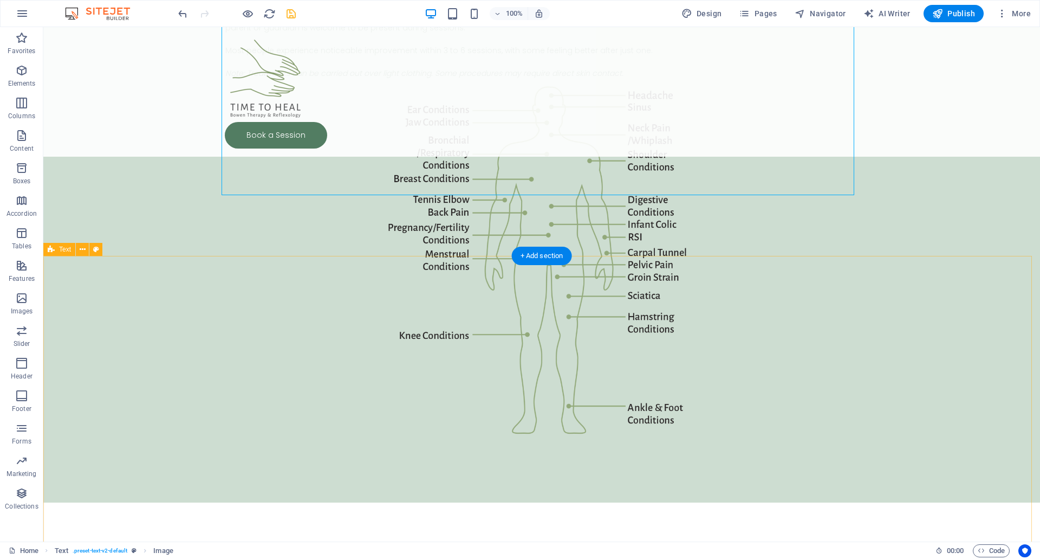
scroll to position [1880, 0]
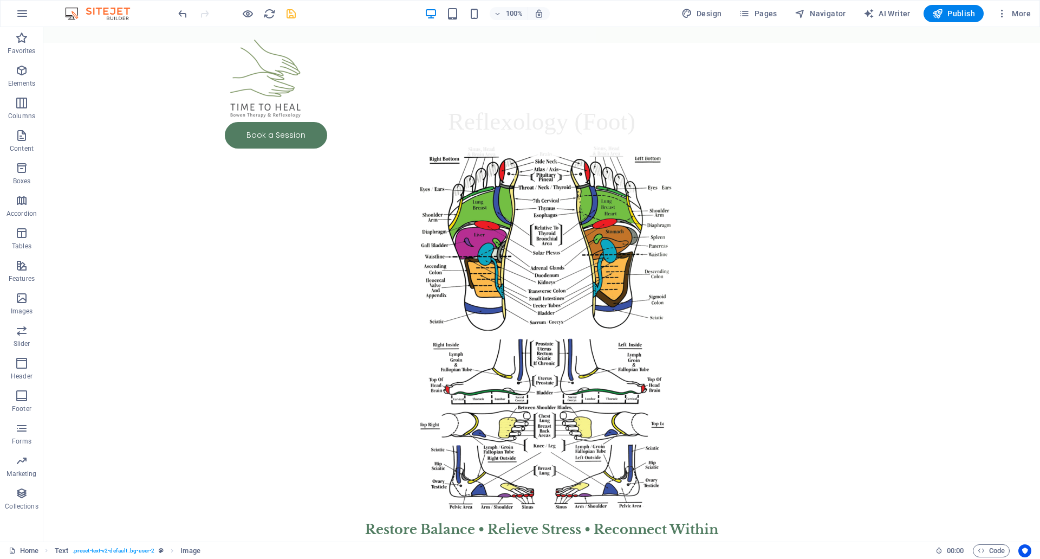
scroll to position [1942, 0]
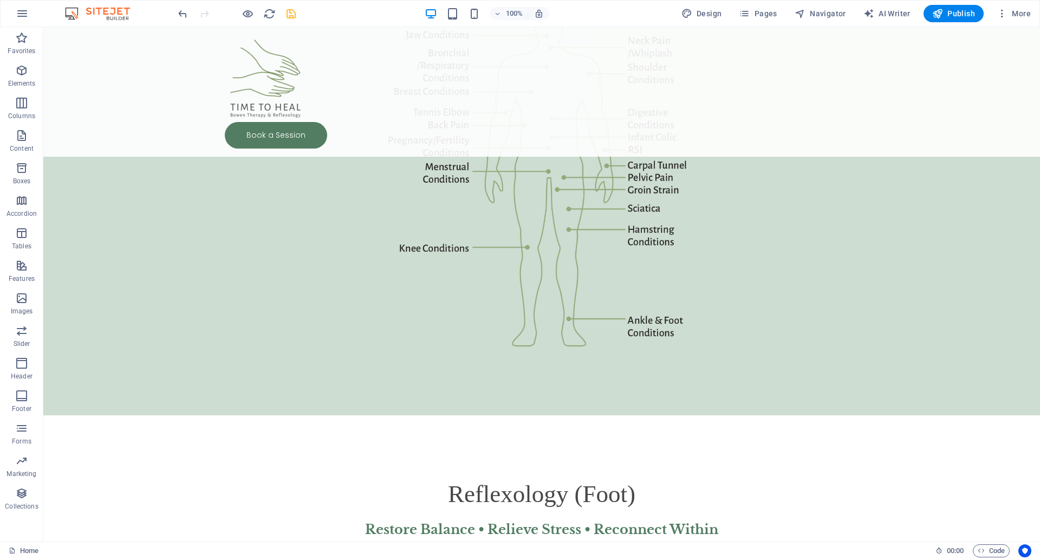
drag, startPoint x: 738, startPoint y: 293, endPoint x: 654, endPoint y: 262, distance: 89.3
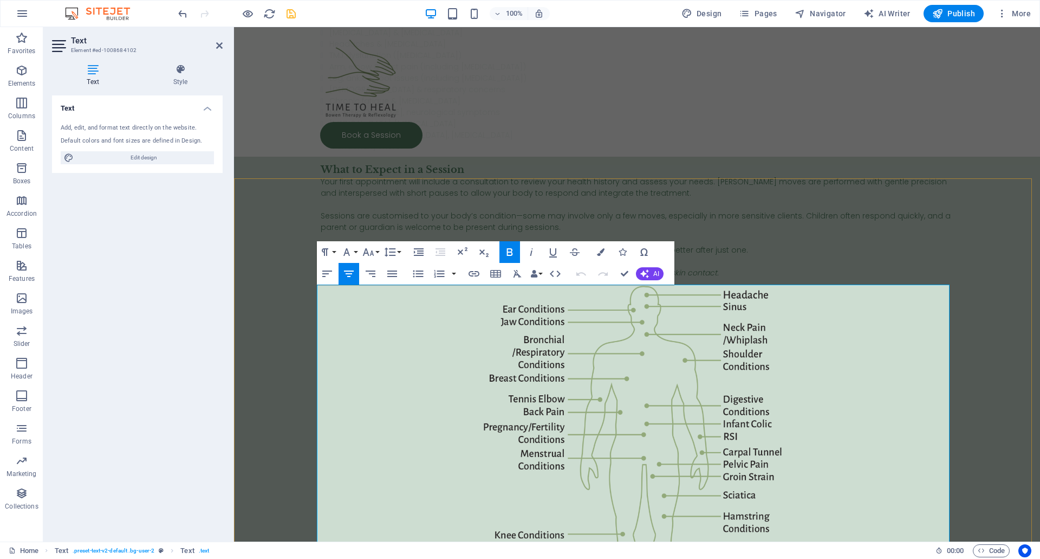
scroll to position [2017, 0]
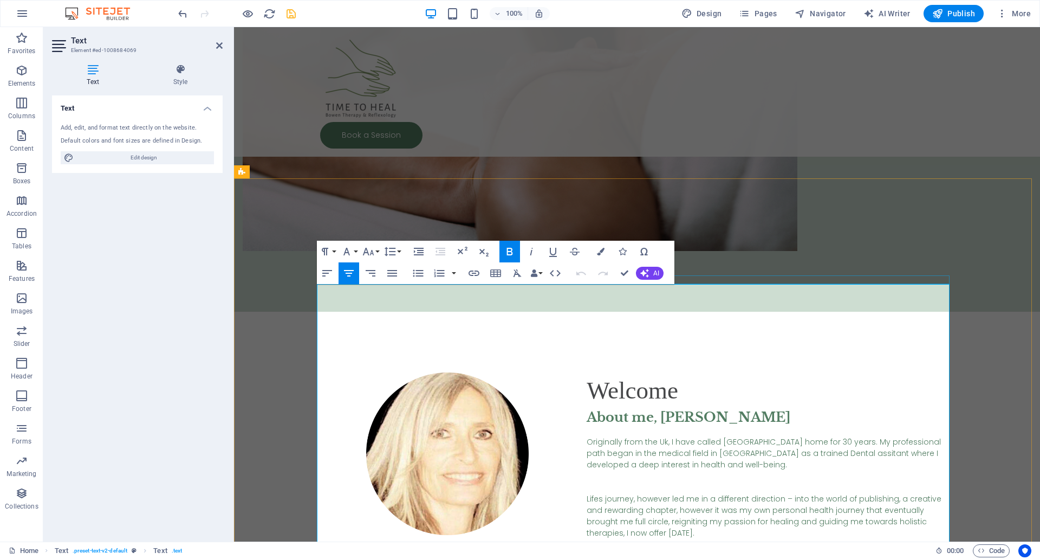
scroll to position [1117, 0]
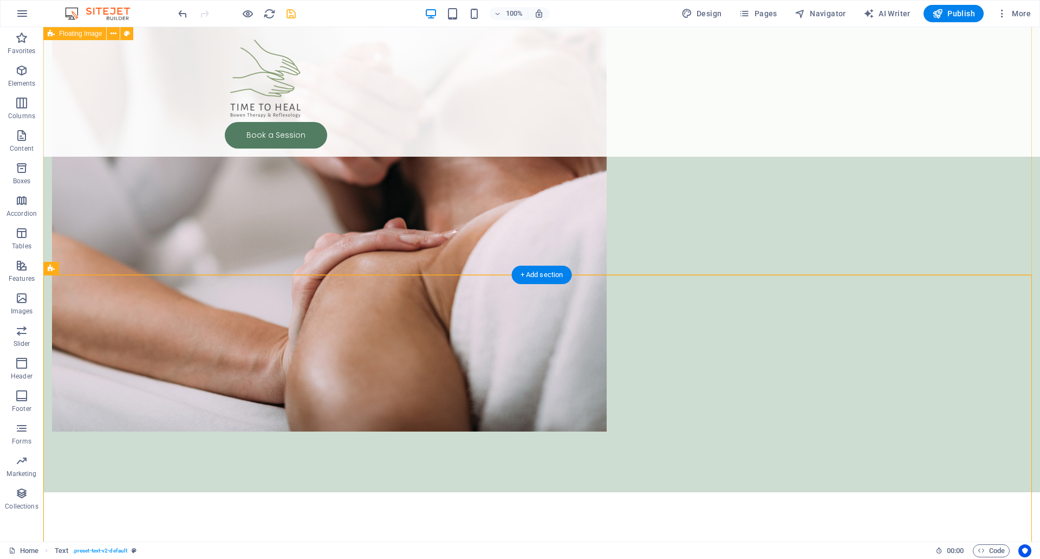
scroll to position [484, 0]
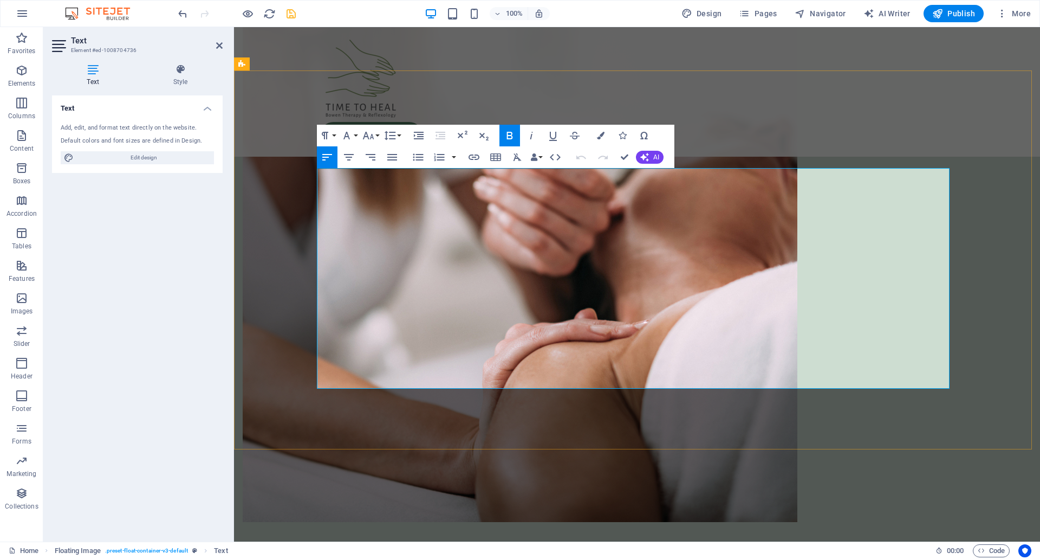
drag, startPoint x: 583, startPoint y: 200, endPoint x: 729, endPoint y: 380, distance: 232.3
click at [371, 138] on icon "button" at bounding box center [368, 135] width 13 height 13
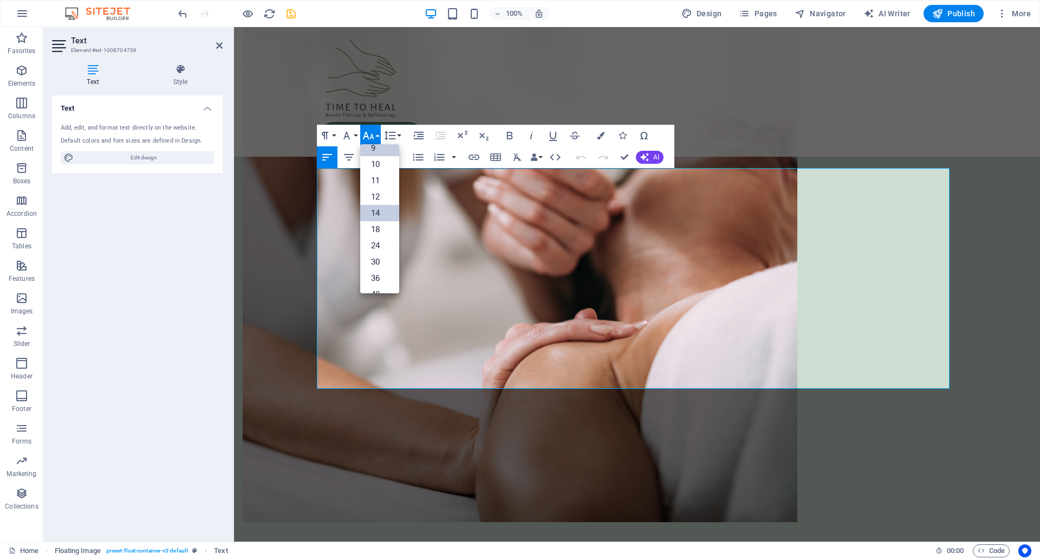
scroll to position [0, 0]
click at [384, 216] on link "12" at bounding box center [379, 222] width 39 height 16
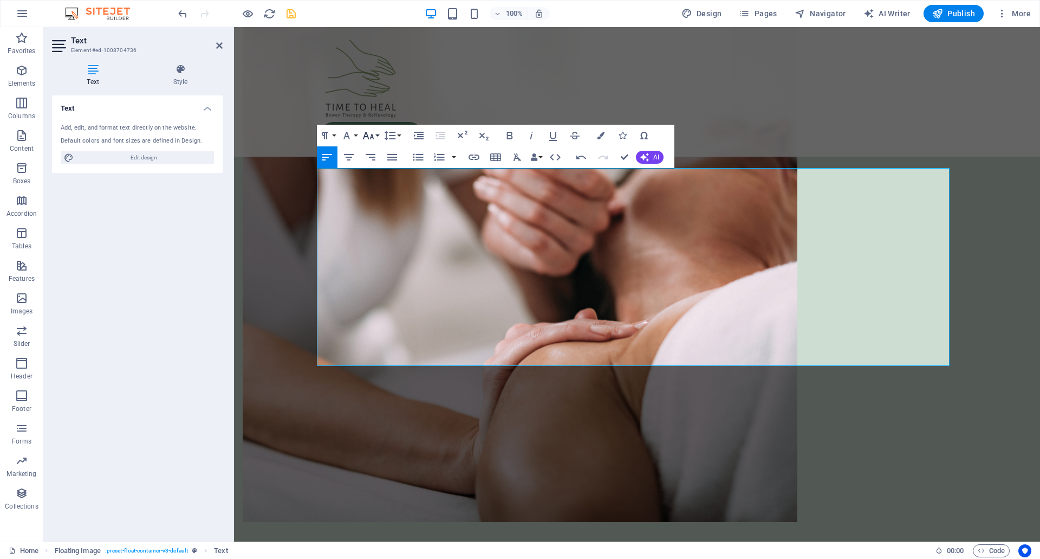
click at [371, 135] on icon "button" at bounding box center [368, 136] width 11 height 8
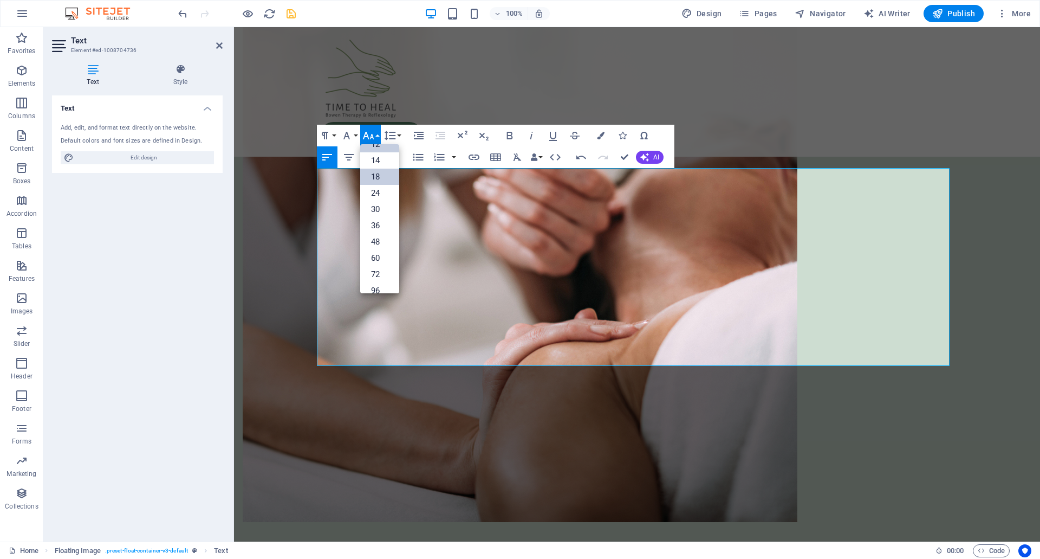
click at [377, 175] on link "18" at bounding box center [379, 177] width 39 height 16
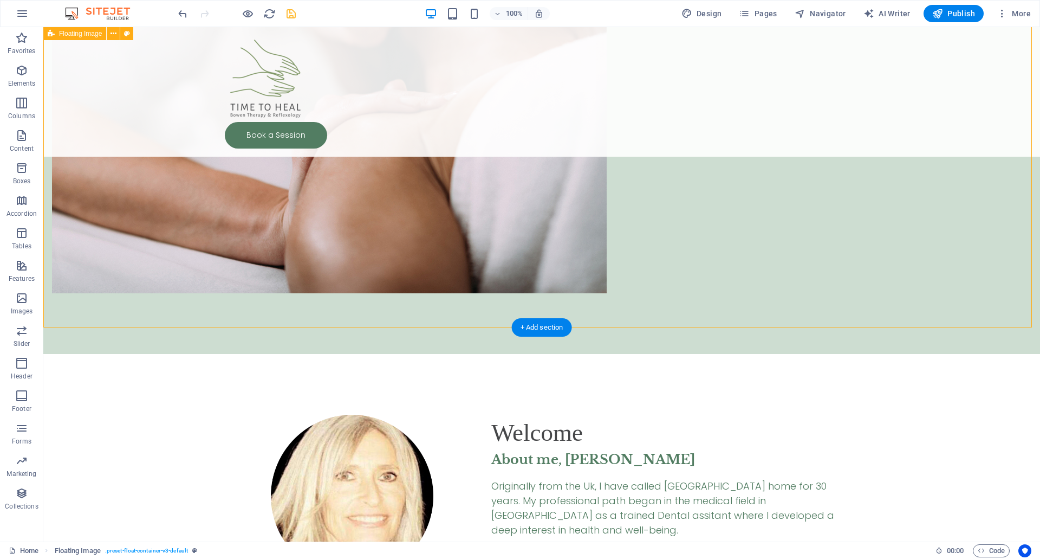
scroll to position [846, 0]
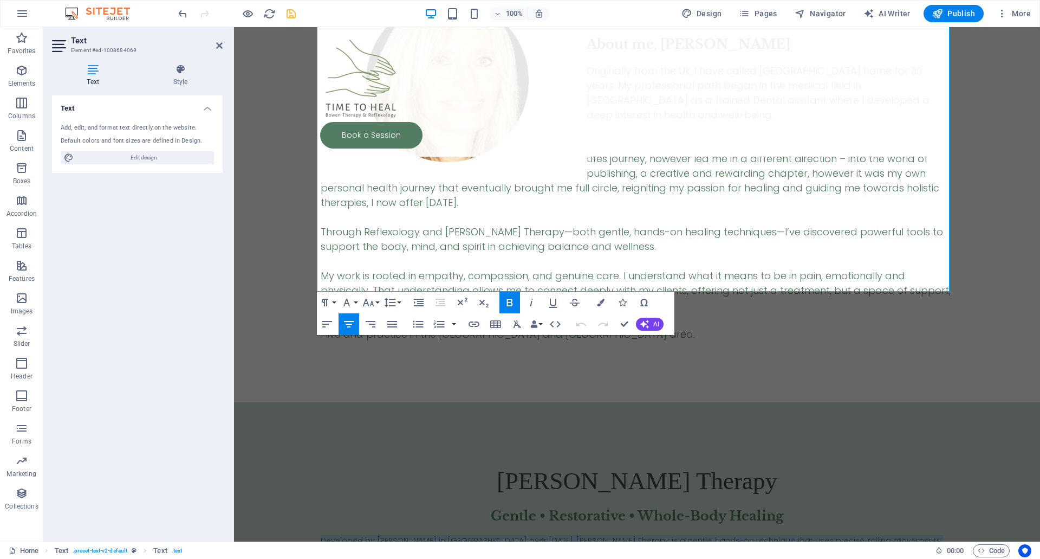
scroll to position [1375, 0]
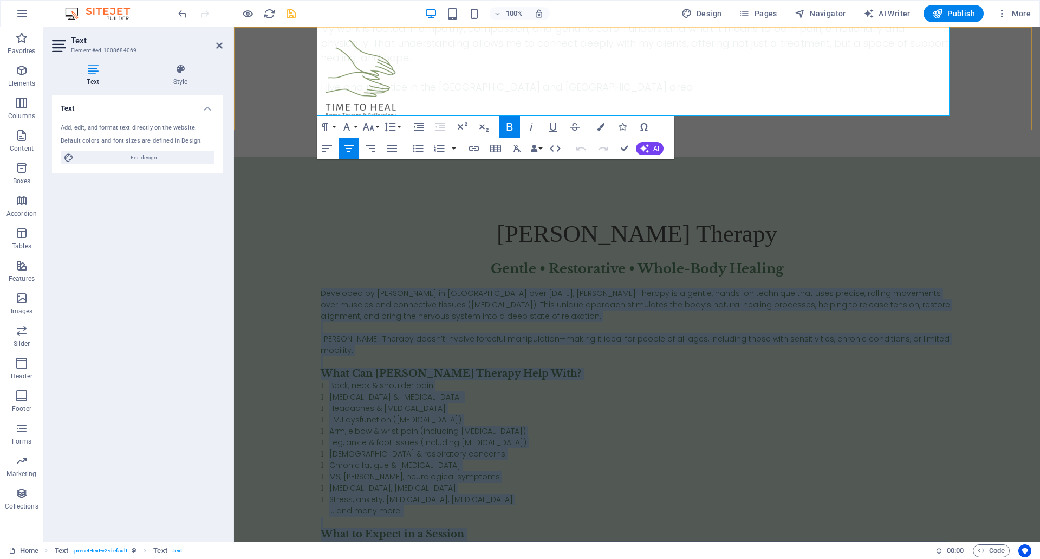
drag, startPoint x: 363, startPoint y: 315, endPoint x: 713, endPoint y: 125, distance: 398.2
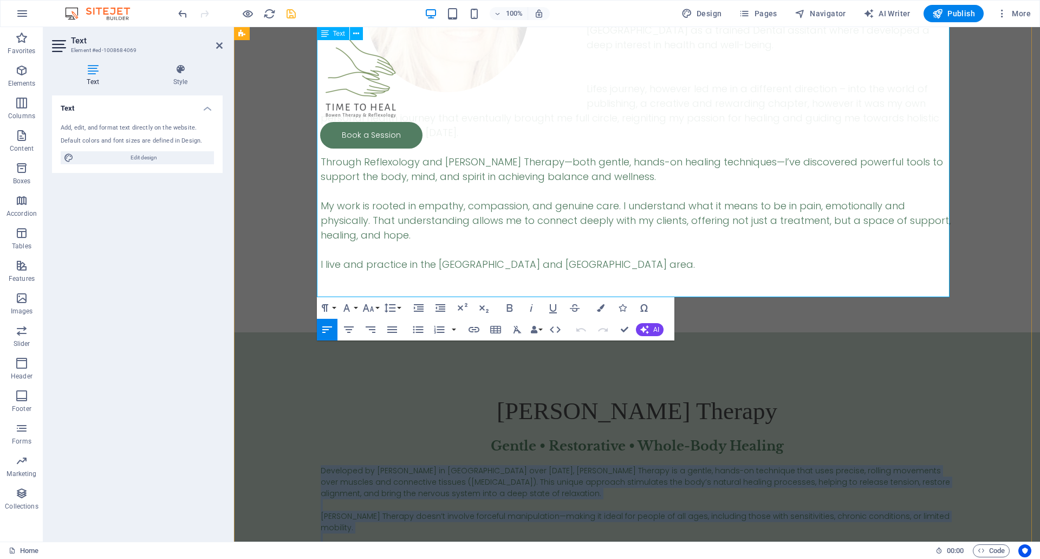
scroll to position [1194, 0]
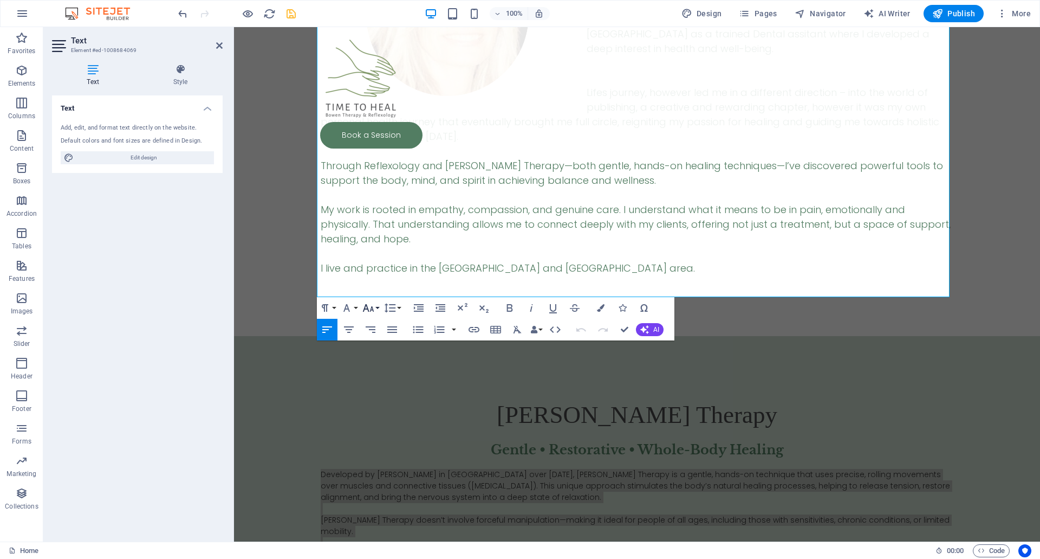
click at [371, 309] on icon "button" at bounding box center [368, 308] width 11 height 8
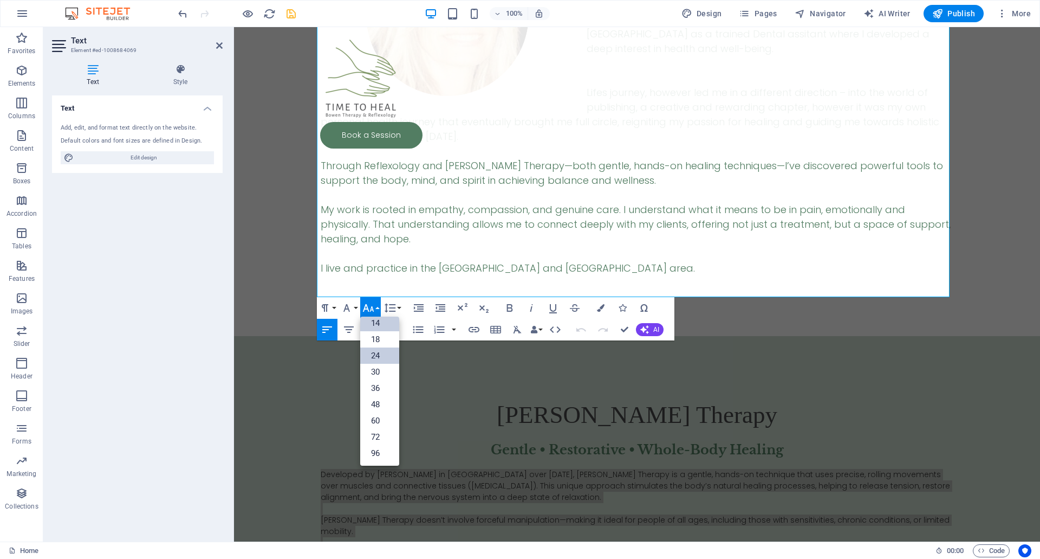
scroll to position [87, 0]
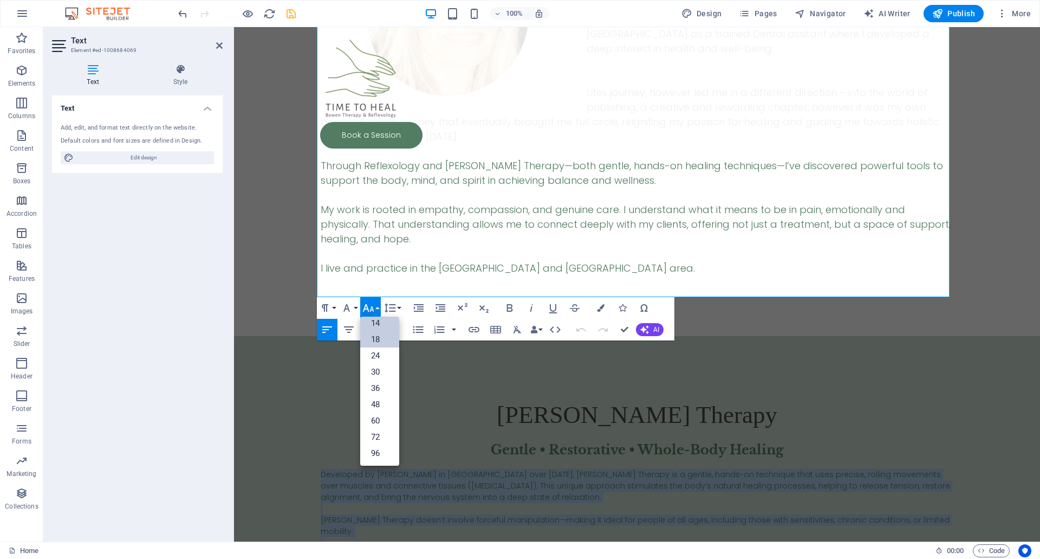
click at [383, 334] on link "18" at bounding box center [379, 339] width 39 height 16
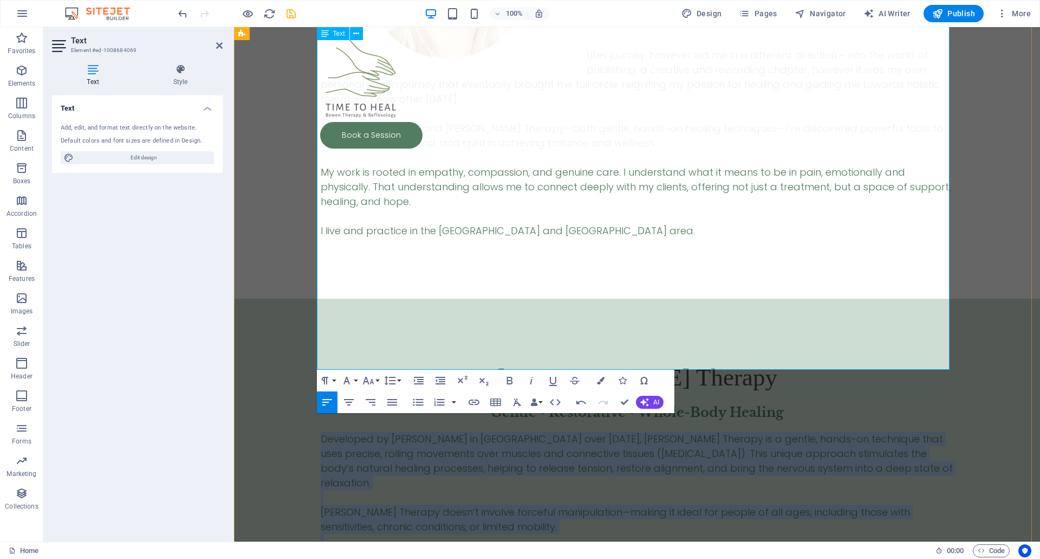
scroll to position [1051, 0]
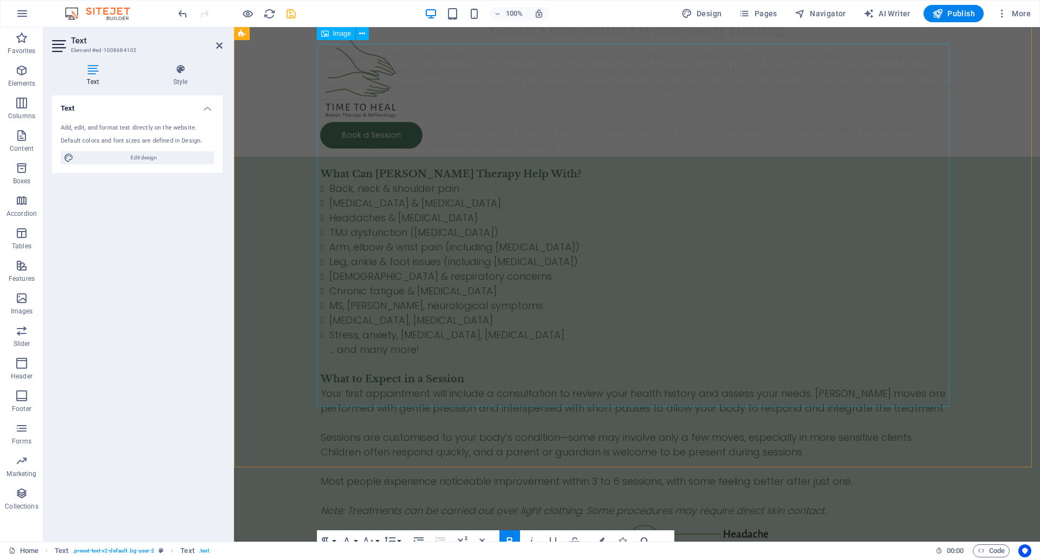
scroll to position [1975, 0]
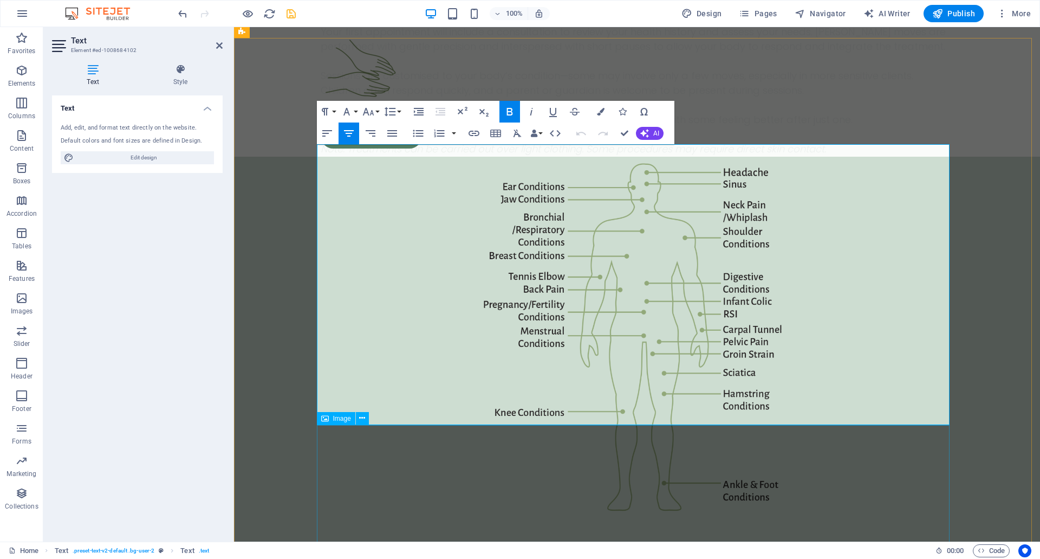
drag, startPoint x: 316, startPoint y: 176, endPoint x: 881, endPoint y: 425, distance: 617.5
click at [369, 115] on icon "button" at bounding box center [368, 111] width 13 height 13
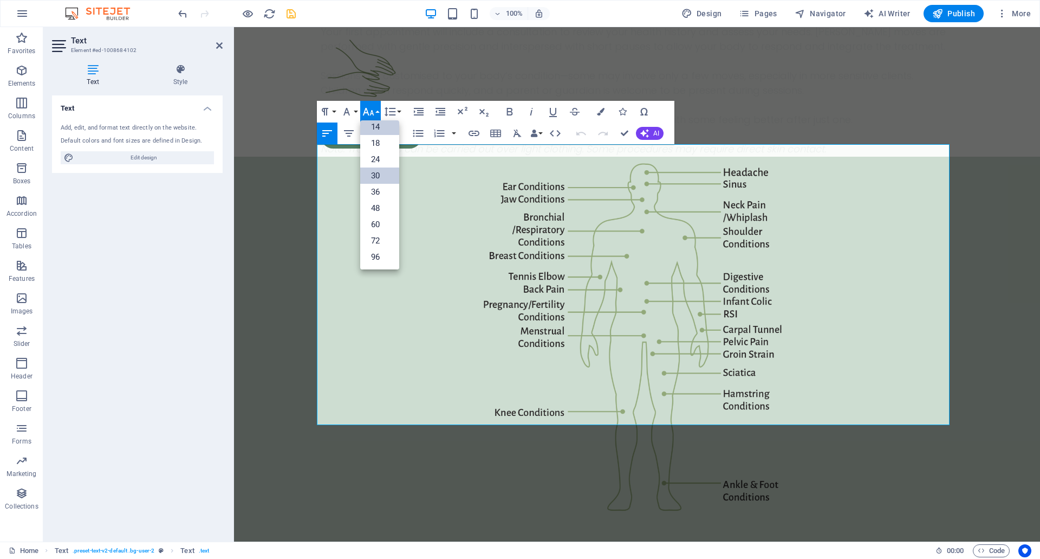
scroll to position [87, 0]
click at [378, 144] on link "18" at bounding box center [379, 143] width 39 height 16
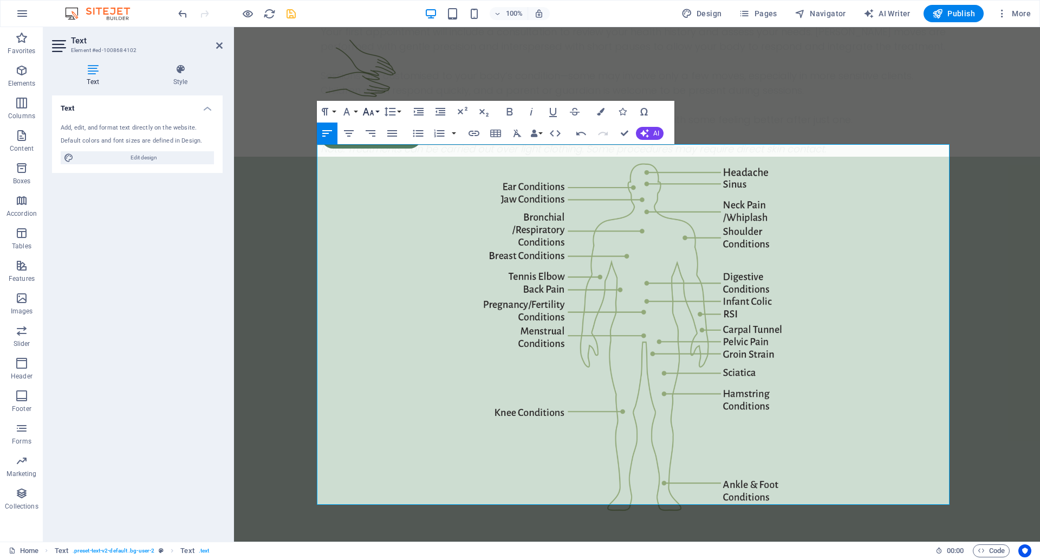
click at [374, 114] on icon "button" at bounding box center [368, 111] width 13 height 13
click at [376, 127] on link "14" at bounding box center [379, 127] width 39 height 16
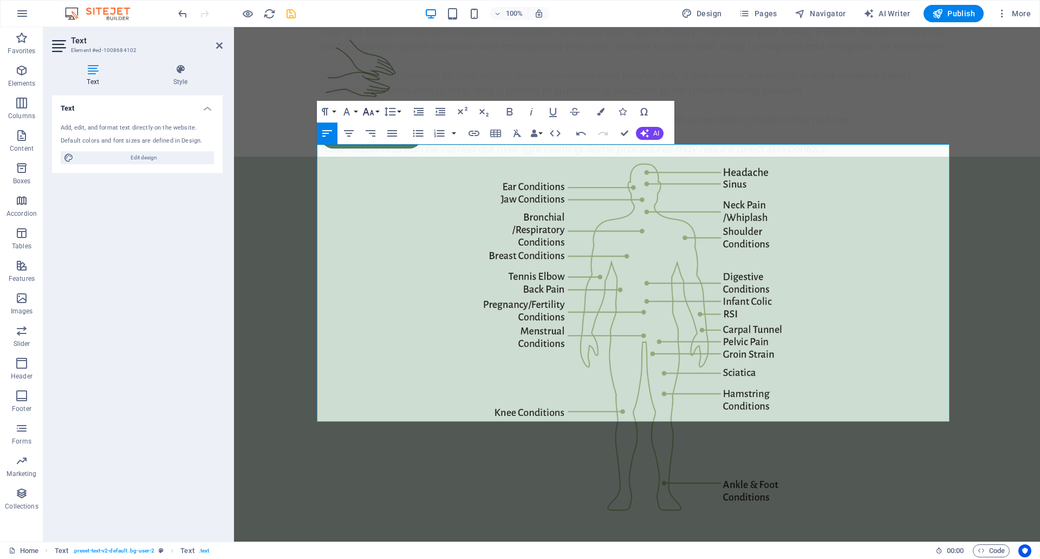
click at [369, 114] on icon "button" at bounding box center [368, 111] width 13 height 13
drag, startPoint x: 377, startPoint y: 138, endPoint x: 149, endPoint y: 129, distance: 227.8
click at [377, 138] on link "18" at bounding box center [379, 143] width 39 height 16
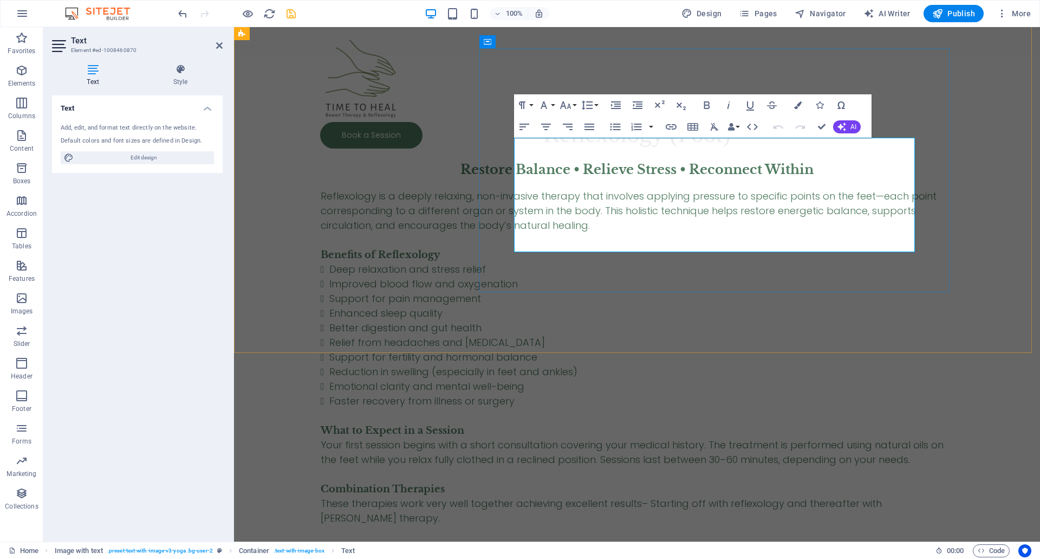
scroll to position [3048, 0]
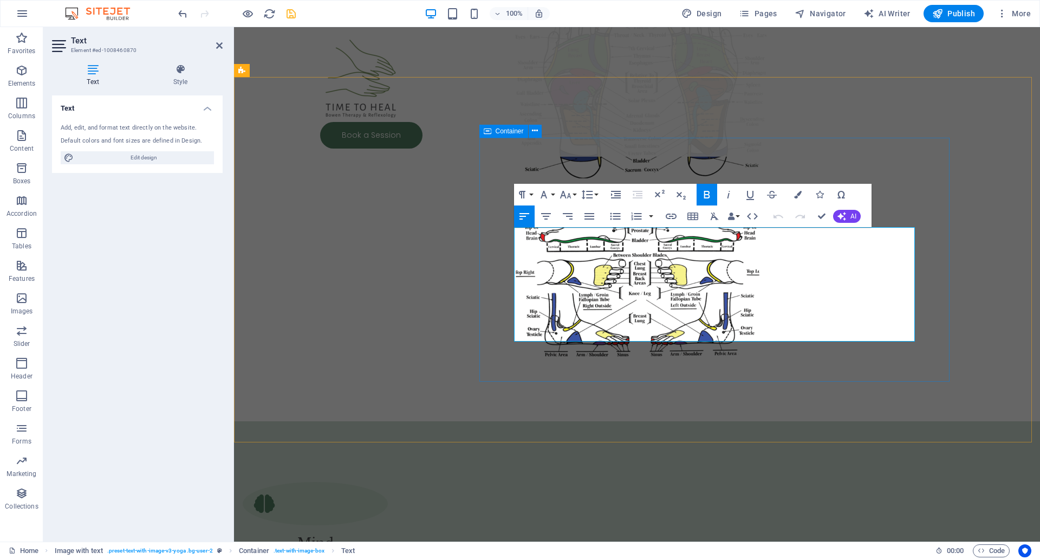
drag, startPoint x: 514, startPoint y: 260, endPoint x: 869, endPoint y: 356, distance: 367.7
click at [560, 196] on icon "button" at bounding box center [565, 194] width 13 height 13
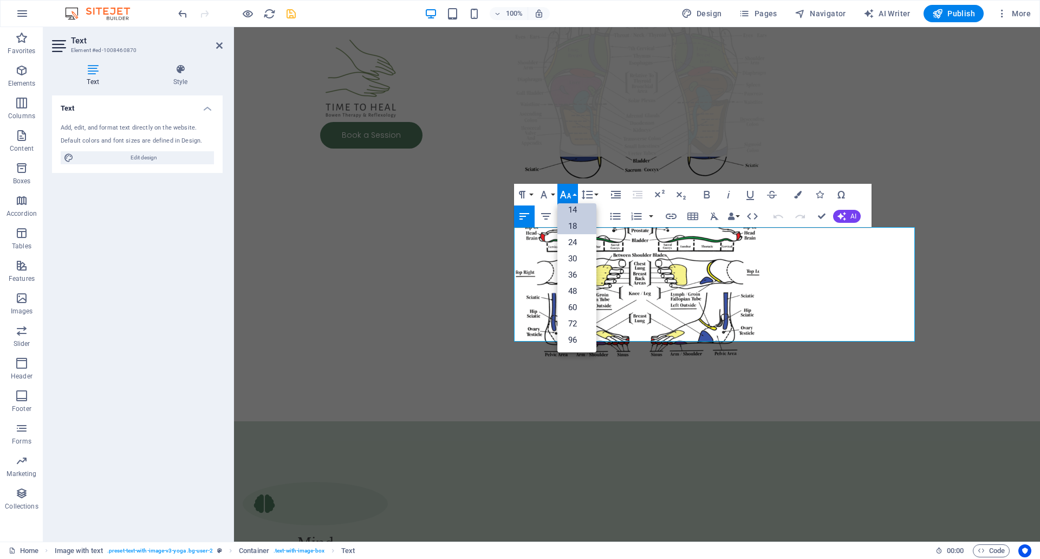
scroll to position [87, 0]
click at [575, 229] on link "18" at bounding box center [577, 226] width 39 height 16
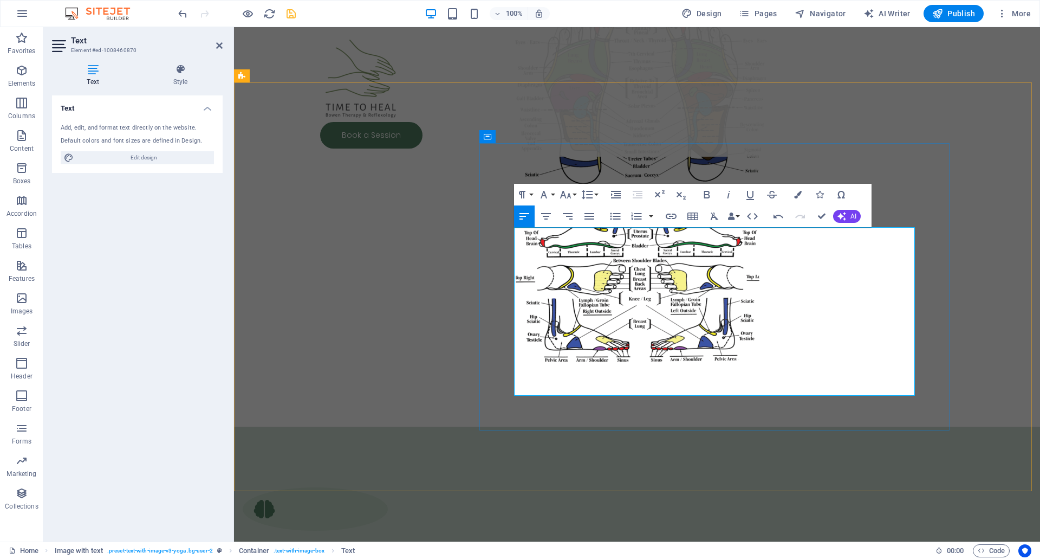
scroll to position [3313, 0]
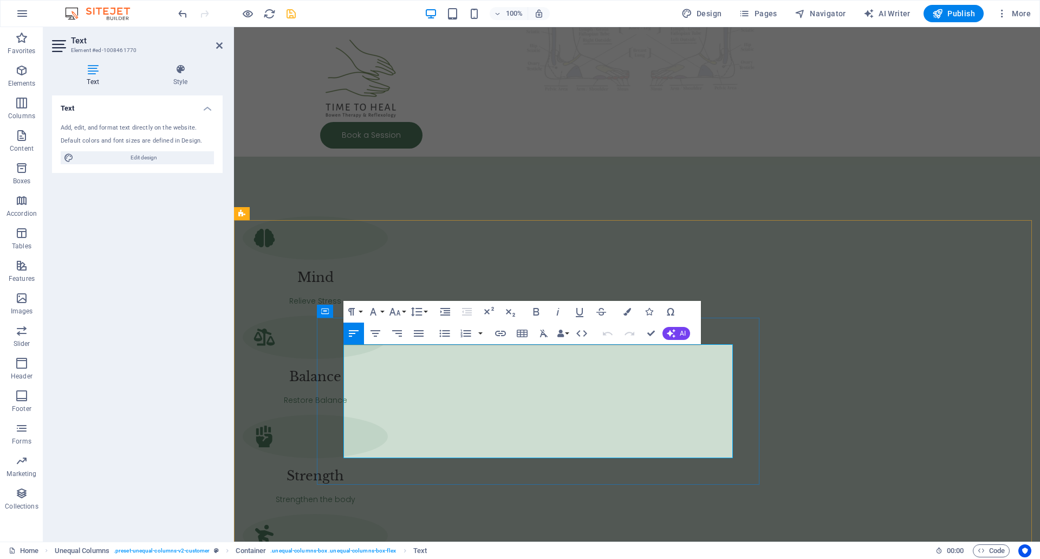
click at [399, 310] on icon "button" at bounding box center [395, 311] width 13 height 13
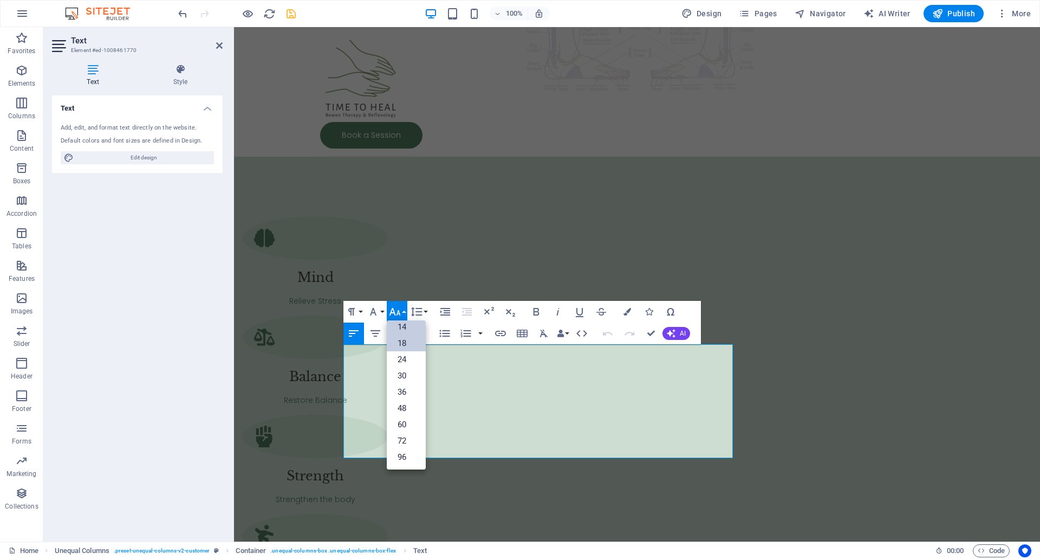
scroll to position [87, 0]
click at [404, 337] on link "18" at bounding box center [406, 343] width 39 height 16
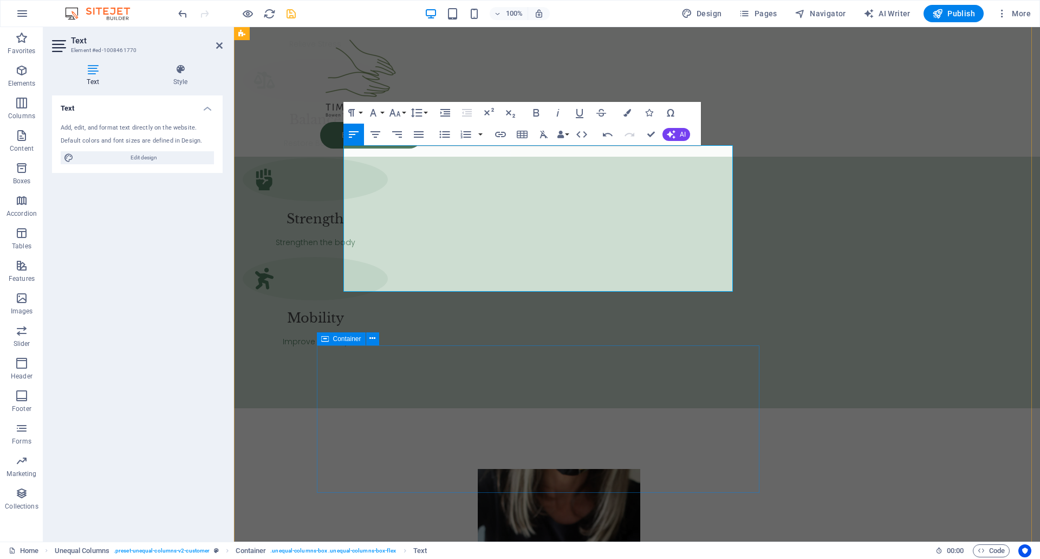
scroll to position [3584, 0]
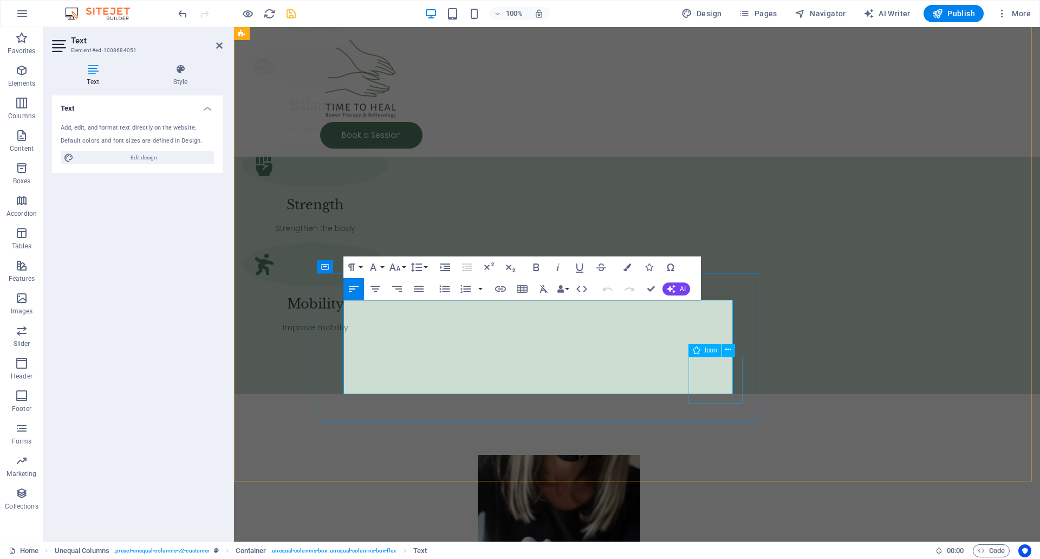
drag, startPoint x: 344, startPoint y: 331, endPoint x: 705, endPoint y: 394, distance: 366.4
click at [394, 267] on icon "button" at bounding box center [394, 267] width 11 height 8
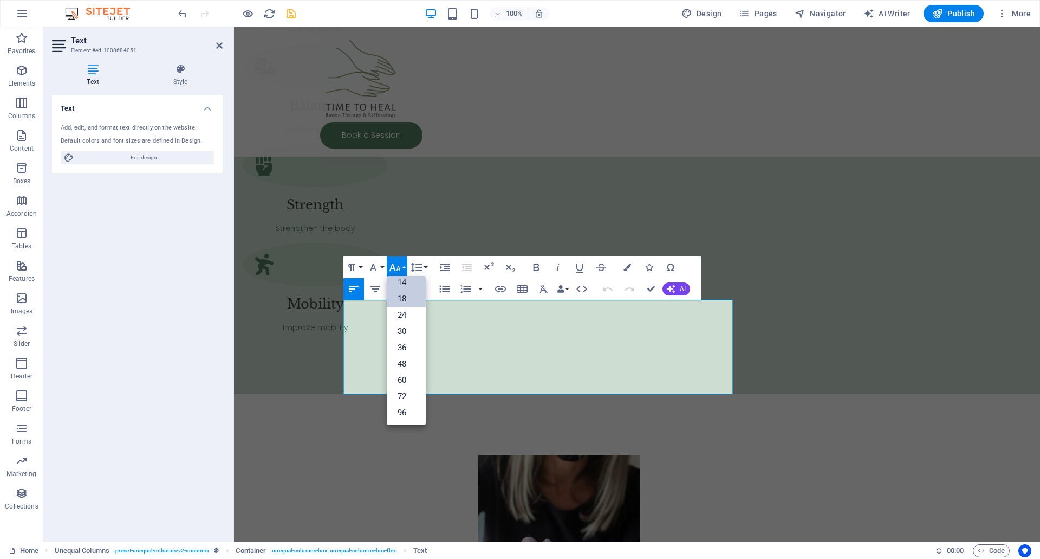
scroll to position [87, 0]
click at [404, 300] on link "18" at bounding box center [406, 298] width 39 height 16
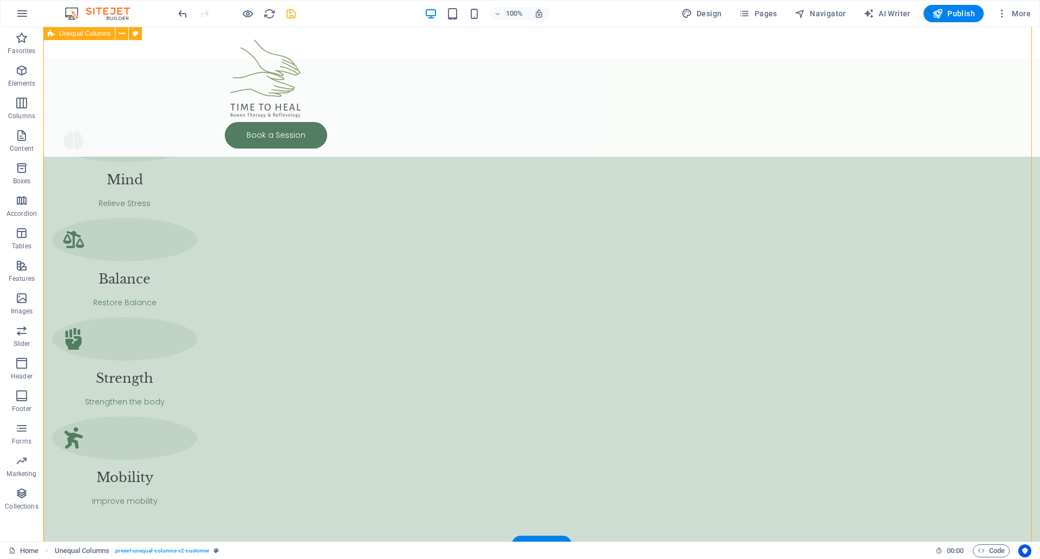
scroll to position [3403, 0]
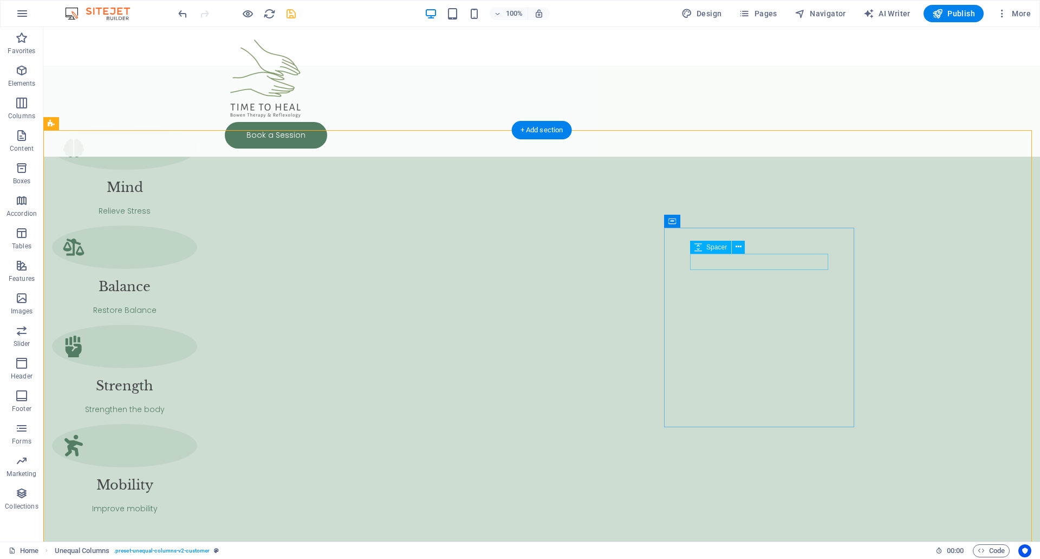
select select "px"
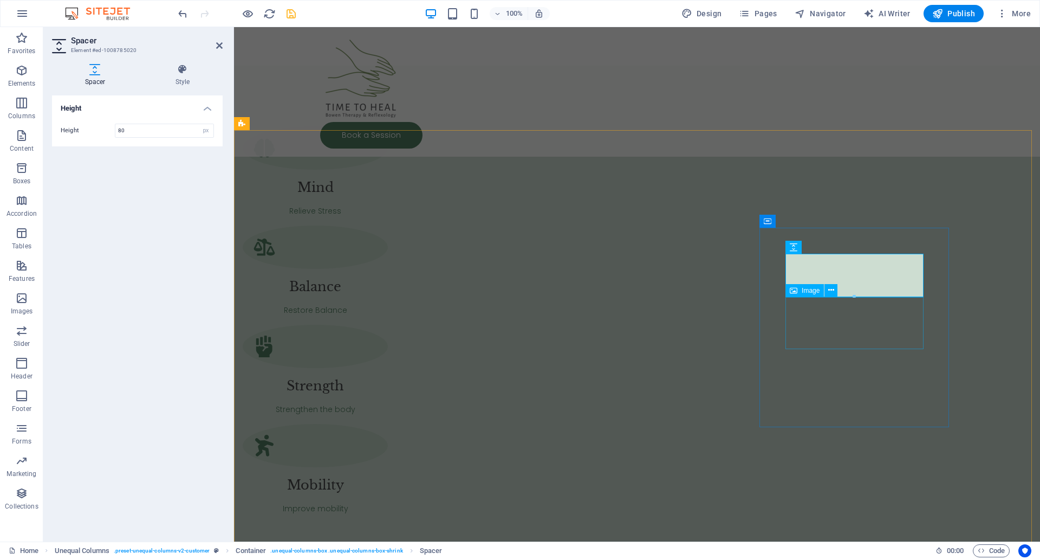
type input "80"
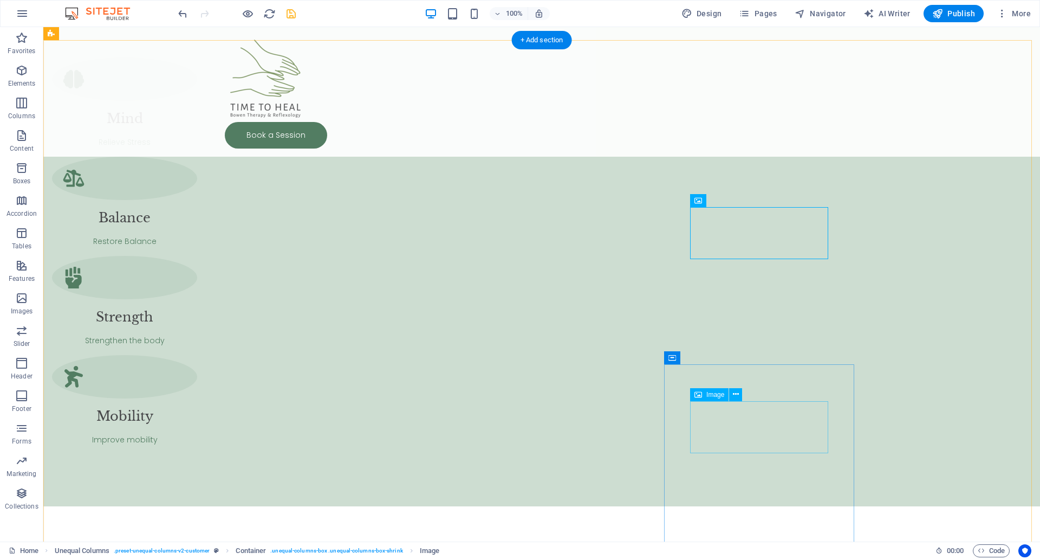
scroll to position [3494, 0]
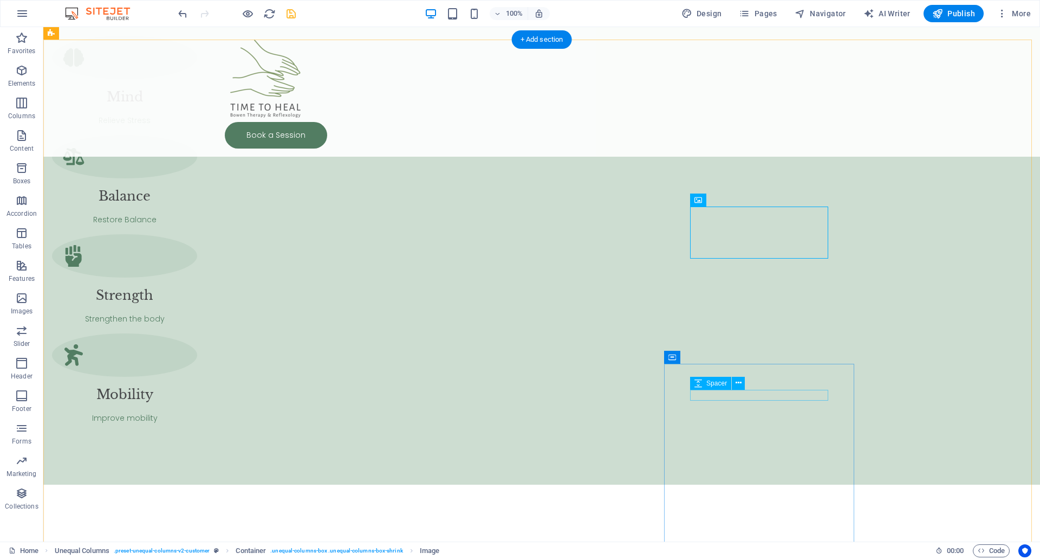
select select "px"
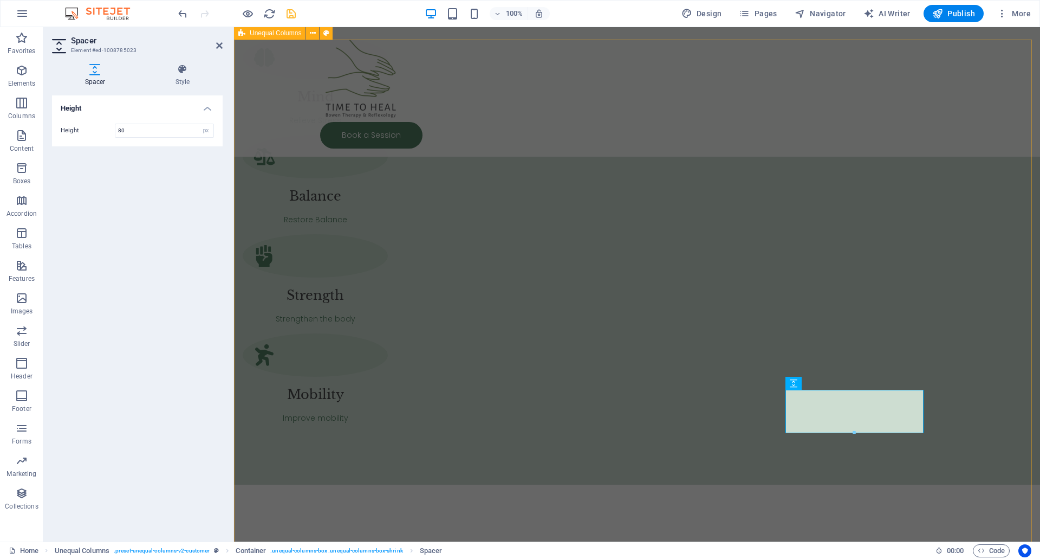
type input "80"
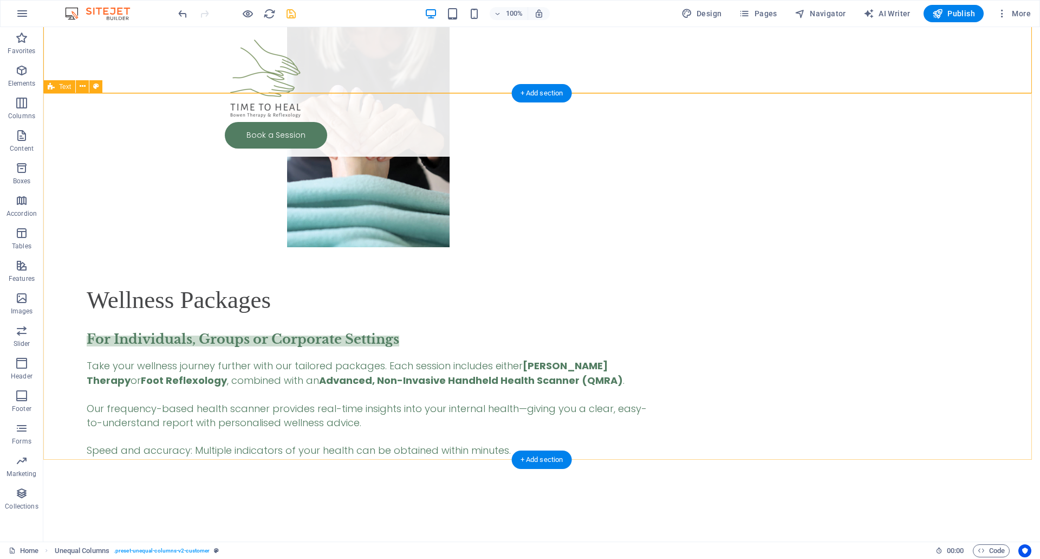
scroll to position [4197, 0]
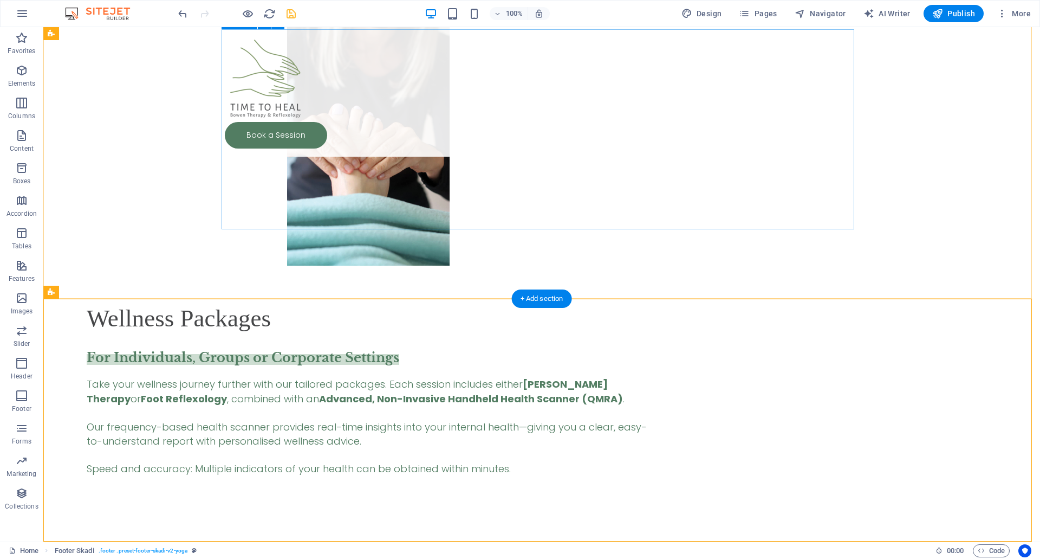
scroll to position [4016, 0]
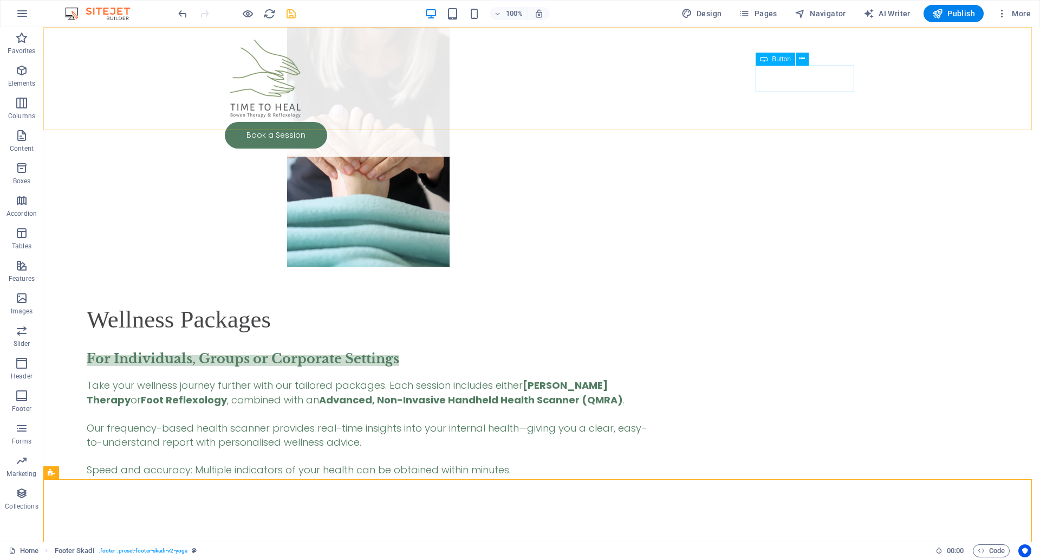
click at [855, 122] on div "Book a Session" at bounding box center [542, 135] width 634 height 27
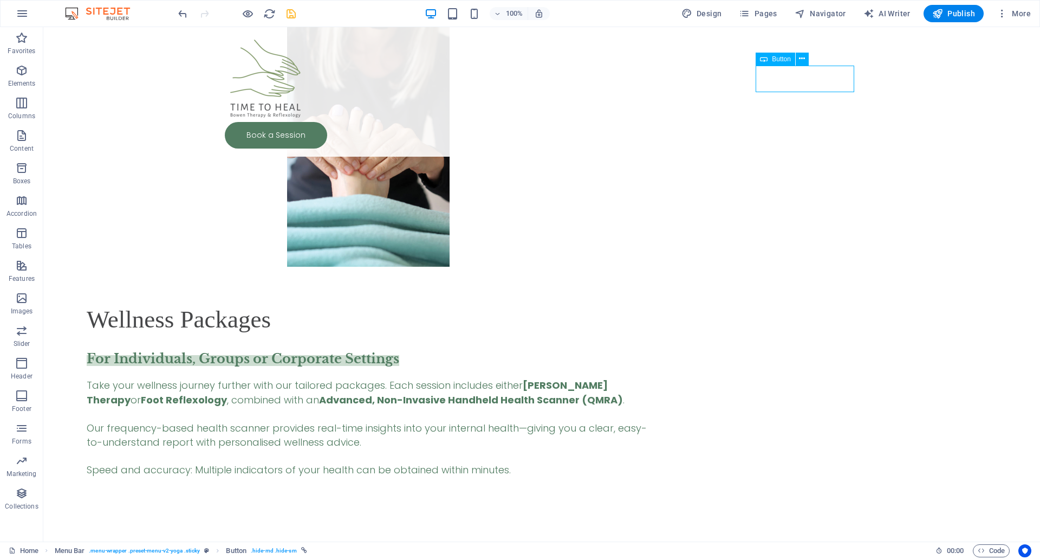
click at [853, 122] on div "Book a Session" at bounding box center [542, 135] width 634 height 27
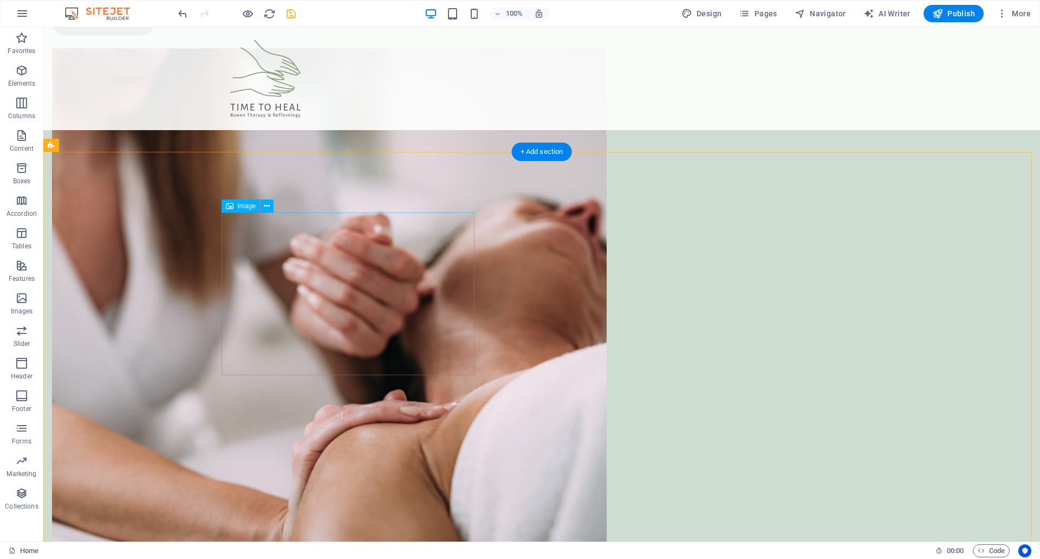
scroll to position [0, 0]
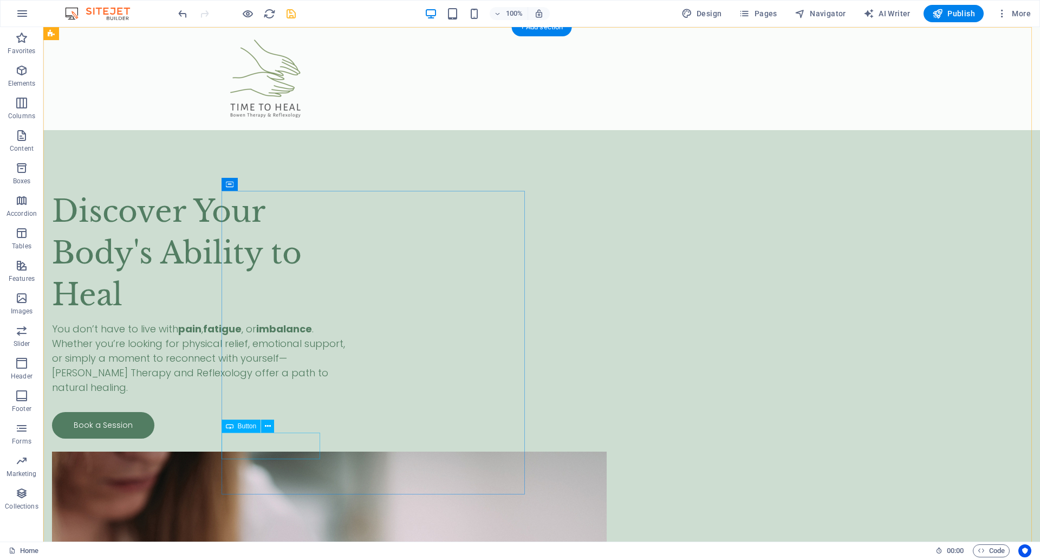
click at [307, 438] on div "Book a Session" at bounding box center [203, 425] width 303 height 27
click at [311, 438] on div "Book a Session" at bounding box center [203, 425] width 303 height 27
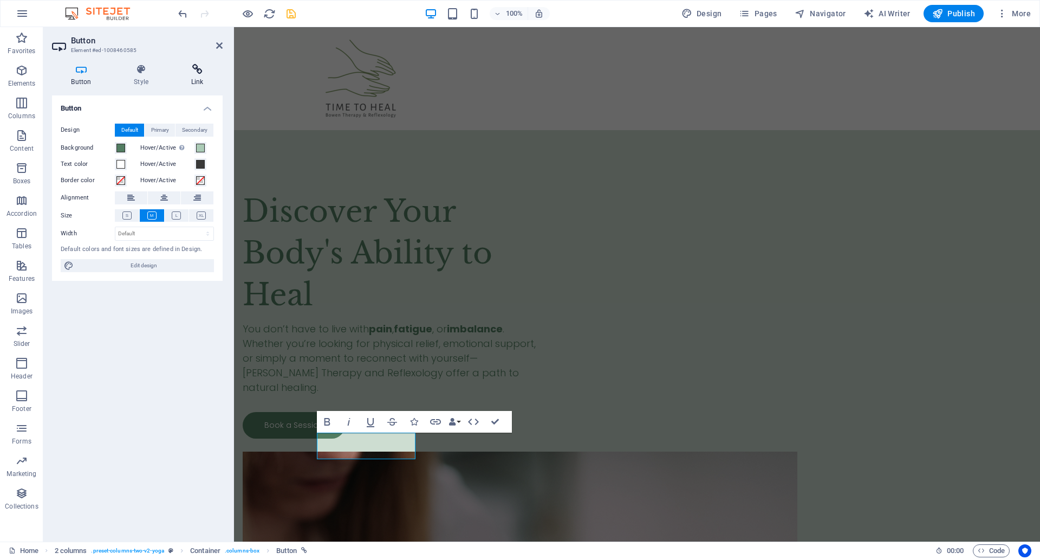
click at [189, 74] on icon at bounding box center [197, 69] width 51 height 11
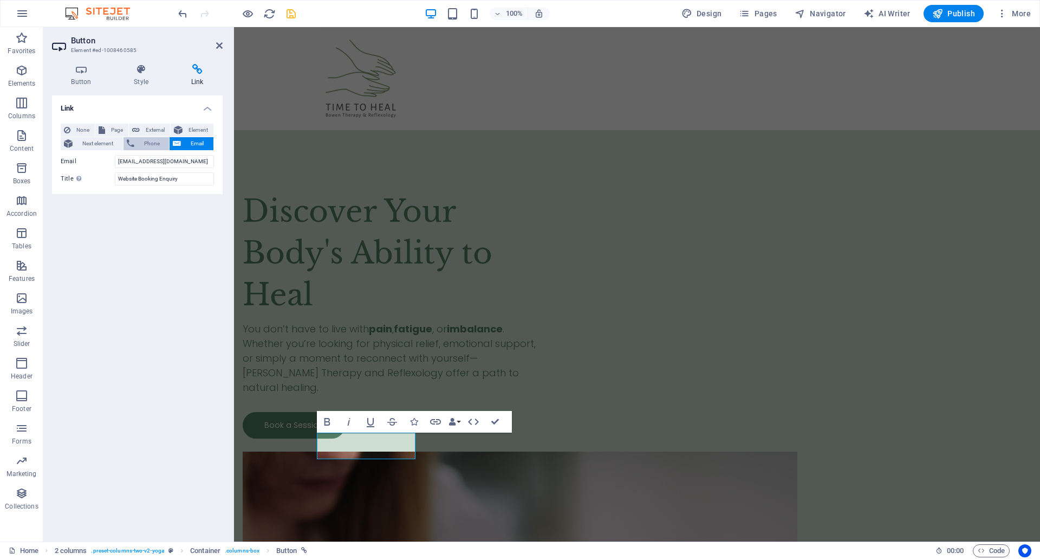
click at [153, 141] on span "Phone" at bounding box center [152, 143] width 29 height 13
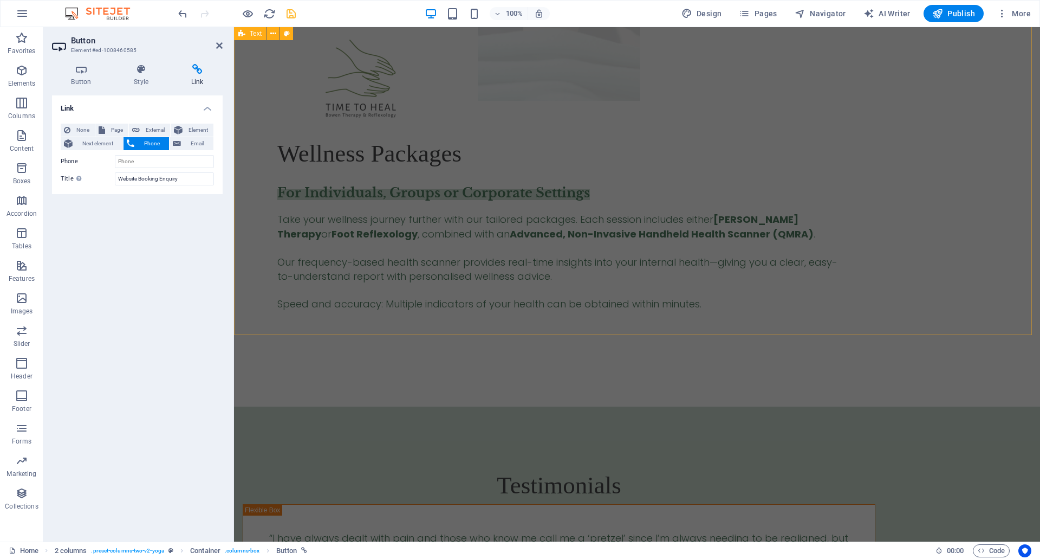
scroll to position [4197, 0]
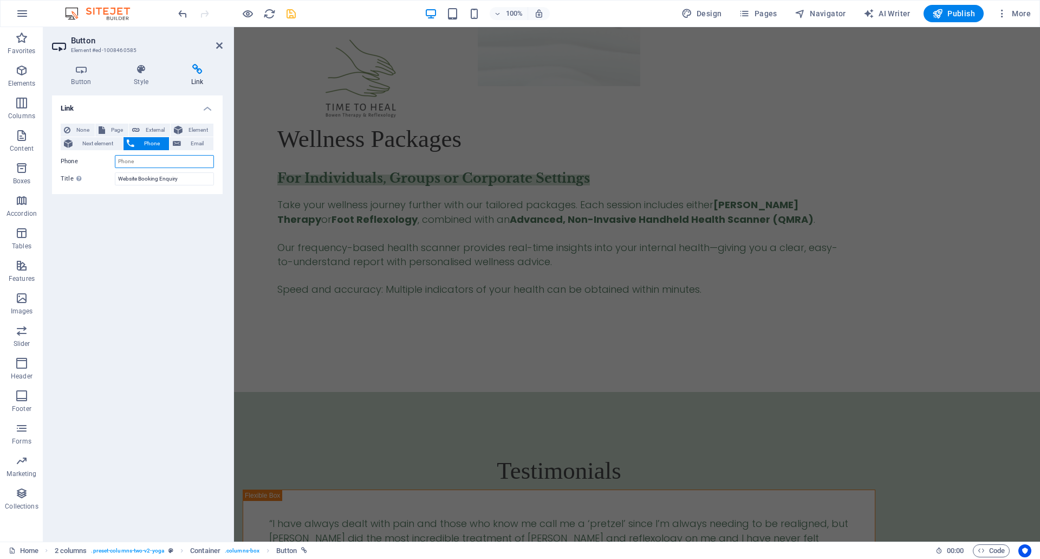
click at [159, 163] on input "Phone" at bounding box center [164, 161] width 99 height 13
click at [150, 161] on input "082" at bounding box center [164, 161] width 99 height 13
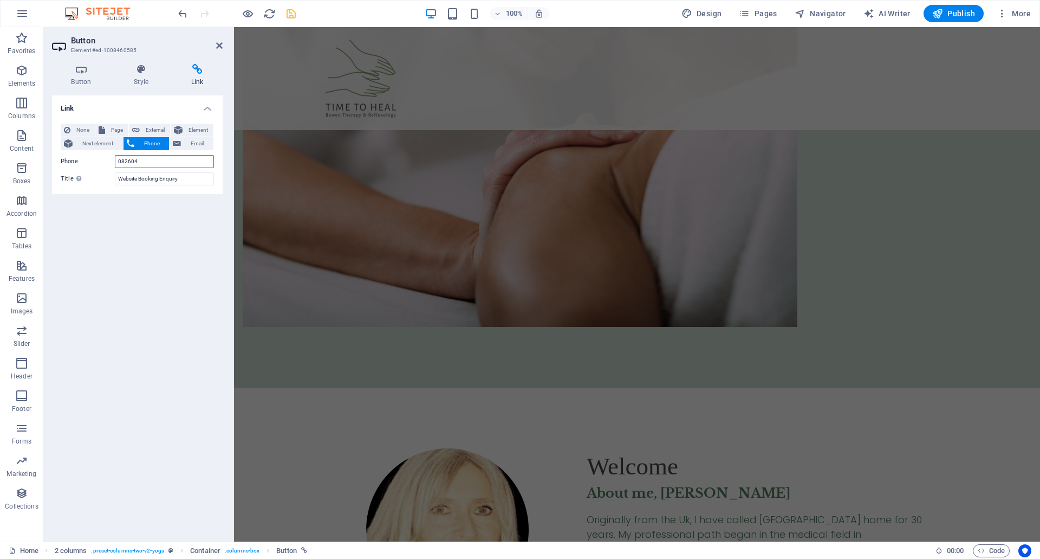
scroll to position [161, 0]
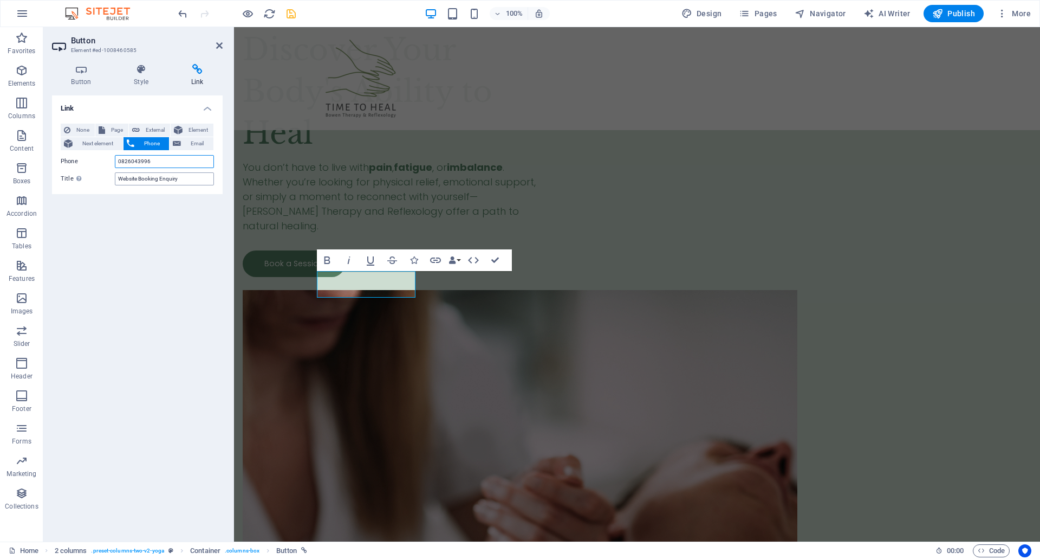
type input "0826043996"
click at [130, 177] on input "Website Booking Enquiry" at bounding box center [164, 178] width 99 height 13
type input "Whatsapp Booking Enquiry"
click at [496, 277] on div "Discover Your Body's Ability to Heal You don’t have to live with pain , fatigue…" at bounding box center [394, 153] width 303 height 248
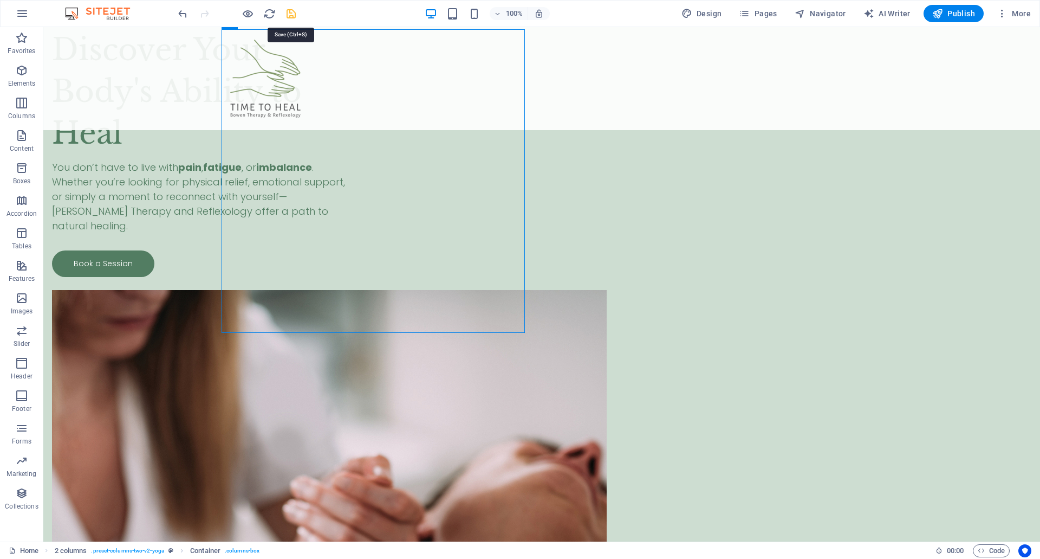
click at [288, 13] on icon "save" at bounding box center [291, 14] width 12 height 12
click at [948, 12] on span "Publish" at bounding box center [954, 13] width 43 height 11
